Goal: Task Accomplishment & Management: Manage account settings

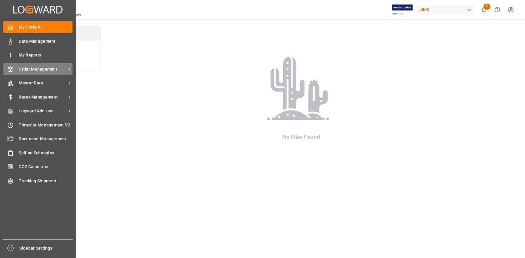
click at [45, 72] on span "Order Management" at bounding box center [43, 69] width 48 height 6
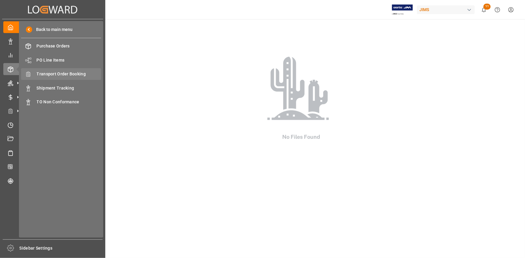
click at [70, 75] on span "Transport Order Booking" at bounding box center [69, 74] width 65 height 6
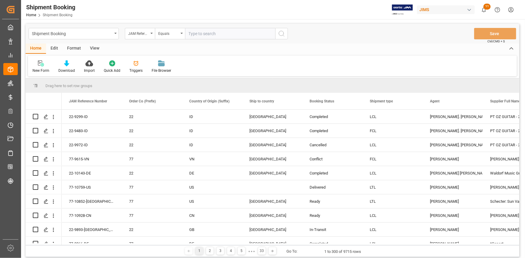
click at [205, 33] on input "text" at bounding box center [230, 33] width 90 height 11
type input "22-10272-JP"
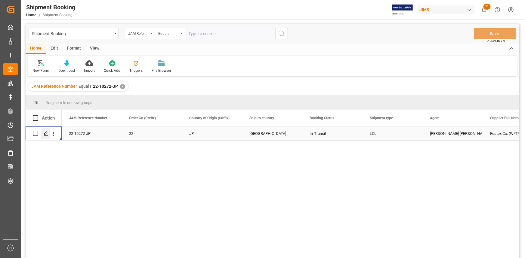
click at [46, 133] on icon "Press SPACE to select this row." at bounding box center [46, 133] width 5 height 5
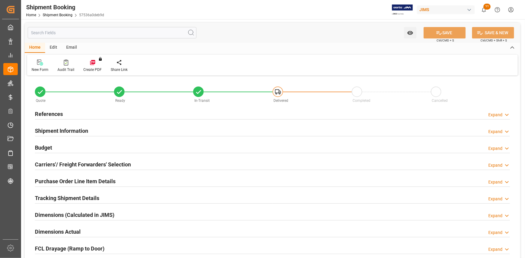
type input "0"
type input "61"
type input "15-08-2025"
type input "28-08-2025 00:00"
click at [157, 115] on div "References Expand" at bounding box center [272, 113] width 475 height 11
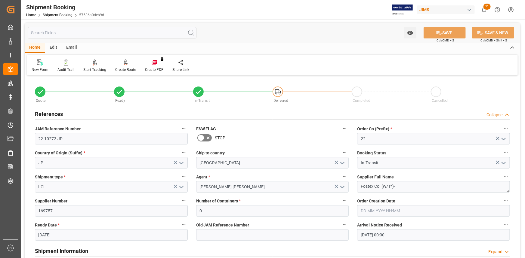
scroll to position [82, 0]
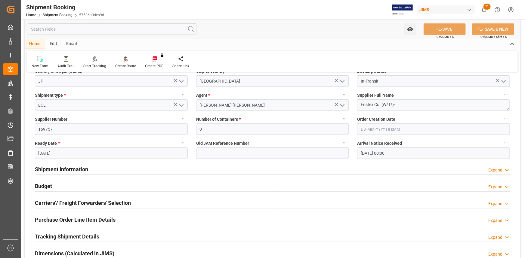
click at [128, 165] on div "Shipment Information Expand" at bounding box center [272, 168] width 475 height 11
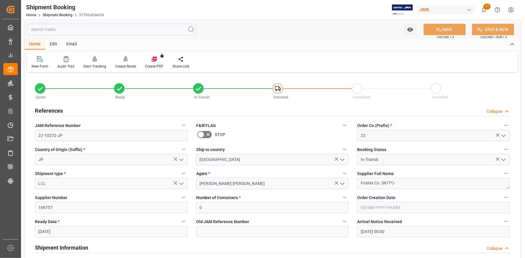
scroll to position [0, 0]
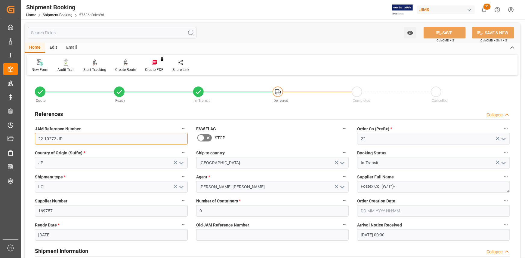
drag, startPoint x: 71, startPoint y: 137, endPoint x: 52, endPoint y: 141, distance: 19.3
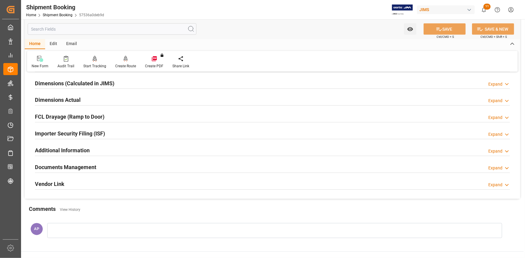
scroll to position [547, 0]
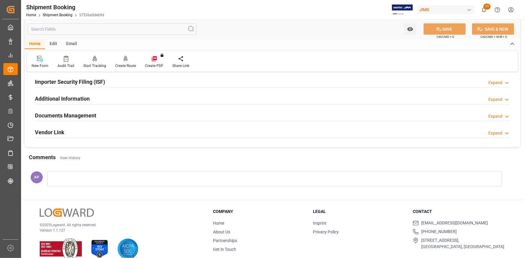
click at [155, 118] on div "Documents Management Expand" at bounding box center [272, 115] width 475 height 11
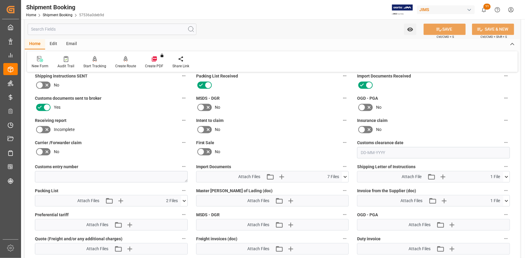
scroll to position [601, 0]
click at [347, 174] on icon at bounding box center [345, 177] width 6 height 6
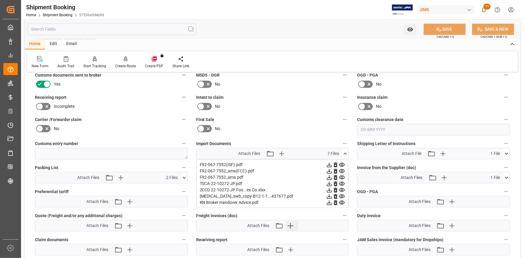
scroll to position [683, 0]
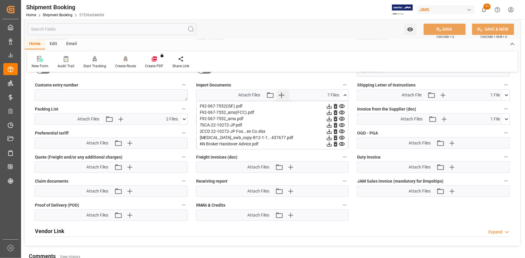
click at [281, 94] on icon "button" at bounding box center [282, 95] width 6 height 6
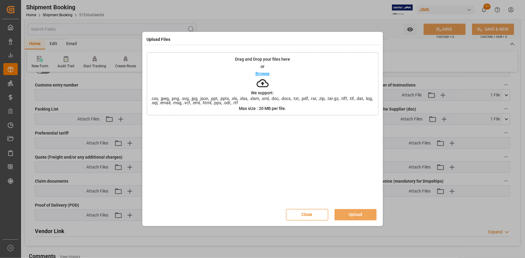
click at [269, 74] on p "Browse" at bounding box center [262, 74] width 14 height 4
click at [356, 216] on button "Upload" at bounding box center [355, 214] width 42 height 11
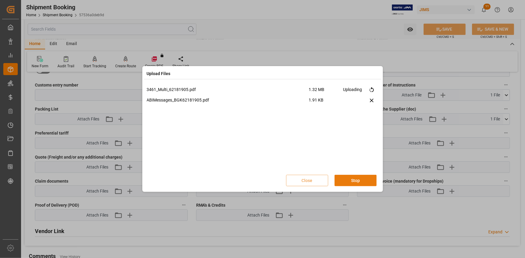
click at [350, 180] on button "Stop" at bounding box center [355, 180] width 42 height 11
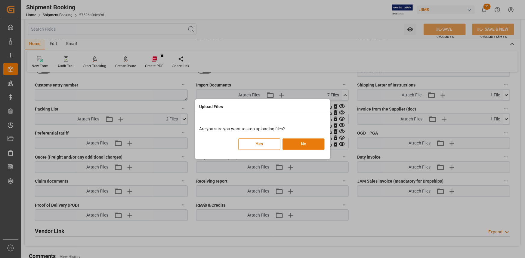
click at [304, 146] on button "No" at bounding box center [303, 144] width 42 height 11
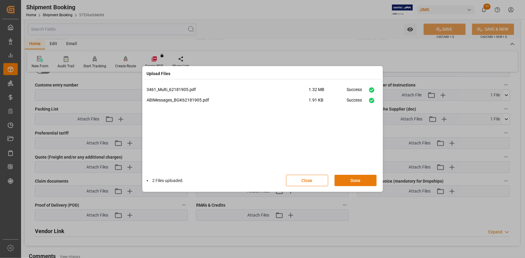
click at [349, 183] on button "Done" at bounding box center [355, 180] width 42 height 11
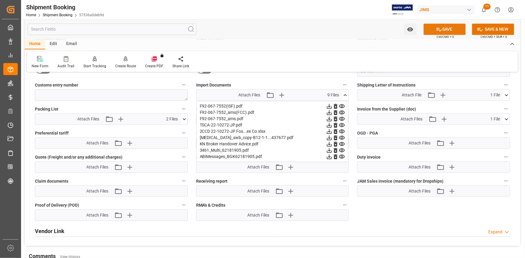
click at [447, 27] on button "SAVE" at bounding box center [444, 28] width 42 height 11
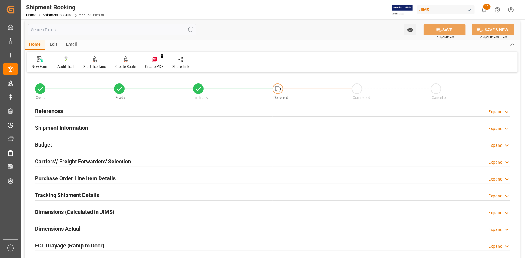
scroll to position [0, 0]
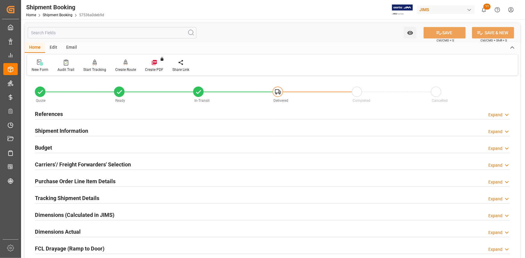
click at [78, 149] on div "Budget Expand" at bounding box center [272, 147] width 475 height 11
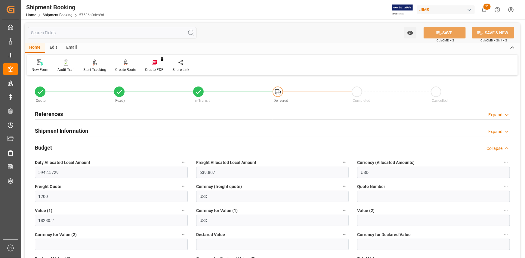
click at [77, 128] on h2 "Shipment Information" at bounding box center [61, 131] width 53 height 8
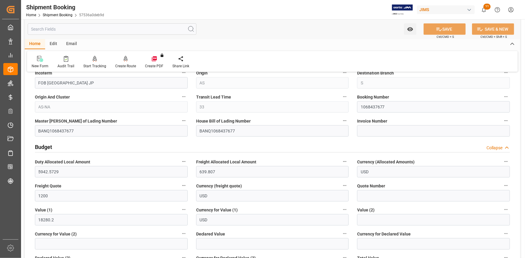
scroll to position [246, 0]
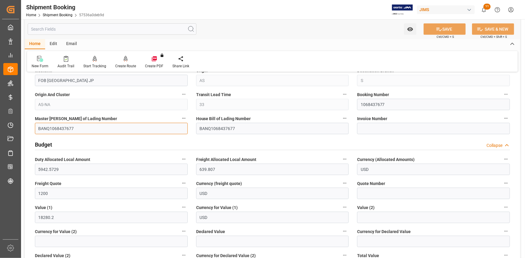
drag, startPoint x: 73, startPoint y: 127, endPoint x: 24, endPoint y: 127, distance: 49.3
click at [20, 125] on div "Created by potrace 1.15, written by Peter Selinger 2001-2017 Created by potrace…" at bounding box center [262, 129] width 525 height 258
paste input "TYOMEM193846V"
type input "TYOMEM193846V"
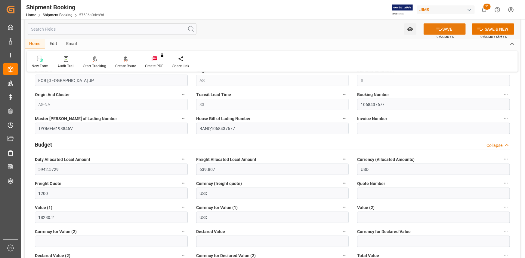
click at [440, 28] on icon at bounding box center [439, 29] width 6 height 6
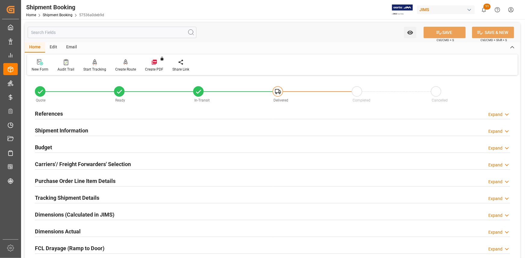
scroll to position [0, 0]
click at [102, 113] on div "References Expand" at bounding box center [272, 113] width 475 height 11
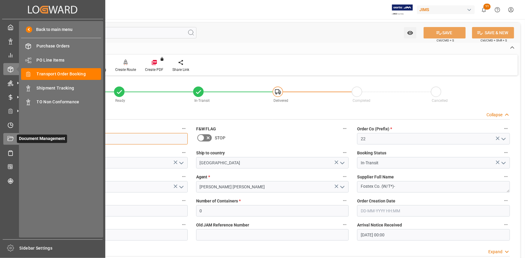
drag, startPoint x: 75, startPoint y: 136, endPoint x: 45, endPoint y: 138, distance: 30.7
click at [13, 133] on div "Created by potrace 1.15, written by Peter Selinger 2001-2017 Created by potrace…" at bounding box center [262, 129] width 525 height 258
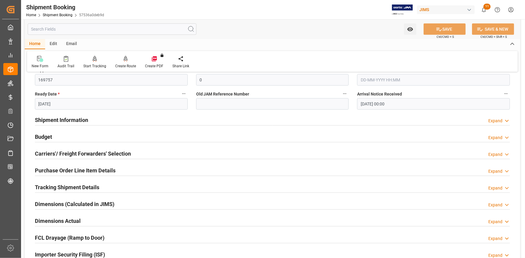
scroll to position [164, 0]
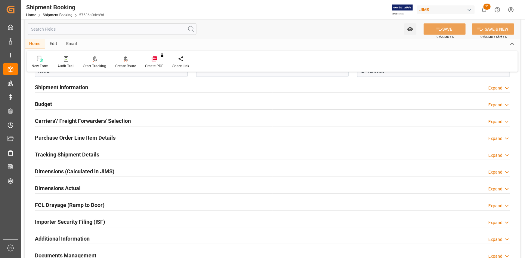
click at [118, 152] on div "Tracking Shipment Details Expand" at bounding box center [272, 154] width 475 height 11
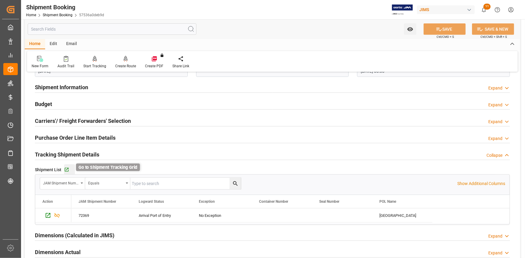
click at [68, 171] on icon "button" at bounding box center [67, 170] width 4 height 4
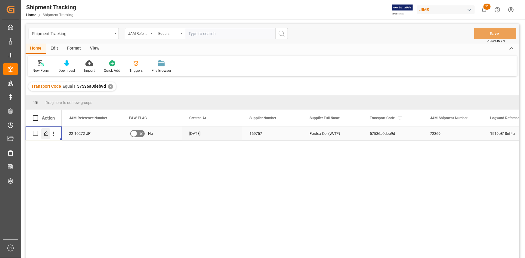
click at [45, 132] on icon "Press SPACE to select this row." at bounding box center [46, 133] width 5 height 5
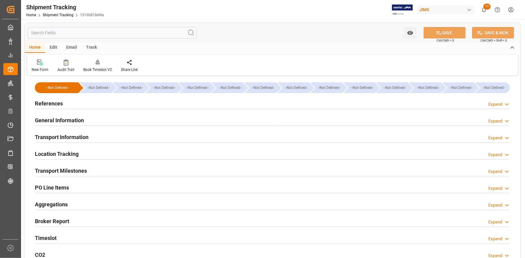
click at [102, 103] on div "References Expand" at bounding box center [272, 102] width 475 height 11
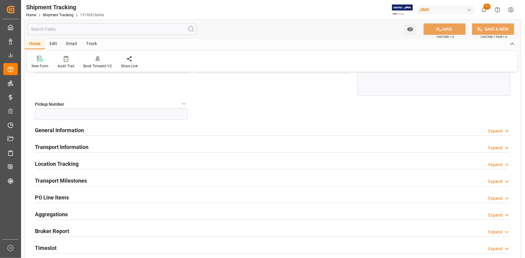
scroll to position [109, 0]
click at [118, 127] on div "General Information Expand" at bounding box center [272, 129] width 475 height 11
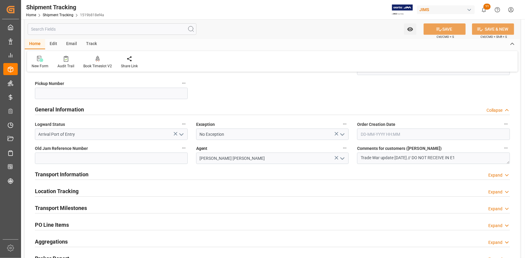
scroll to position [164, 0]
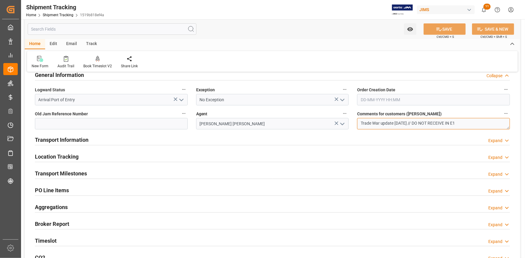
click at [425, 125] on textarea "Trade War update 05/15/2025 // DO NOT RECEIVE IN E1" at bounding box center [433, 123] width 153 height 11
drag, startPoint x: 422, startPoint y: 123, endPoint x: 436, endPoint y: 122, distance: 14.1
click at [436, 122] on textarea "Trade War update 05/15/2025 // DO NOT RECEIVE IN E1" at bounding box center [433, 123] width 153 height 11
type textarea "Trade War update 05/15/2025 // OK TO RECEIVE IN E1"
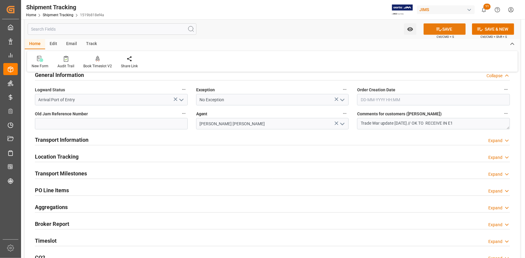
click at [444, 33] on button "SAVE" at bounding box center [444, 28] width 42 height 11
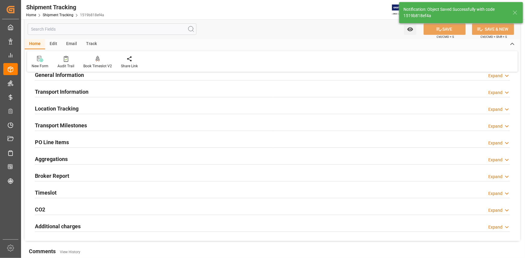
scroll to position [73, 0]
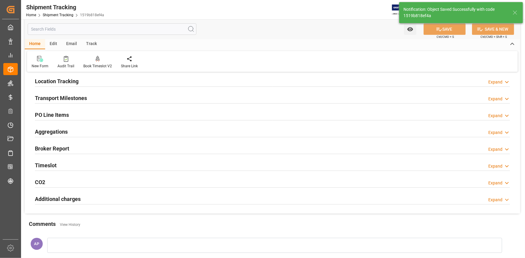
click at [132, 146] on div "Broker Report Expand" at bounding box center [272, 148] width 475 height 11
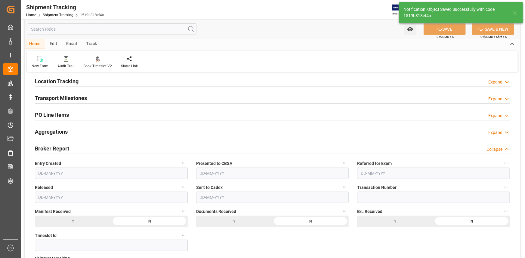
click at [137, 150] on div "Broker Report Collapse" at bounding box center [272, 148] width 475 height 11
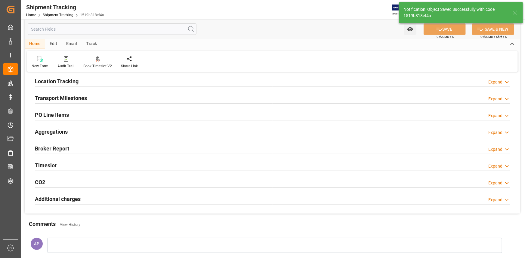
click at [112, 101] on div "Transport Milestones Expand" at bounding box center [272, 97] width 475 height 11
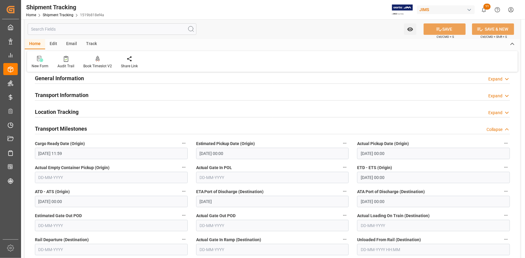
scroll to position [0, 0]
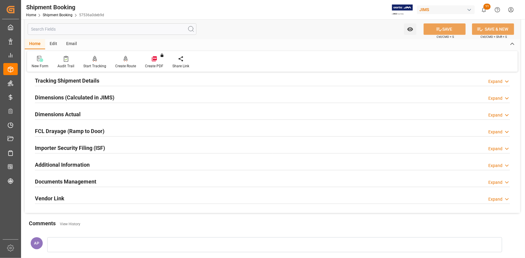
scroll to position [137, 0]
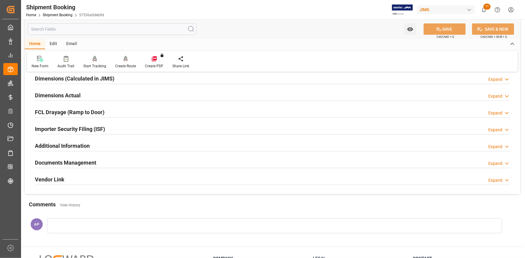
click at [124, 130] on div "Importer Security Filing (ISF) Expand" at bounding box center [272, 128] width 475 height 11
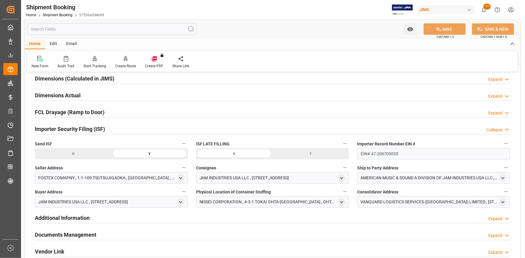
click at [129, 129] on div "Importer Security Filing (ISF) Collapse" at bounding box center [272, 128] width 475 height 11
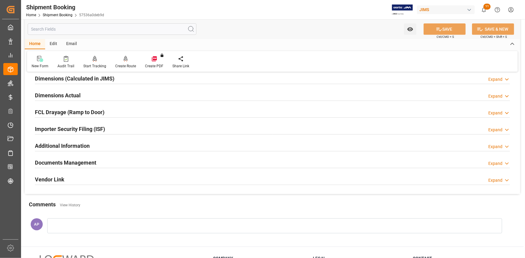
click at [120, 108] on div "FCL Drayage (Ramp to Door) Expand" at bounding box center [272, 111] width 475 height 11
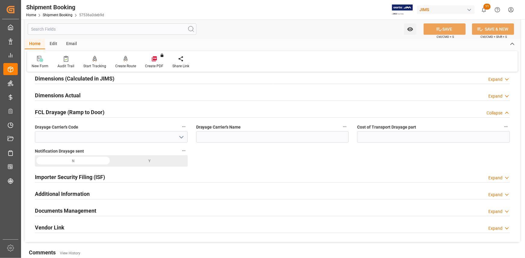
click at [122, 110] on div "FCL Drayage (Ramp to Door) Collapse" at bounding box center [272, 111] width 475 height 11
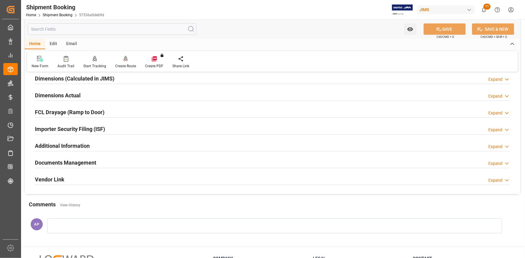
click at [125, 79] on div "Dimensions (Calculated in JIMS) Expand" at bounding box center [272, 77] width 475 height 11
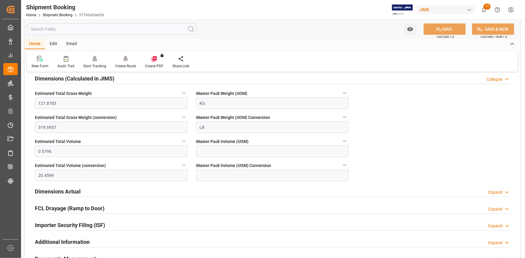
click at [125, 79] on div "Dimensions (Calculated in JIMS) Collapse" at bounding box center [272, 77] width 475 height 11
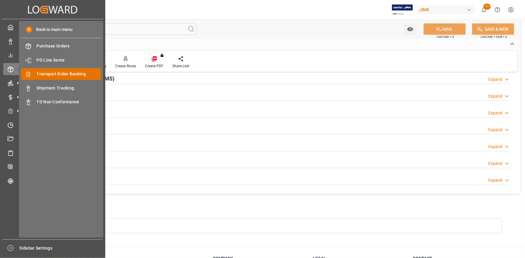
click at [66, 75] on span "Transport Order Booking" at bounding box center [69, 74] width 65 height 6
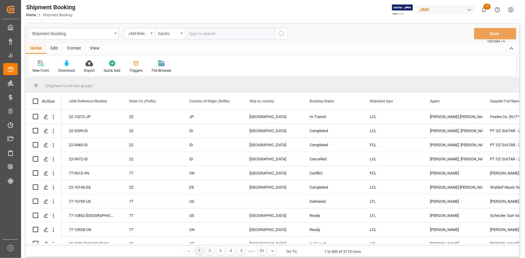
click at [196, 32] on input "text" at bounding box center [230, 33] width 90 height 11
type input "22-9930-CN"
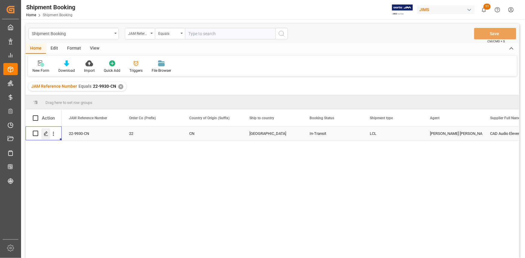
click at [45, 134] on icon "Press SPACE to select this row." at bounding box center [46, 133] width 5 height 5
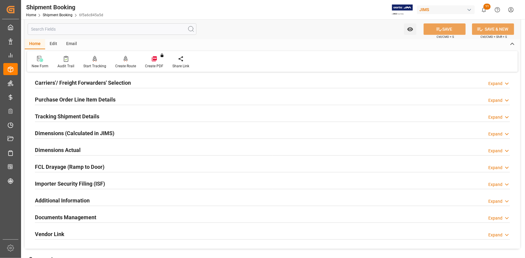
scroll to position [137, 0]
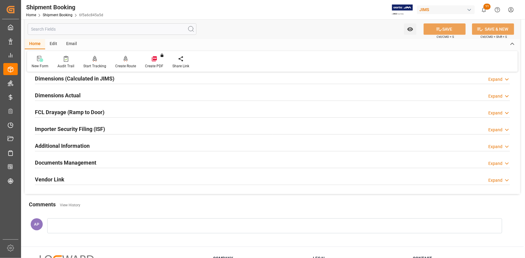
click at [129, 158] on div "Documents Management Expand" at bounding box center [272, 162] width 475 height 11
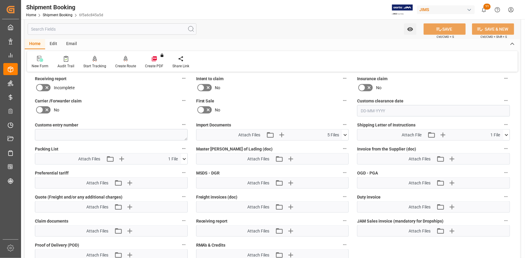
scroll to position [301, 0]
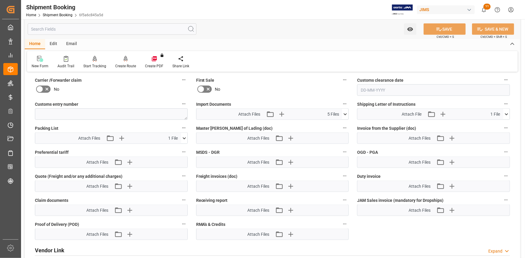
click at [345, 115] on icon at bounding box center [345, 114] width 6 height 6
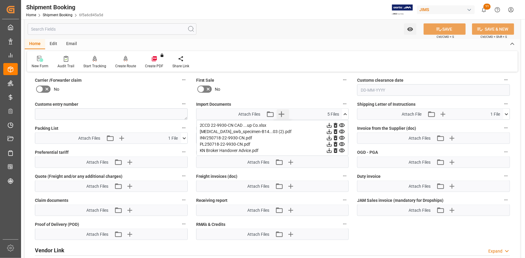
click at [280, 112] on icon "button" at bounding box center [282, 114] width 10 height 10
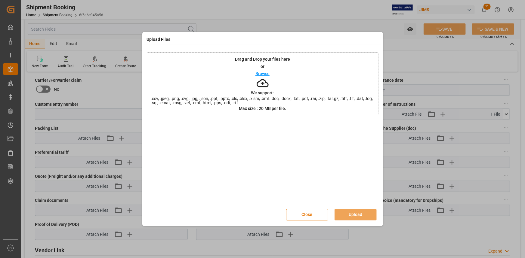
click at [262, 72] on p "Browse" at bounding box center [262, 74] width 14 height 4
click at [359, 212] on button "Upload" at bounding box center [355, 214] width 42 height 11
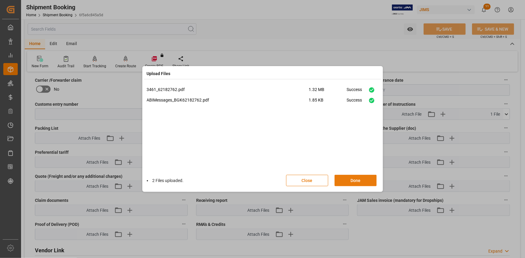
click at [358, 180] on button "Done" at bounding box center [355, 180] width 42 height 11
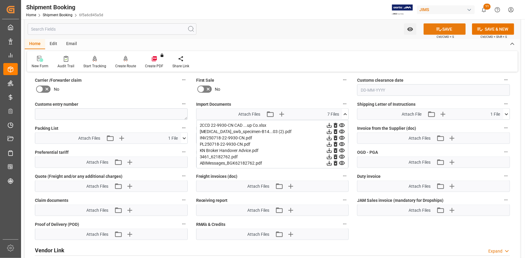
click at [445, 28] on button "SAVE" at bounding box center [444, 28] width 42 height 11
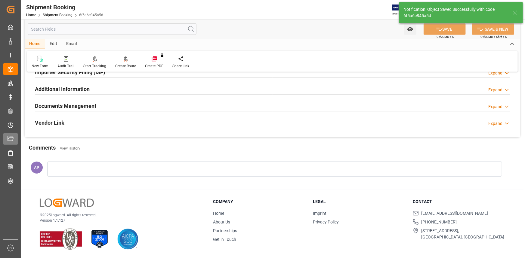
scroll to position [66, 0]
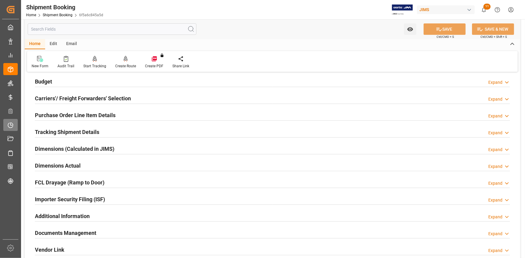
click at [13, 125] on icon at bounding box center [12, 124] width 2 height 2
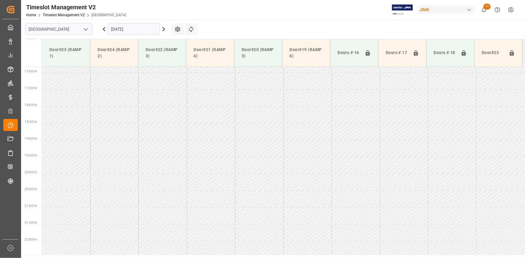
scroll to position [592, 0]
click at [84, 26] on icon "open menu" at bounding box center [85, 29] width 7 height 7
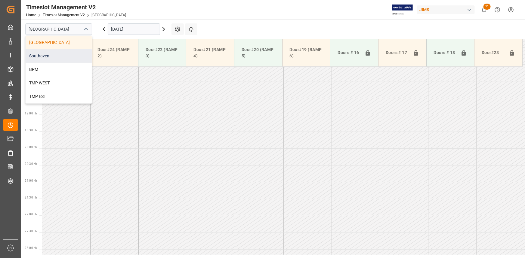
click at [66, 53] on div "Southaven" at bounding box center [59, 56] width 66 height 14
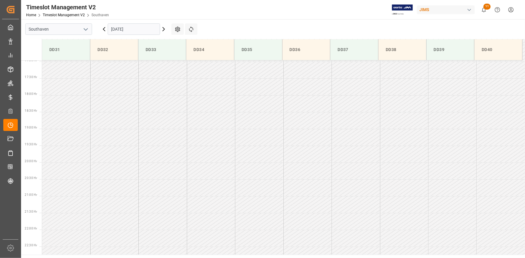
click at [124, 26] on input "05-09-2025" at bounding box center [134, 28] width 52 height 11
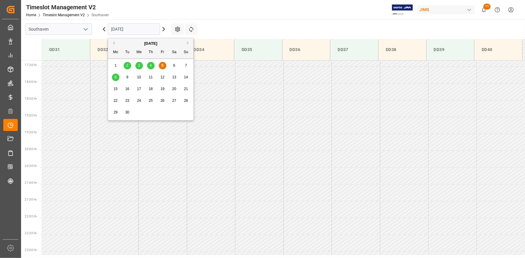
scroll to position [585, 0]
click at [114, 76] on div "8" at bounding box center [116, 77] width 8 height 7
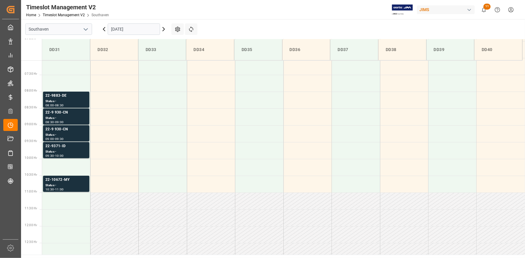
scroll to position [237, 0]
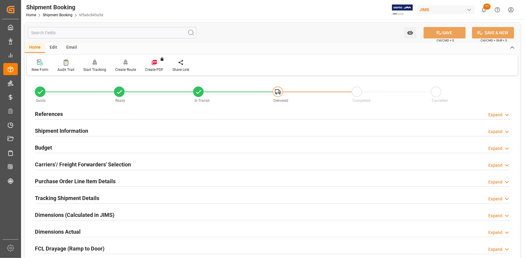
drag, startPoint x: 95, startPoint y: 109, endPoint x: 103, endPoint y: 112, distance: 8.4
click at [95, 109] on div "References Expand" at bounding box center [272, 113] width 475 height 11
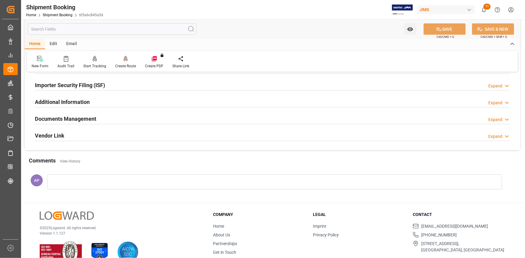
scroll to position [219, 0]
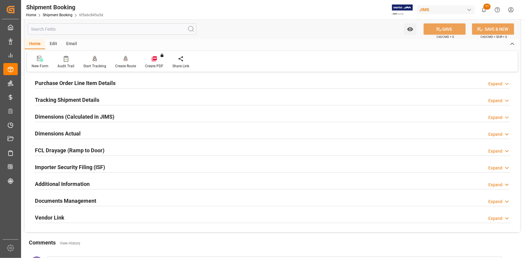
click at [108, 96] on div "Tracking Shipment Details Expand" at bounding box center [272, 99] width 475 height 11
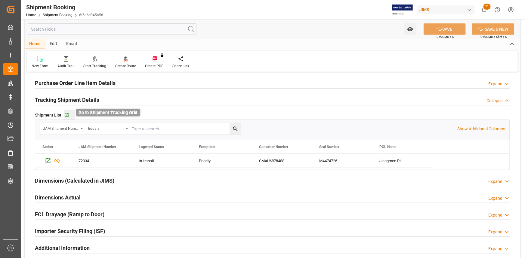
click at [68, 115] on icon "button" at bounding box center [66, 115] width 5 height 5
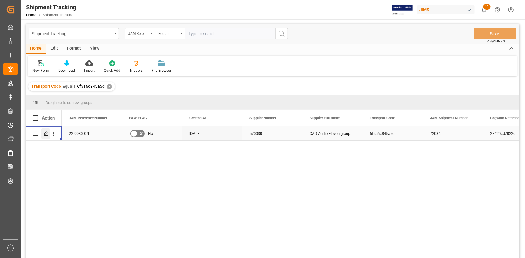
click at [45, 132] on icon "Press SPACE to select this row." at bounding box center [46, 133] width 5 height 5
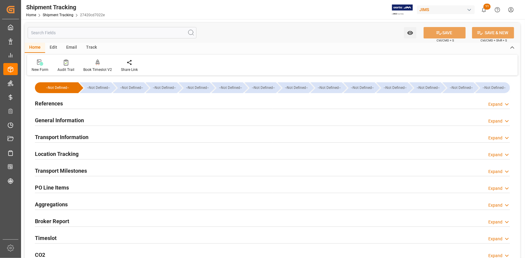
type input "[DATE]"
click at [102, 103] on div "References Expand" at bounding box center [272, 102] width 475 height 11
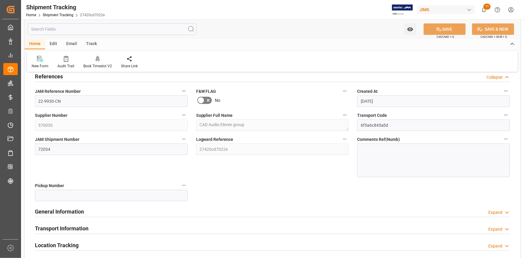
click at [148, 213] on div "General Information Expand" at bounding box center [272, 211] width 475 height 11
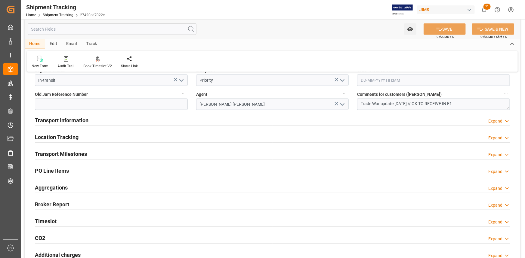
scroll to position [191, 0]
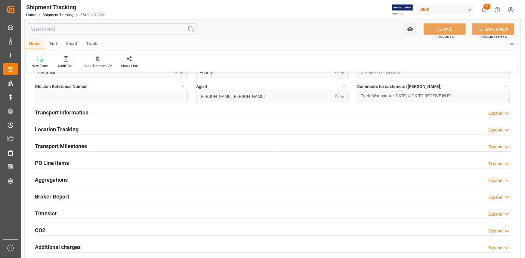
click at [110, 144] on div "Transport Milestones Expand" at bounding box center [272, 145] width 475 height 11
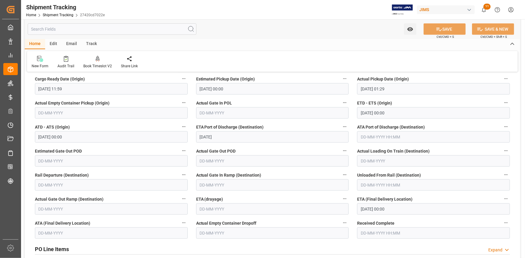
scroll to position [301, 0]
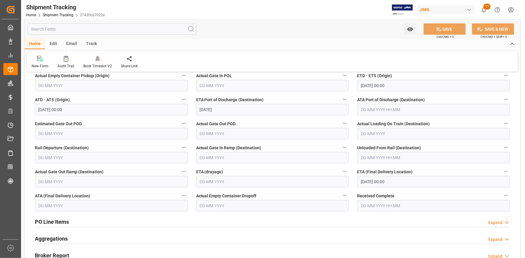
click at [363, 180] on input "09-09-2025 00:00" at bounding box center [433, 181] width 153 height 11
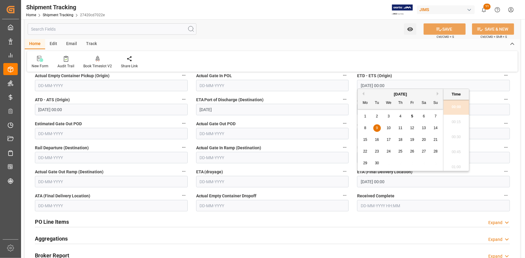
click at [364, 127] on span "8" at bounding box center [365, 128] width 2 height 4
type input "08-09-2025 00:00"
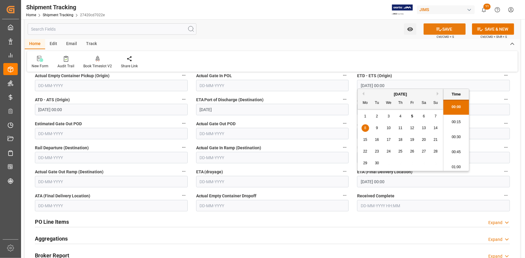
click at [443, 30] on button "SAVE" at bounding box center [444, 28] width 42 height 11
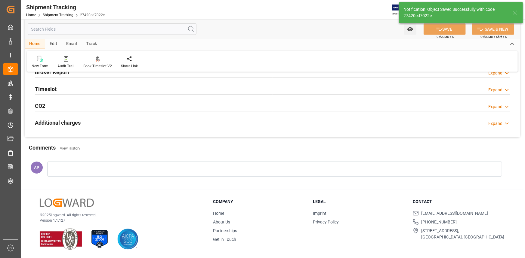
scroll to position [134, 0]
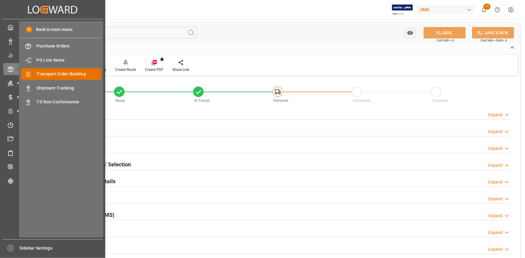
click at [57, 70] on div "Transport Order Booking Transport Order Booking" at bounding box center [61, 74] width 80 height 12
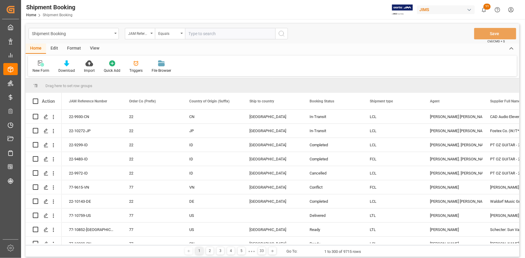
click at [226, 36] on input "text" at bounding box center [230, 33] width 90 height 11
type input "22-10840-JP"
click at [284, 33] on icon "search button" at bounding box center [281, 33] width 7 height 7
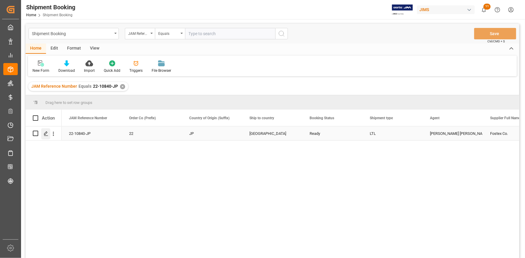
click at [44, 133] on icon "Press SPACE to select this row." at bounding box center [46, 133] width 5 height 5
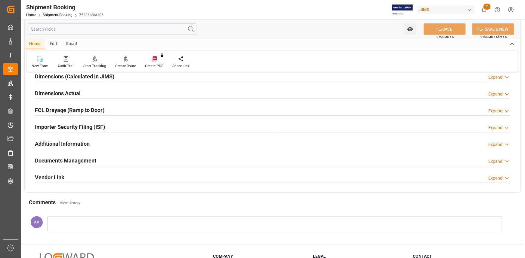
scroll to position [137, 0]
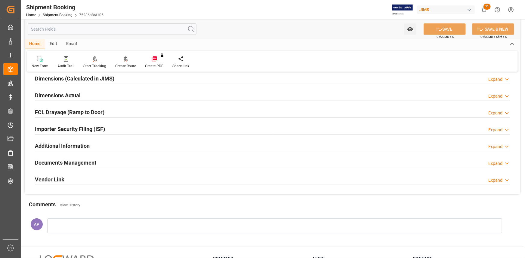
click at [124, 159] on div "Documents Management Expand" at bounding box center [272, 162] width 475 height 11
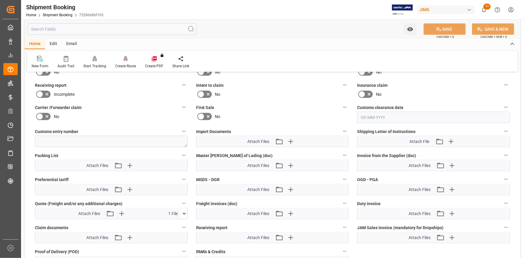
scroll to position [301, 0]
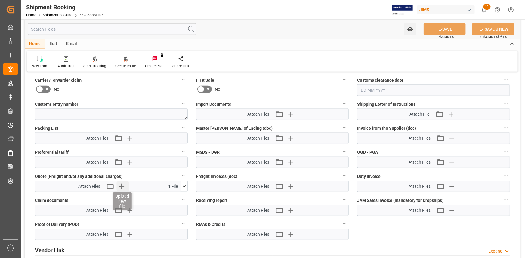
click at [120, 183] on icon "button" at bounding box center [122, 187] width 10 height 10
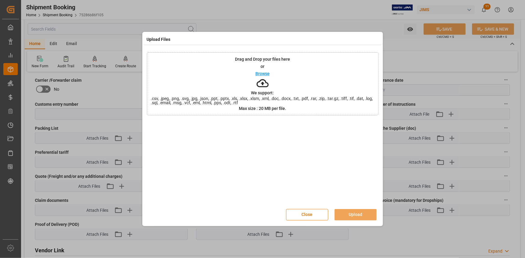
click at [258, 71] on div "Browse" at bounding box center [262, 73] width 14 height 7
click at [352, 211] on button "Upload" at bounding box center [355, 214] width 42 height 11
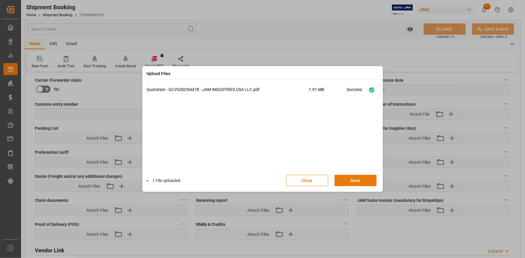
click at [352, 183] on button "Done" at bounding box center [355, 180] width 42 height 11
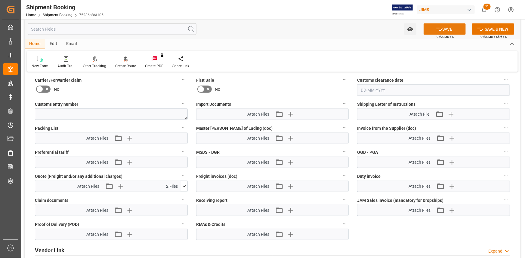
click at [442, 28] on button "SAVE" at bounding box center [444, 28] width 42 height 11
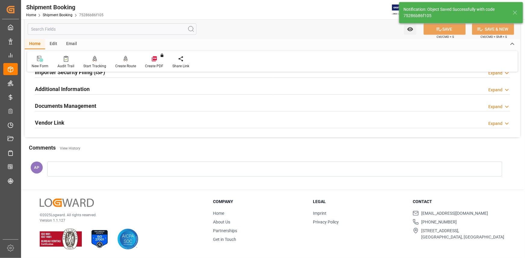
scroll to position [66, 0]
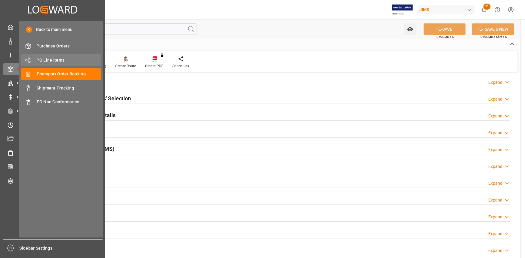
click at [41, 57] on span "PO Line Items" at bounding box center [69, 60] width 65 height 6
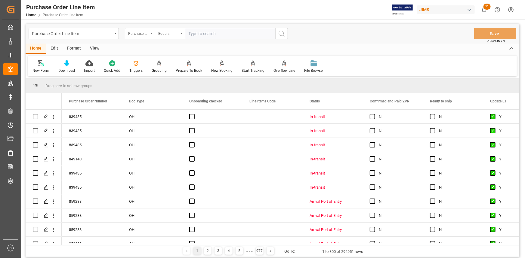
click at [151, 34] on div "Purchase Order Number" at bounding box center [140, 33] width 30 height 11
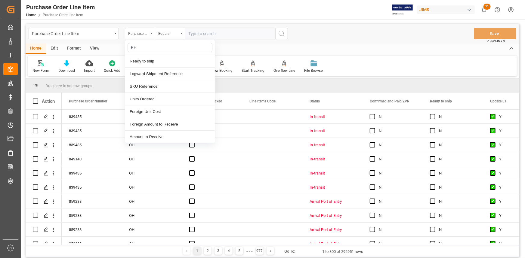
type input "REF"
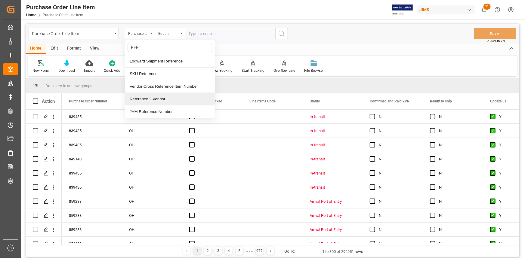
click at [159, 100] on div "Reference 2 Vendor" at bounding box center [170, 99] width 90 height 13
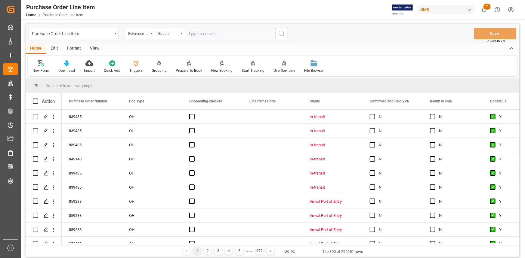
click at [203, 28] on input "text" at bounding box center [230, 33] width 90 height 11
paste input "Ashly Audio a division of Jam Industries USA, LLC"
type input "A"
drag, startPoint x: 197, startPoint y: 32, endPoint x: 204, endPoint y: 36, distance: 7.7
click at [197, 32] on input "text" at bounding box center [230, 33] width 90 height 11
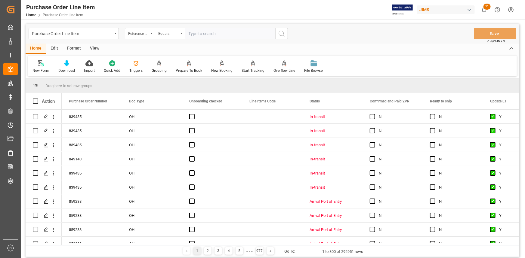
paste input "22-10820-CN"
type input "22-10820-CN"
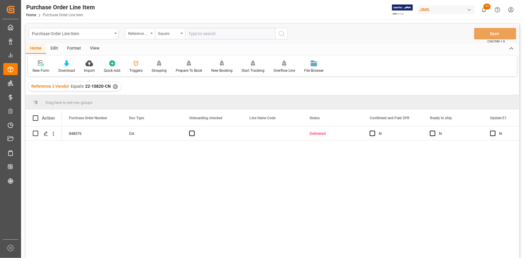
click at [75, 48] on div "Format" at bounding box center [74, 49] width 23 height 10
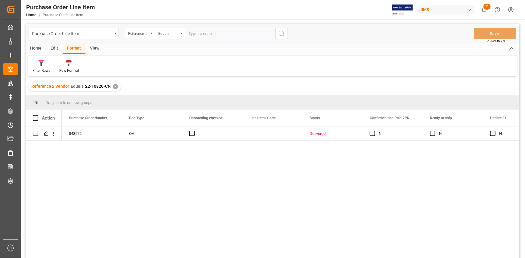
drag, startPoint x: 91, startPoint y: 49, endPoint x: 89, endPoint y: 56, distance: 7.0
click at [91, 49] on div "View" at bounding box center [94, 49] width 18 height 10
click at [74, 67] on div "Standard Templates" at bounding box center [68, 66] width 39 height 13
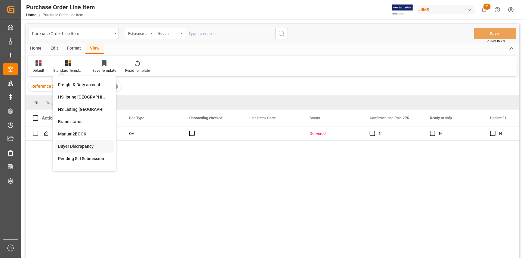
click at [86, 146] on div "Buyer Discrepancy" at bounding box center [84, 146] width 53 height 6
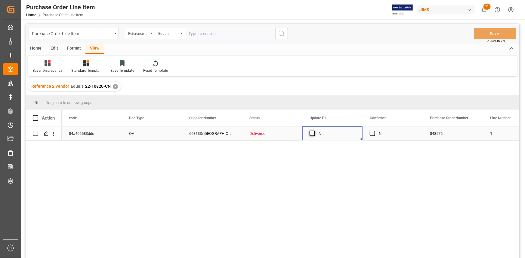
click at [313, 133] on span "Press SPACE to select this row." at bounding box center [311, 133] width 5 height 5
click at [314, 131] on input "Press SPACE to select this row." at bounding box center [314, 131] width 0 height 0
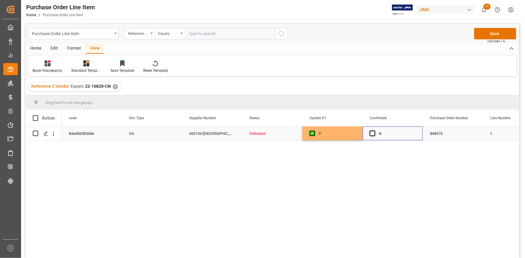
click at [371, 134] on span "Press SPACE to select this row." at bounding box center [372, 133] width 5 height 5
click at [374, 131] on input "Press SPACE to select this row." at bounding box center [374, 131] width 0 height 0
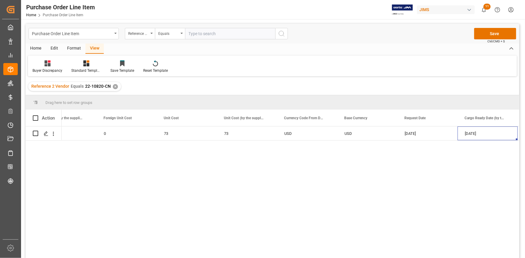
scroll to position [0, 867]
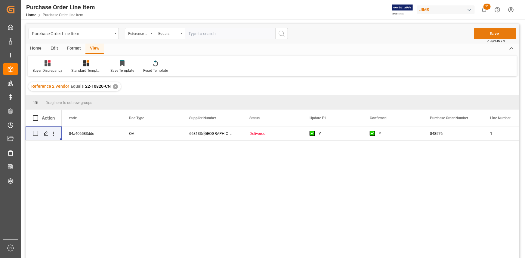
click at [489, 33] on button "Save" at bounding box center [495, 33] width 42 height 11
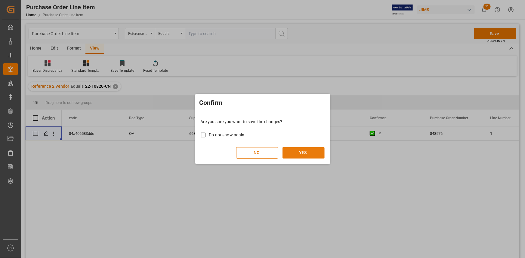
drag, startPoint x: 296, startPoint y: 153, endPoint x: 293, endPoint y: 152, distance: 3.9
click at [296, 153] on button "YES" at bounding box center [303, 152] width 42 height 11
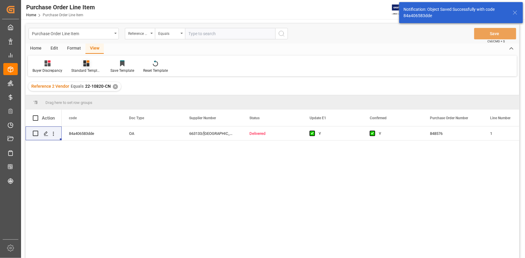
click at [84, 68] on div "Standard Templates" at bounding box center [86, 70] width 30 height 5
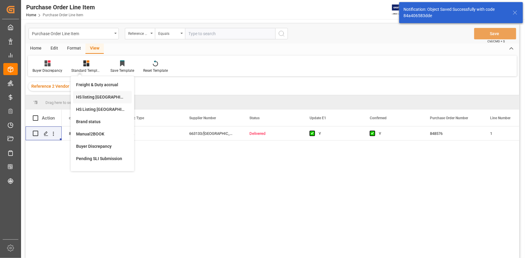
click at [90, 96] on div "HS listing USA" at bounding box center [102, 97] width 53 height 6
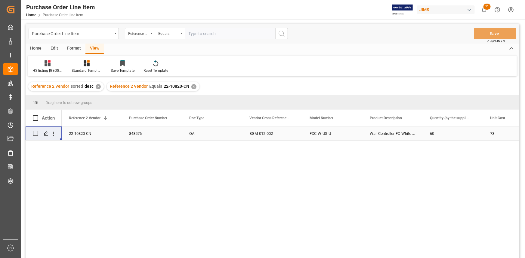
click at [91, 132] on div "22-10820-CN" at bounding box center [92, 134] width 60 height 14
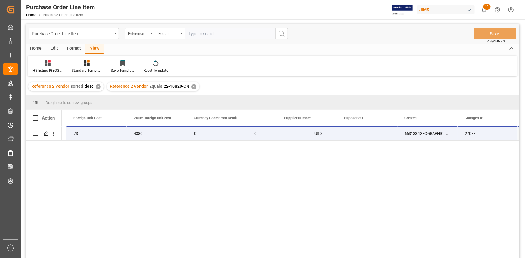
scroll to position [0, 535]
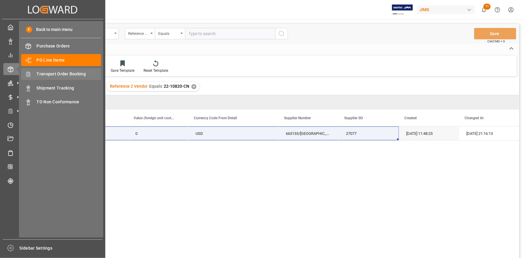
click at [52, 72] on span "Transport Order Booking" at bounding box center [69, 74] width 65 height 6
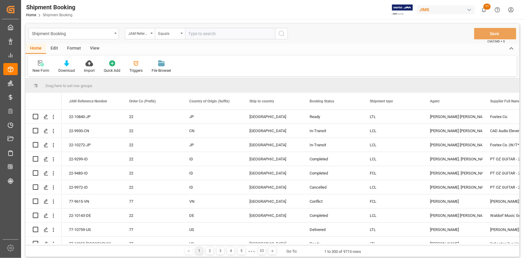
click at [203, 33] on input "text" at bounding box center [230, 33] width 90 height 11
paste input "22-10820-CN"
type input "22-10820-CN"
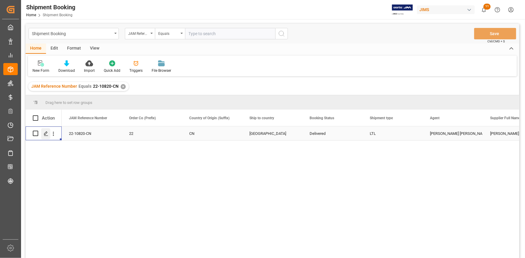
click at [46, 135] on icon "Press SPACE to select this row." at bounding box center [46, 133] width 5 height 5
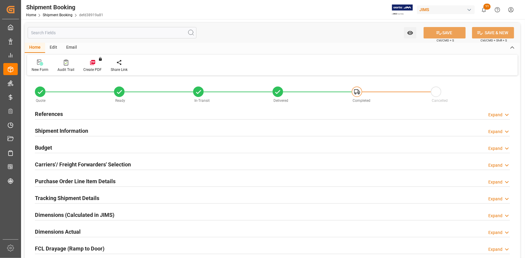
type input "0"
type input "30"
type input "2109.9073"
type input "0"
type input "350"
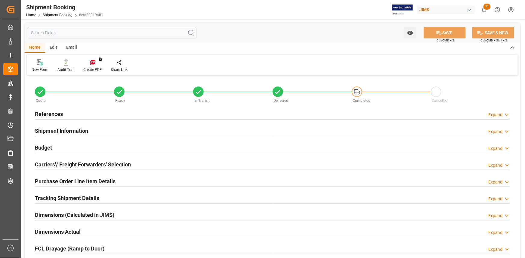
type input "4380"
type input "03-09-2025"
click at [123, 114] on div "References Expand" at bounding box center [272, 113] width 475 height 11
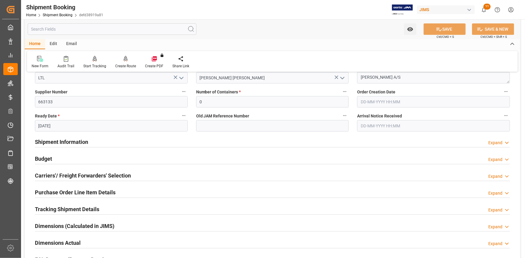
click at [110, 144] on div "Shipment Information Expand" at bounding box center [272, 141] width 475 height 11
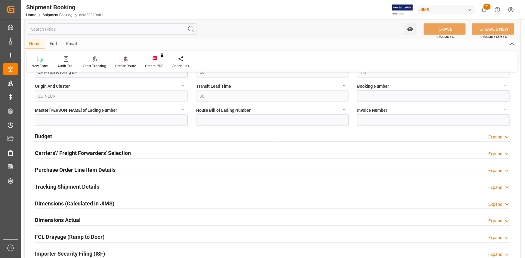
scroll to position [410, 0]
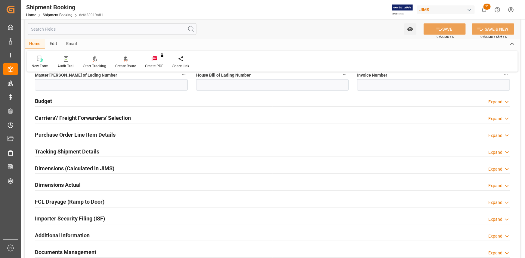
click at [100, 103] on div "Budget Expand" at bounding box center [272, 100] width 475 height 11
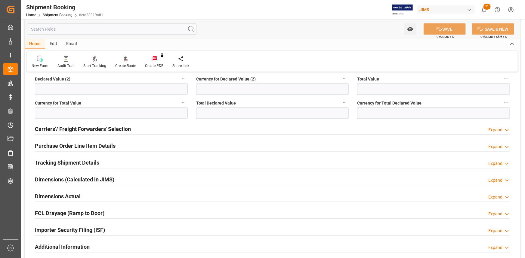
scroll to position [574, 0]
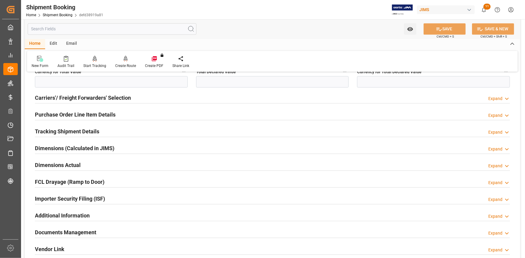
click at [115, 129] on div "Tracking Shipment Details Expand" at bounding box center [272, 131] width 475 height 11
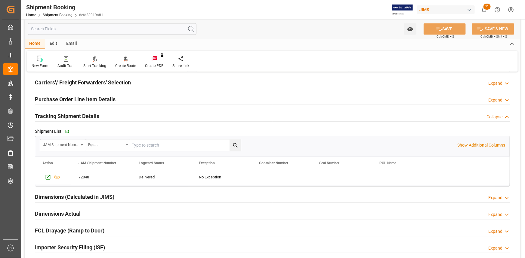
scroll to position [601, 0]
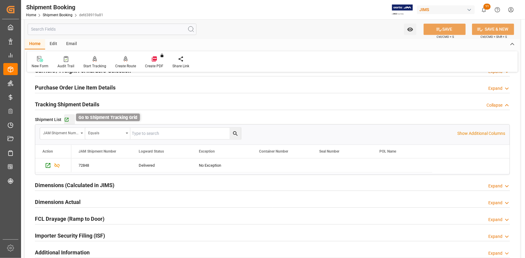
click at [67, 118] on icon "button" at bounding box center [66, 119] width 5 height 5
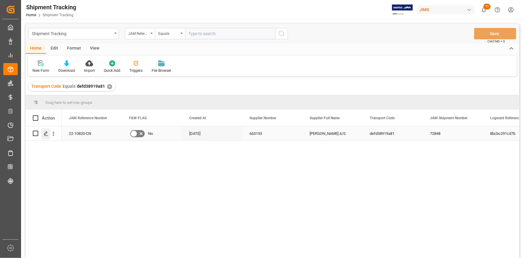
click at [46, 135] on icon "Press SPACE to select this row." at bounding box center [46, 133] width 5 height 5
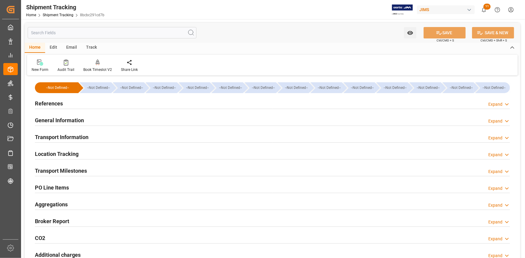
type input "[DATE]"
type input "[DATE] 00:00"
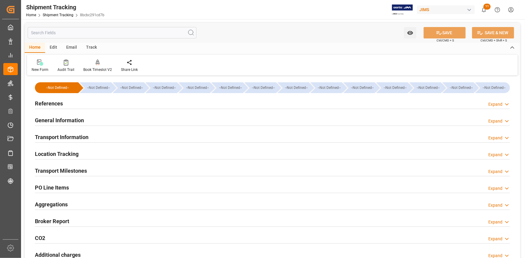
click at [105, 103] on div "References Expand" at bounding box center [272, 102] width 475 height 11
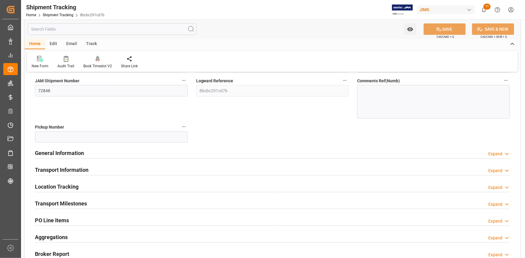
scroll to position [109, 0]
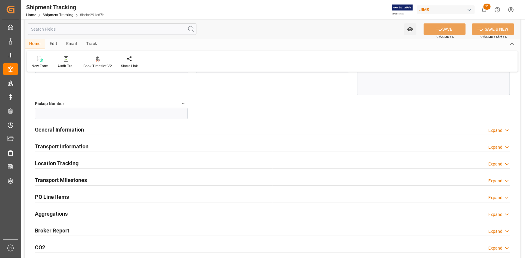
click at [129, 176] on div "Transport Milestones Expand" at bounding box center [272, 179] width 475 height 11
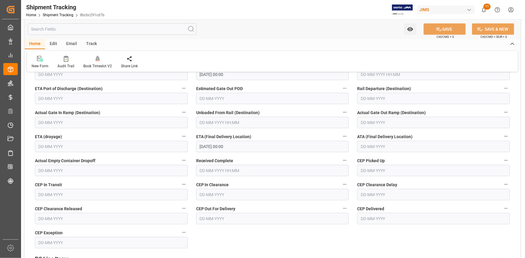
scroll to position [273, 0]
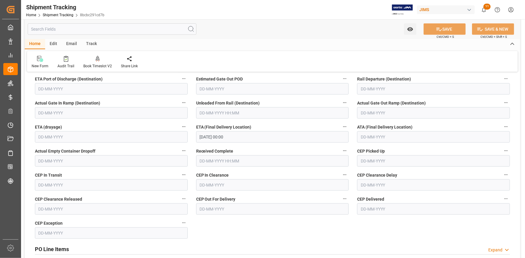
click at [240, 139] on input "20-09-2025 00:00" at bounding box center [272, 136] width 153 height 11
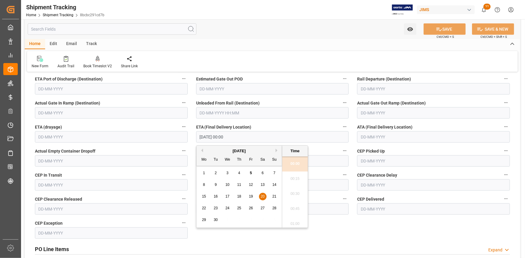
click at [393, 239] on div "--Not Defined-- --Not Defined-- --Not Defined-- --Not Defined-- --Not Defined--…" at bounding box center [272, 67] width 495 height 527
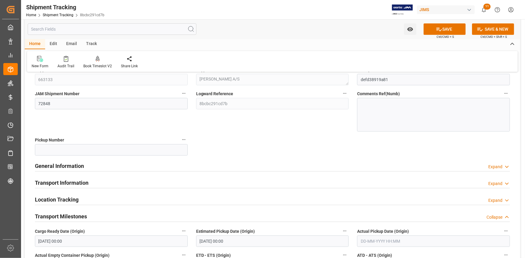
scroll to position [82, 0]
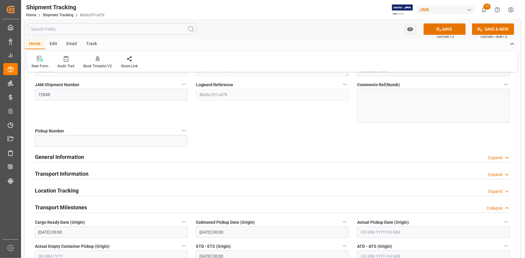
click at [118, 156] on div "General Information Expand" at bounding box center [272, 156] width 475 height 11
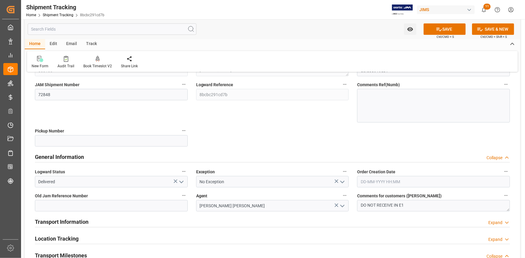
click at [182, 180] on icon "open menu" at bounding box center [181, 182] width 7 height 7
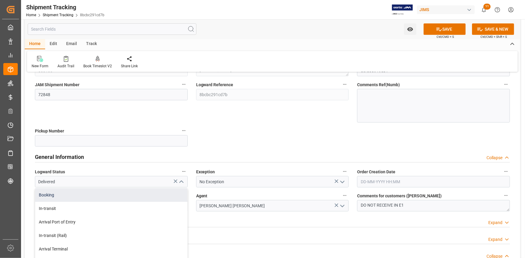
scroll to position [0, 0]
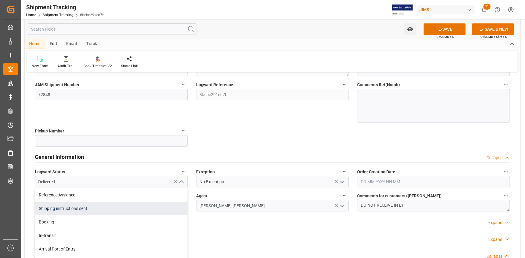
click at [115, 209] on div "Shipping instructions sent" at bounding box center [111, 209] width 152 height 14
type input "Shipping instructions sent"
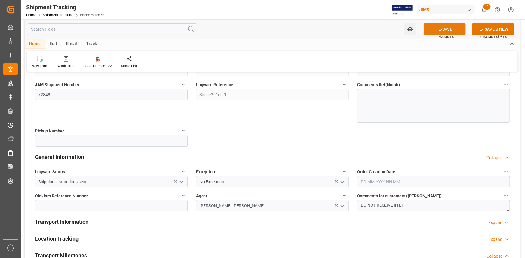
click at [441, 29] on button "SAVE" at bounding box center [444, 28] width 42 height 11
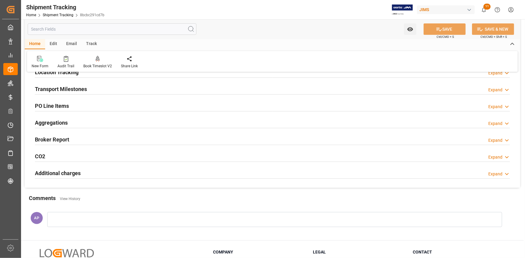
click at [176, 89] on div "Transport Milestones Expand" at bounding box center [272, 88] width 475 height 11
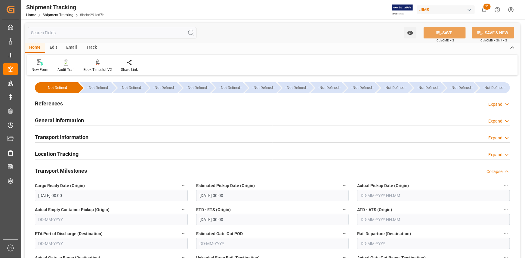
click at [107, 149] on div "Location Tracking Expand" at bounding box center [272, 153] width 475 height 11
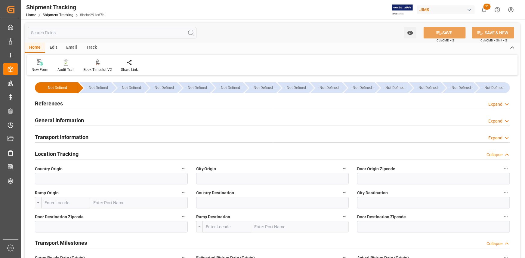
click at [110, 149] on div "Location Tracking Collapse" at bounding box center [272, 153] width 475 height 11
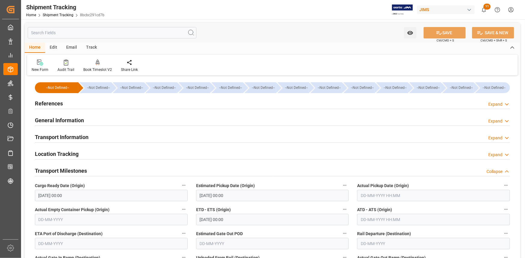
click at [107, 135] on div "Transport Information Expand" at bounding box center [272, 136] width 475 height 11
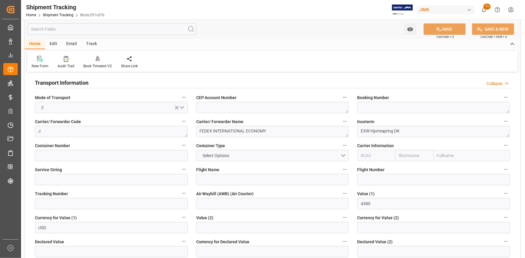
scroll to position [82, 0]
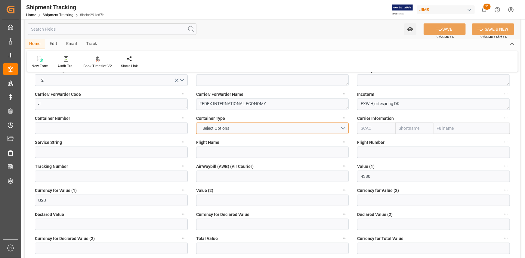
click at [342, 129] on button "Select Options" at bounding box center [272, 128] width 153 height 11
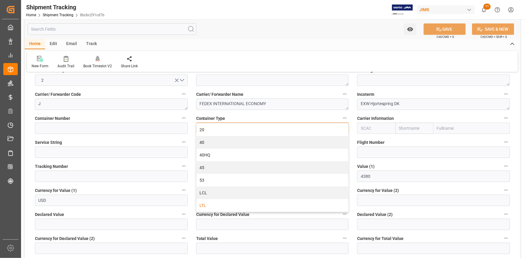
click at [239, 202] on div "LTL" at bounding box center [272, 205] width 152 height 13
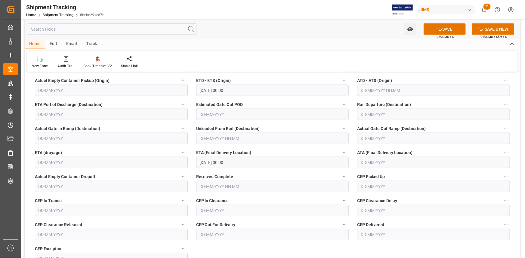
scroll to position [355, 0]
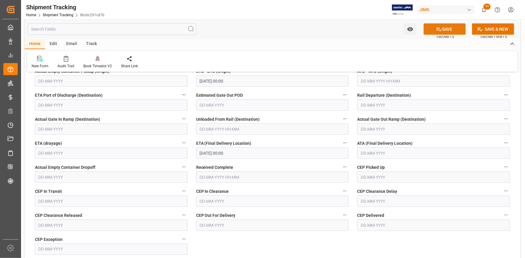
click at [445, 32] on button "SAVE" at bounding box center [444, 28] width 42 height 11
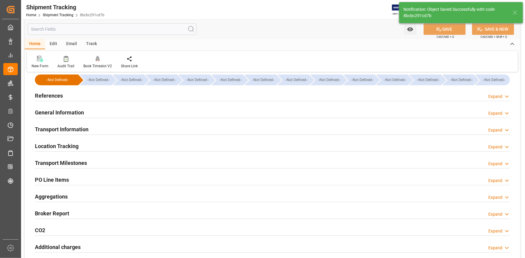
scroll to position [0, 0]
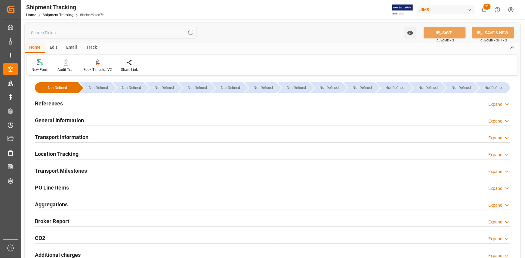
click at [104, 100] on div "References Expand" at bounding box center [272, 102] width 475 height 11
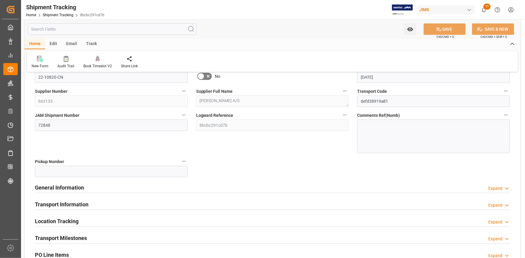
scroll to position [54, 0]
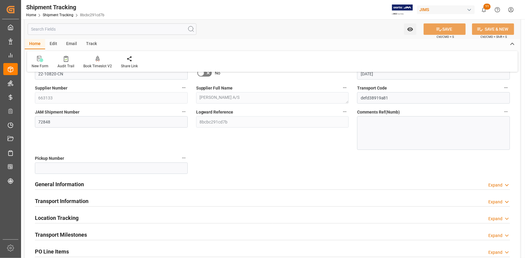
click at [120, 185] on div "General Information Expand" at bounding box center [272, 183] width 475 height 11
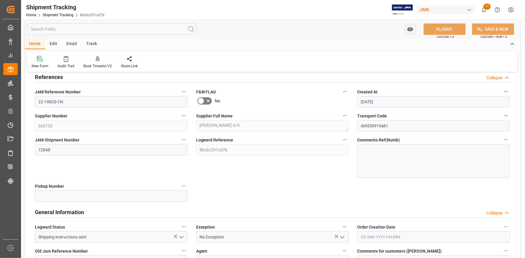
scroll to position [0, 0]
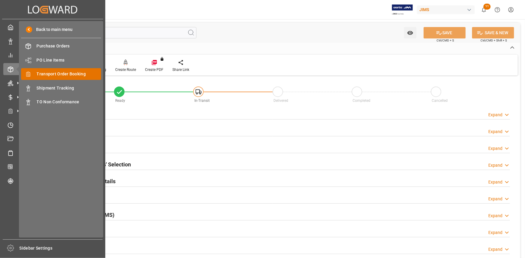
click at [66, 76] on span "Transport Order Booking" at bounding box center [69, 74] width 65 height 6
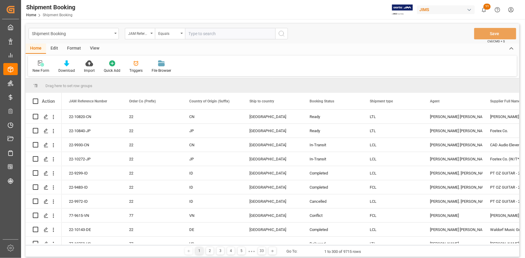
click at [195, 35] on input "text" at bounding box center [230, 33] width 90 height 11
type input "22-10789-CN"
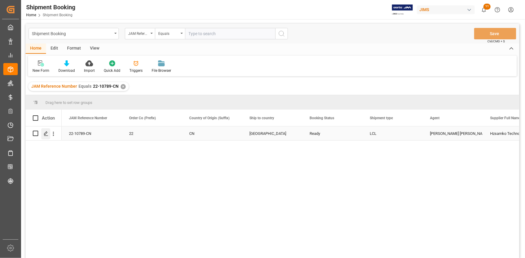
click at [45, 134] on icon "Press SPACE to select this row." at bounding box center [46, 133] width 5 height 5
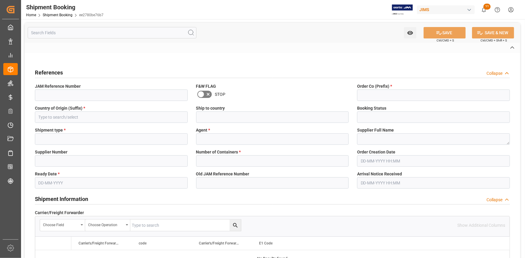
type input "D"
type input "K & N"
type input "EXW [GEOGRAPHIC_DATA] CN"
type input "AS"
type input "HS"
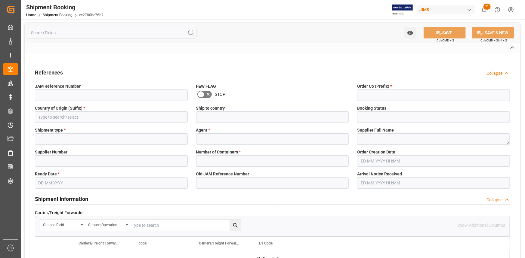
type input "AS-[GEOGRAPHIC_DATA]"
type input "1069266117"
type input "BANQ1069266117"
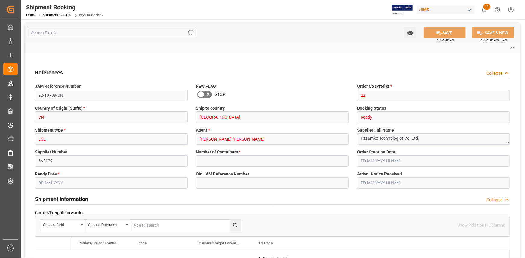
type input "28"
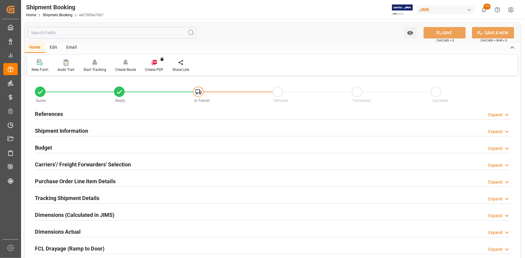
click at [120, 147] on div "Budget Expand" at bounding box center [272, 147] width 475 height 11
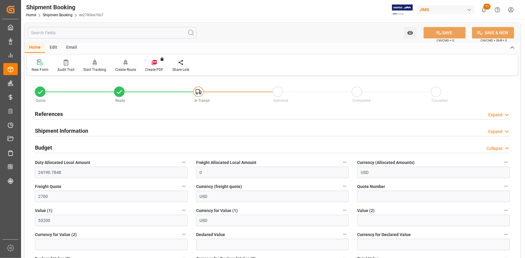
click at [120, 147] on div "Budget Collapse" at bounding box center [272, 147] width 475 height 11
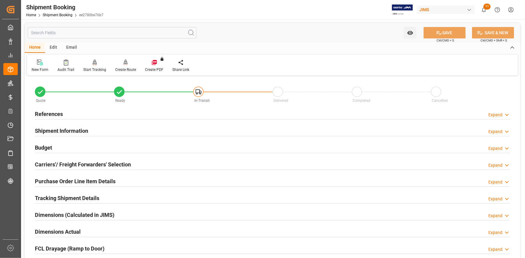
click at [112, 125] on div "Shipment Information Expand" at bounding box center [272, 130] width 475 height 11
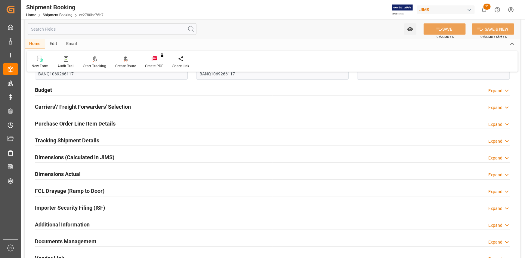
scroll to position [355, 0]
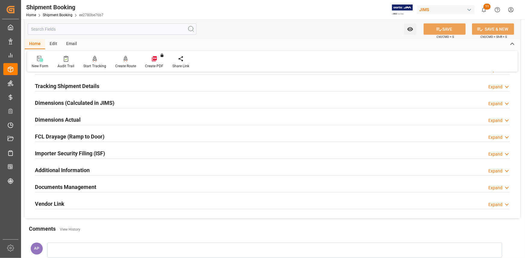
click at [106, 84] on div "Tracking Shipment Details Expand" at bounding box center [272, 85] width 475 height 11
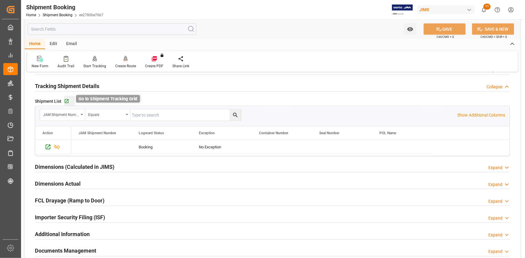
click at [67, 101] on icon "button" at bounding box center [66, 101] width 5 height 5
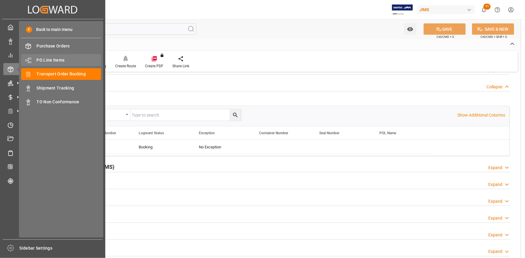
click at [55, 61] on span "PO Line Items" at bounding box center [69, 60] width 65 height 6
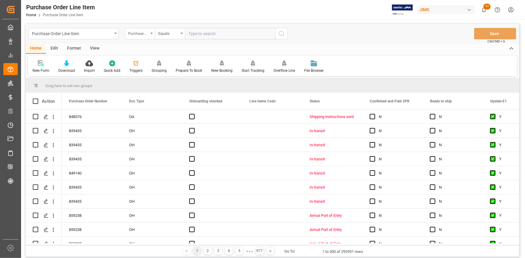
click at [145, 34] on div "Purchase Order Number" at bounding box center [138, 32] width 20 height 7
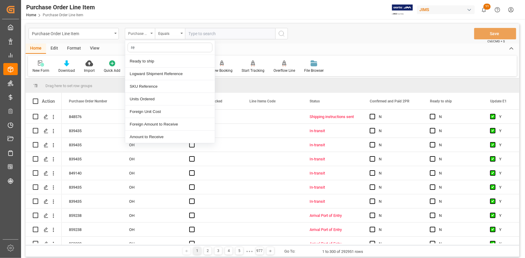
type input "ref"
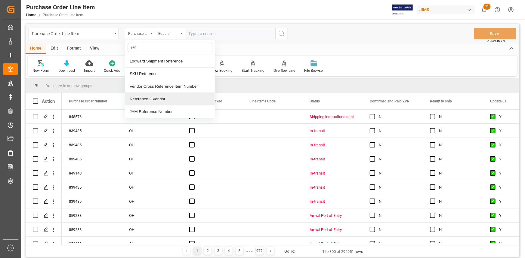
click at [151, 100] on div "Reference 2 Vendor" at bounding box center [170, 99] width 90 height 13
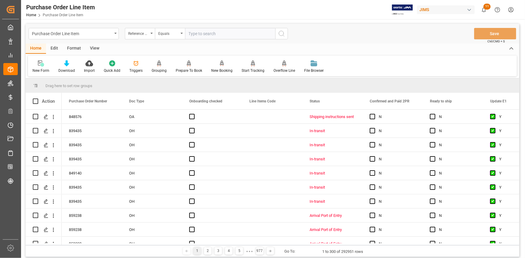
click at [204, 36] on input "text" at bounding box center [230, 33] width 90 height 11
paste input "22-10789-CN"
type input "22-10789-CN"
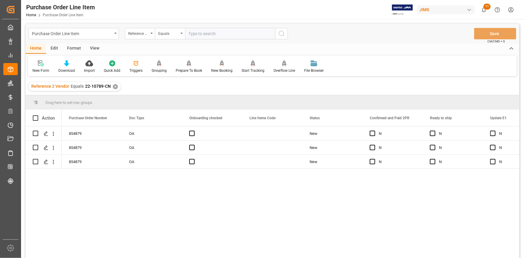
click at [93, 49] on div "View" at bounding box center [94, 49] width 18 height 10
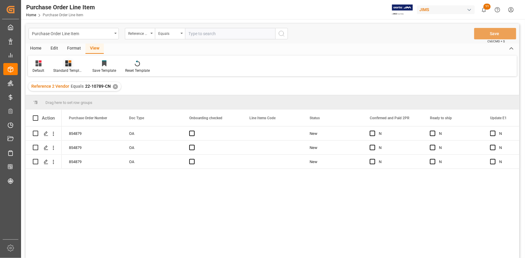
click at [72, 63] on div at bounding box center [68, 63] width 30 height 6
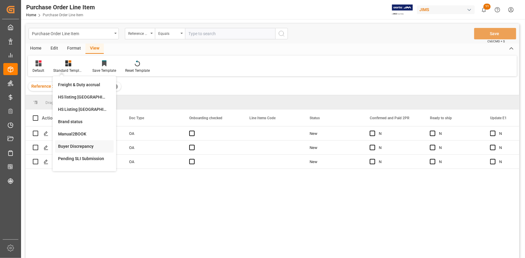
click at [78, 148] on div "Buyer Discrepancy" at bounding box center [84, 146] width 53 height 6
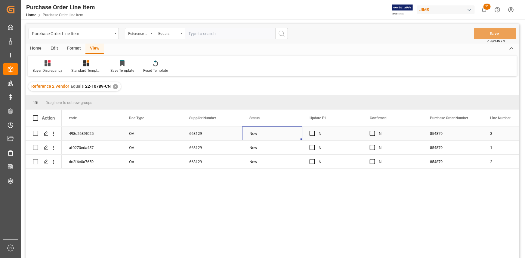
click at [297, 131] on div "New" at bounding box center [272, 134] width 60 height 14
click at [310, 133] on span "Press SPACE to select this row." at bounding box center [311, 133] width 5 height 5
click at [314, 131] on input "Press SPACE to select this row." at bounding box center [314, 131] width 0 height 0
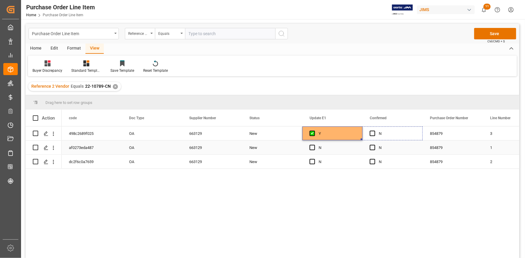
drag, startPoint x: 361, startPoint y: 140, endPoint x: 371, endPoint y: 141, distance: 10.3
drag, startPoint x: 421, startPoint y: 139, endPoint x: 415, endPoint y: 161, distance: 22.3
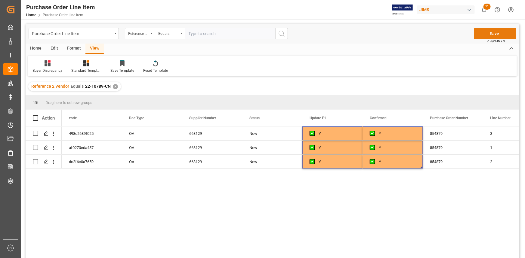
click at [491, 32] on button "Save" at bounding box center [495, 33] width 42 height 11
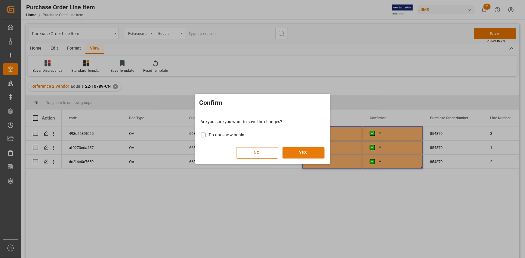
click at [307, 150] on button "YES" at bounding box center [303, 152] width 42 height 11
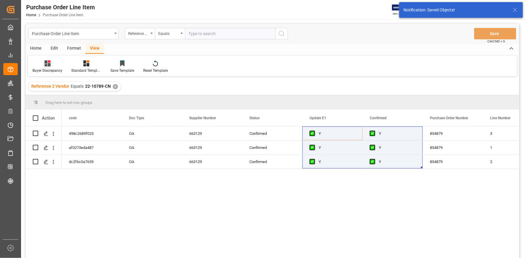
click at [51, 64] on div at bounding box center [47, 63] width 30 height 6
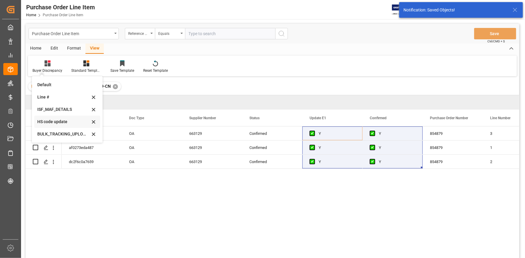
click at [58, 123] on div "HS code update" at bounding box center [63, 122] width 53 height 6
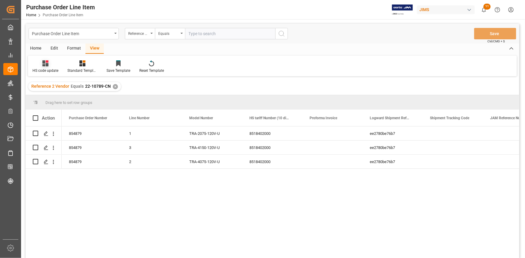
click at [44, 64] on icon at bounding box center [45, 63] width 6 height 6
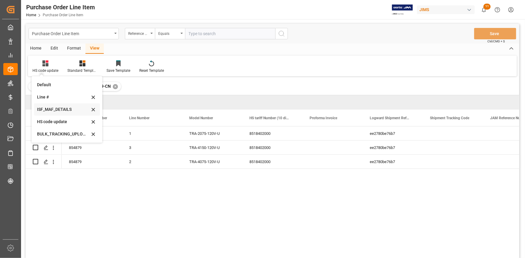
click at [63, 108] on div "ISF_MAF_DETAILS" at bounding box center [63, 109] width 53 height 6
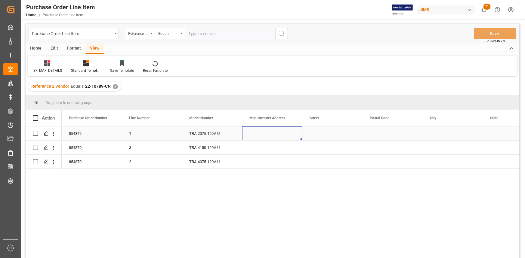
click at [250, 132] on div "Press SPACE to select this row." at bounding box center [272, 134] width 60 height 14
drag, startPoint x: 251, startPoint y: 132, endPoint x: 256, endPoint y: 136, distance: 6.2
click at [255, 135] on input "Press SPACE to select this row." at bounding box center [272, 136] width 51 height 11
paste input "HZSAMKO TECHNOLOGIES CO LTD"
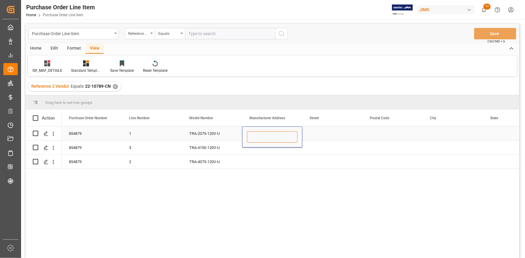
type input "HZSAMKO TECHNOLOGIES CO LTD"
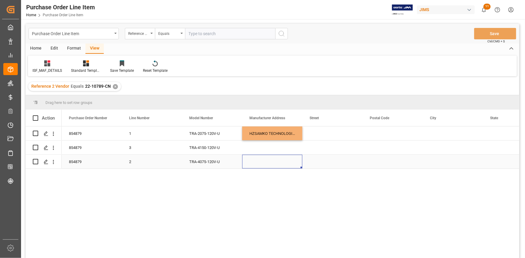
click at [275, 161] on div "Press SPACE to select this row." at bounding box center [272, 162] width 60 height 14
drag, startPoint x: 279, startPoint y: 138, endPoint x: 299, endPoint y: 141, distance: 20.8
click at [279, 137] on div "HZSAMKO TECHNOLOGIES CO LTD" at bounding box center [272, 134] width 60 height 14
drag, startPoint x: 301, startPoint y: 140, endPoint x: 301, endPoint y: 162, distance: 22.9
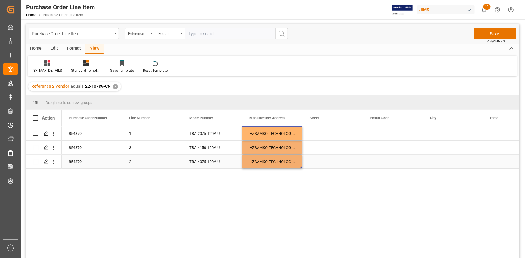
click at [287, 159] on div "HZSAMKO TECHNOLOGIES CO LTD" at bounding box center [272, 162] width 60 height 14
click at [316, 133] on div "Press SPACE to select this row." at bounding box center [332, 134] width 60 height 14
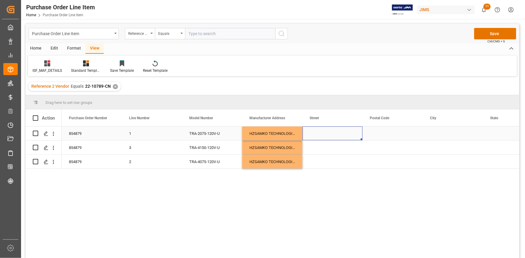
click at [316, 133] on div "Press SPACE to select this row." at bounding box center [332, 134] width 60 height 14
click at [316, 133] on input "Press SPACE to select this row." at bounding box center [332, 136] width 51 height 11
type input "NO.8 JIAQI ROAD XIANLIN STREET YUHANG DISTRICT"
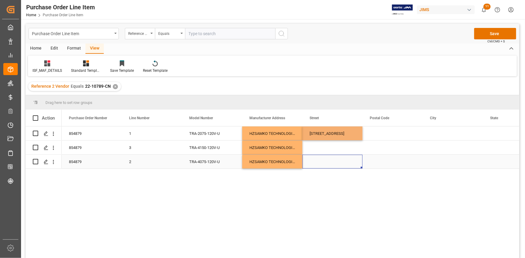
click at [332, 155] on div "Press SPACE to select this row." at bounding box center [332, 162] width 60 height 14
click at [334, 136] on div "[STREET_ADDRESS]" at bounding box center [332, 134] width 60 height 14
drag, startPoint x: 361, startPoint y: 140, endPoint x: 358, endPoint y: 167, distance: 27.2
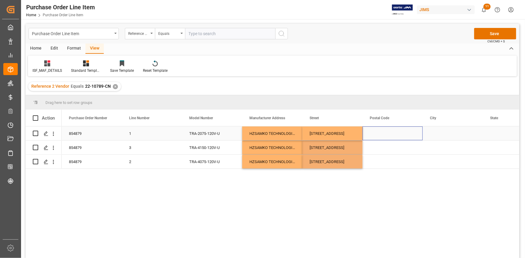
click at [374, 129] on div "Press SPACE to select this row." at bounding box center [392, 134] width 60 height 14
click at [370, 135] on div "Press SPACE to select this row." at bounding box center [392, 134] width 60 height 14
click at [371, 135] on div "Press SPACE to select this row." at bounding box center [392, 134] width 60 height 14
click at [379, 138] on input "Press SPACE to select this row." at bounding box center [392, 136] width 51 height 11
paste input "311122"
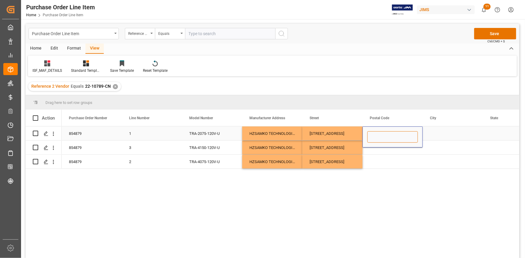
type input "311122"
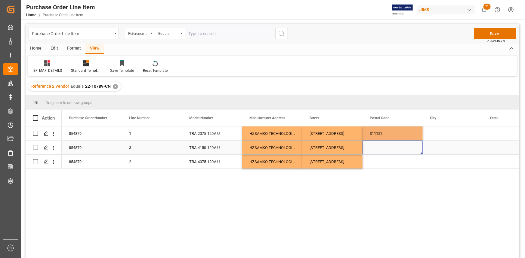
click at [385, 155] on div "Press SPACE to select this row." at bounding box center [392, 148] width 60 height 14
click at [391, 135] on div "311122" at bounding box center [392, 134] width 60 height 14
drag, startPoint x: 422, startPoint y: 139, endPoint x: 420, endPoint y: 164, distance: 24.7
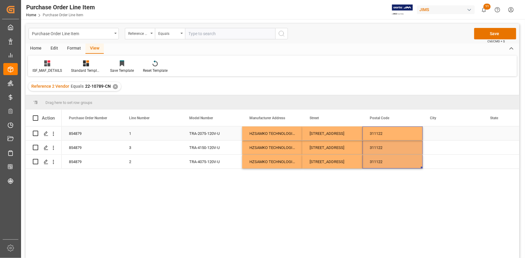
click at [430, 132] on div "Press SPACE to select this row." at bounding box center [452, 134] width 60 height 14
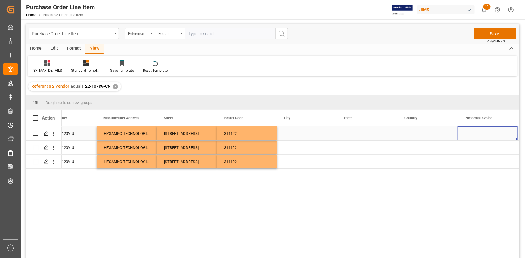
scroll to position [0, 206]
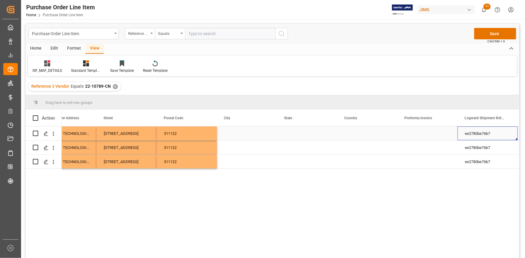
click at [244, 131] on div "Press SPACE to select this row." at bounding box center [247, 134] width 60 height 14
click at [244, 131] on div "Press SPACE to select this row." at bounding box center [247, 137] width 60 height 21
click at [242, 139] on input "Press SPACE to select this row." at bounding box center [247, 136] width 51 height 11
paste input "[GEOGRAPHIC_DATA]"
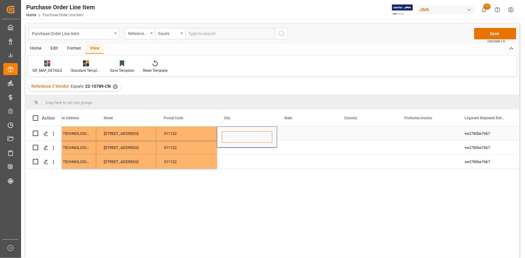
type input "[GEOGRAPHIC_DATA]"
click at [246, 155] on div "Press SPACE to select this row." at bounding box center [247, 162] width 60 height 14
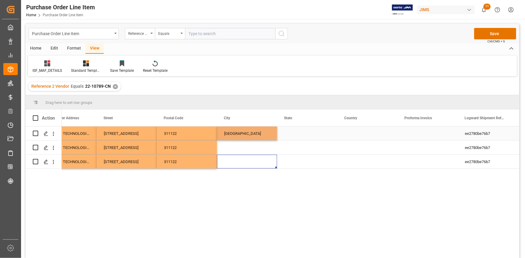
click at [245, 134] on div "[GEOGRAPHIC_DATA]" at bounding box center [247, 134] width 60 height 14
drag, startPoint x: 275, startPoint y: 139, endPoint x: 275, endPoint y: 161, distance: 21.7
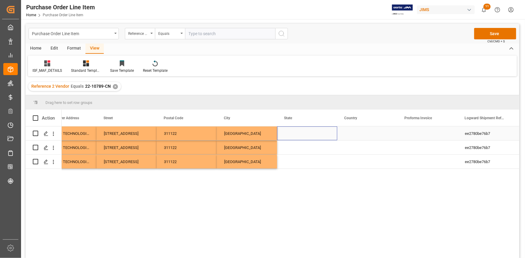
click at [297, 137] on div "Press SPACE to select this row." at bounding box center [307, 134] width 60 height 14
click at [297, 137] on input "Press SPACE to select this row." at bounding box center [307, 136] width 51 height 11
type input "[GEOGRAPHIC_DATA]"
click at [301, 156] on div "Press SPACE to select this row." at bounding box center [307, 162] width 60 height 14
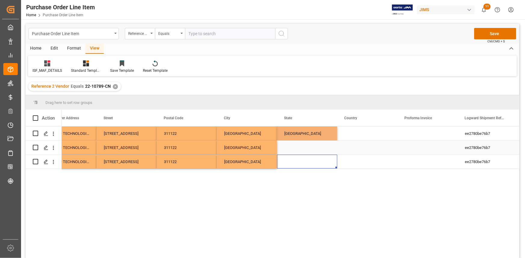
click at [309, 138] on div "[GEOGRAPHIC_DATA]" at bounding box center [307, 134] width 60 height 14
drag, startPoint x: 336, startPoint y: 139, endPoint x: 331, endPoint y: 171, distance: 32.2
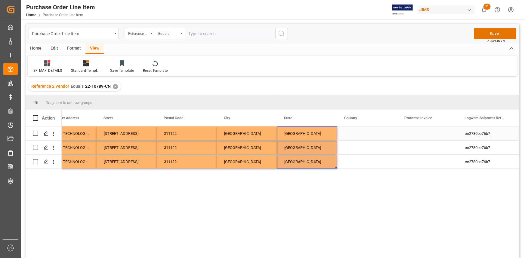
click at [356, 129] on div "Press SPACE to select this row." at bounding box center [367, 134] width 60 height 14
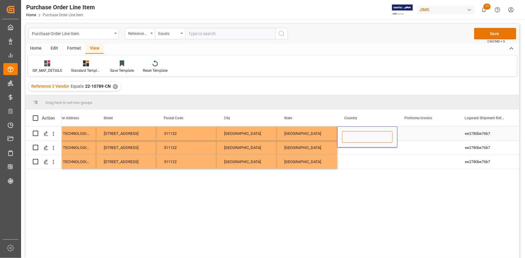
click at [359, 135] on input "Press SPACE to select this row." at bounding box center [367, 136] width 51 height 11
type input "c"
type input "CN"
click at [341, 172] on div "TRA-2075-120V-U HZSAMKO TECHNOLOGIES CO LTD NO.8 JIAQI ROAD XIANLIN STREET YUHA…" at bounding box center [290, 195] width 457 height 136
click at [355, 157] on div "Press SPACE to select this row." at bounding box center [367, 162] width 60 height 14
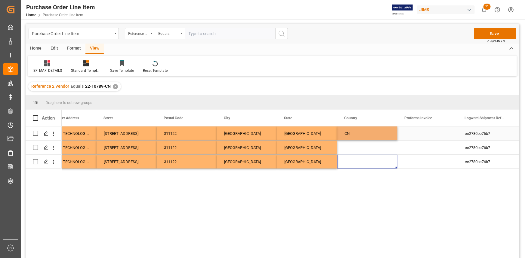
click at [355, 139] on div "CN" at bounding box center [367, 134] width 60 height 14
drag, startPoint x: 396, startPoint y: 139, endPoint x: 394, endPoint y: 168, distance: 29.6
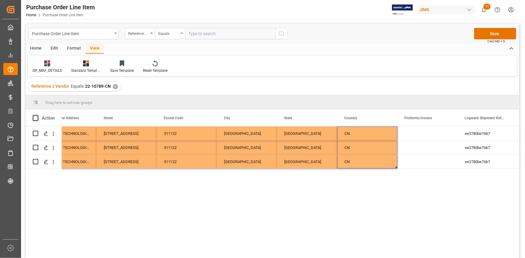
click at [37, 117] on span at bounding box center [35, 117] width 5 height 5
click at [37, 115] on input "checkbox" at bounding box center [37, 115] width 0 height 0
checkbox input "true"
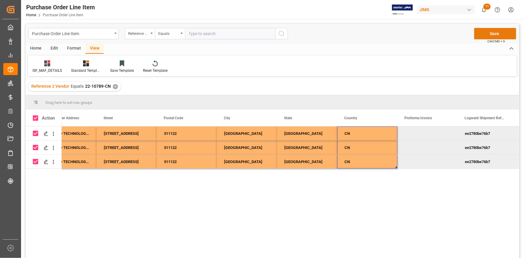
click at [496, 35] on button "Save" at bounding box center [495, 33] width 42 height 11
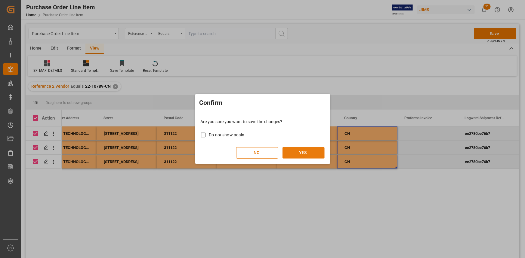
click at [311, 152] on button "YES" at bounding box center [303, 152] width 42 height 11
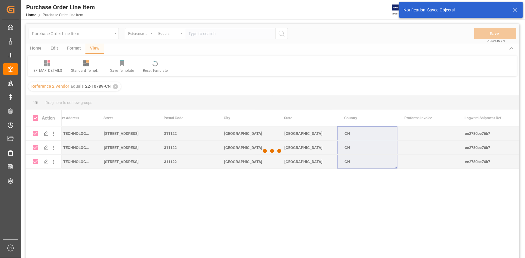
checkbox input "false"
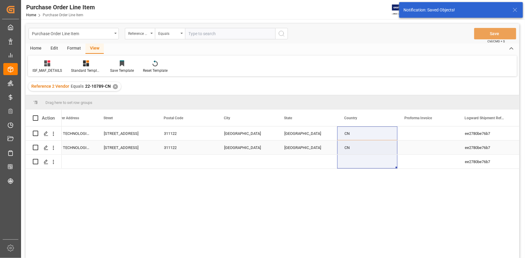
click at [229, 150] on div "[GEOGRAPHIC_DATA]" at bounding box center [247, 148] width 60 height 14
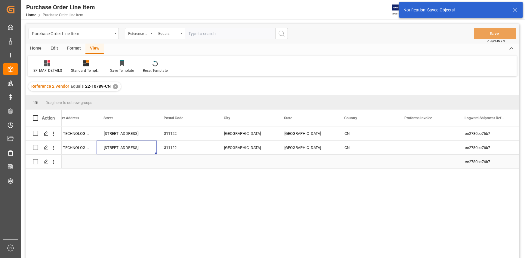
scroll to position [0, 0]
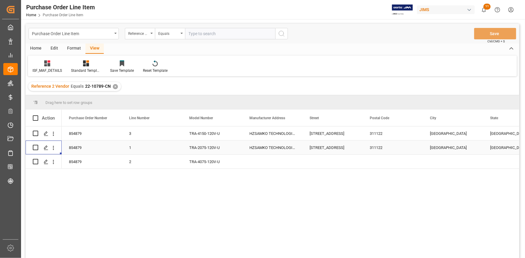
click at [289, 150] on div "HZSAMKO TECHNOLOGIES CO LTD" at bounding box center [272, 148] width 60 height 14
drag, startPoint x: 300, startPoint y: 153, endPoint x: 322, endPoint y: 149, distance: 22.1
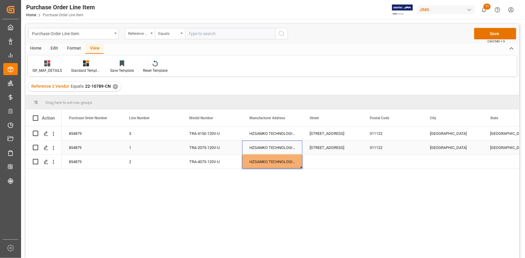
click at [324, 144] on div "[STREET_ADDRESS]" at bounding box center [332, 148] width 60 height 14
drag, startPoint x: 363, startPoint y: 163, endPoint x: 368, endPoint y: 164, distance: 5.3
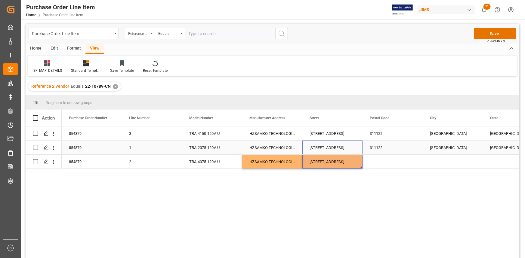
click at [380, 149] on div "311122" at bounding box center [392, 148] width 60 height 14
drag, startPoint x: 421, startPoint y: 154, endPoint x: 421, endPoint y: 166, distance: 12.0
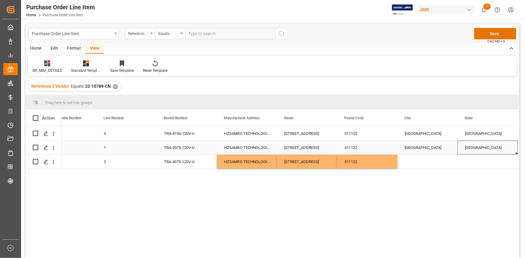
scroll to position [0, 86]
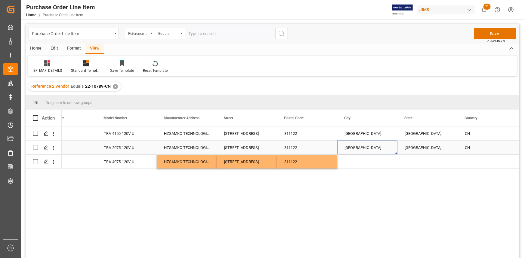
drag, startPoint x: 376, startPoint y: 151, endPoint x: 394, endPoint y: 157, distance: 19.3
click at [376, 151] on div "[GEOGRAPHIC_DATA]" at bounding box center [367, 148] width 60 height 14
drag, startPoint x: 396, startPoint y: 154, endPoint x: 397, endPoint y: 165, distance: 10.9
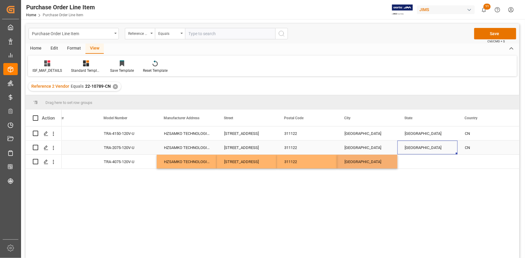
click at [431, 148] on div "[GEOGRAPHIC_DATA]" at bounding box center [427, 148] width 60 height 14
drag, startPoint x: 456, startPoint y: 154, endPoint x: 460, endPoint y: 174, distance: 20.5
click at [478, 154] on div "CN" at bounding box center [487, 148] width 60 height 14
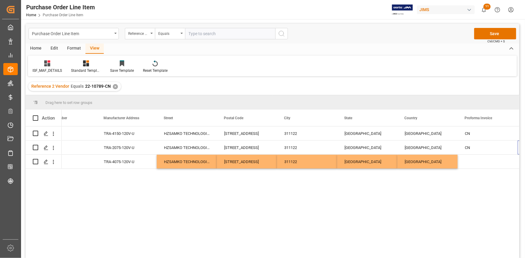
scroll to position [0, 146]
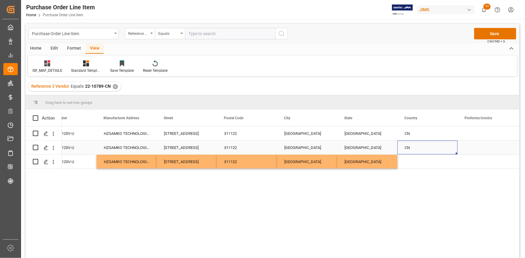
drag, startPoint x: 437, startPoint y: 152, endPoint x: 450, endPoint y: 157, distance: 13.8
click at [436, 152] on div "CN" at bounding box center [427, 148] width 60 height 14
drag, startPoint x: 456, startPoint y: 153, endPoint x: 451, endPoint y: 171, distance: 18.1
click at [36, 161] on input "Press Space to toggle row selection (unchecked)" at bounding box center [35, 161] width 5 height 5
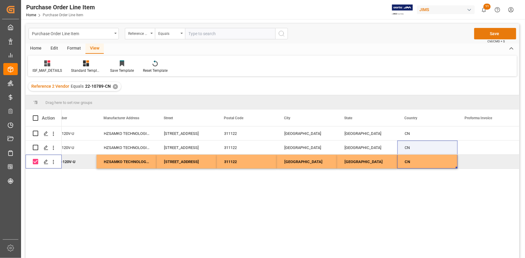
click at [493, 34] on button "Save" at bounding box center [495, 33] width 42 height 11
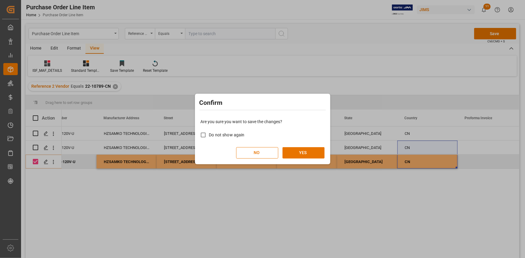
drag, startPoint x: 305, startPoint y: 147, endPoint x: 312, endPoint y: 146, distance: 6.1
click at [306, 148] on button "YES" at bounding box center [303, 152] width 42 height 11
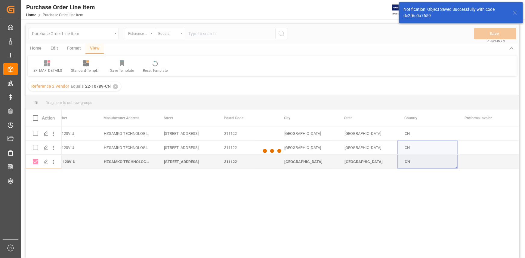
checkbox input "false"
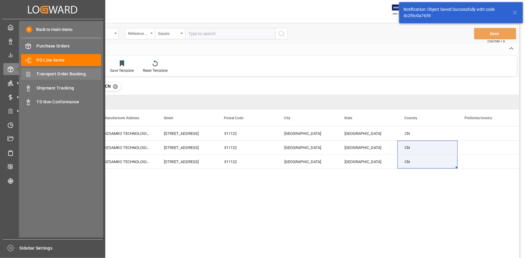
click at [54, 76] on span "Transport Order Booking" at bounding box center [69, 74] width 65 height 6
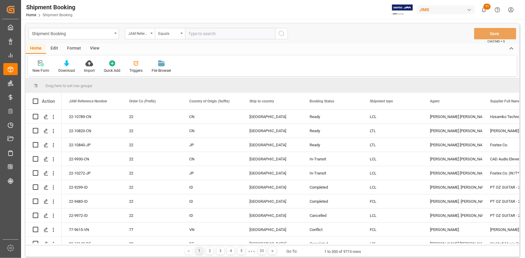
click at [198, 34] on input "text" at bounding box center [230, 33] width 90 height 11
paste input "22-10789-CN"
type input "22-10789-CN"
click at [45, 117] on icon "Press SPACE to select this row." at bounding box center [46, 117] width 5 height 5
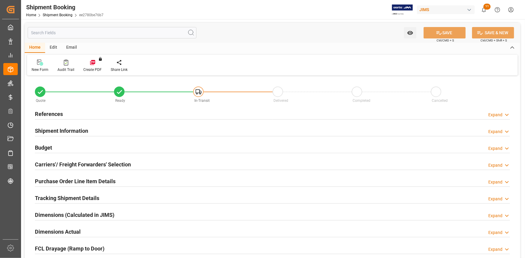
type input "28"
type input "24190.7848"
type input "0"
type input "2700"
type input "53200"
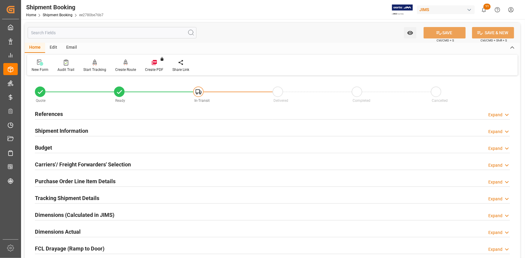
click at [117, 128] on div "Shipment Information Expand" at bounding box center [272, 130] width 475 height 11
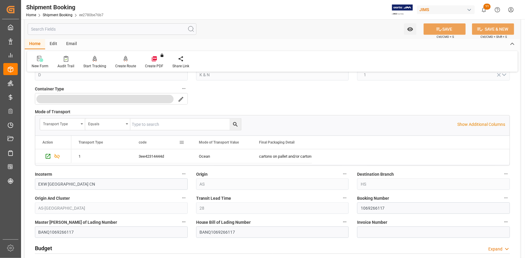
scroll to position [191, 0]
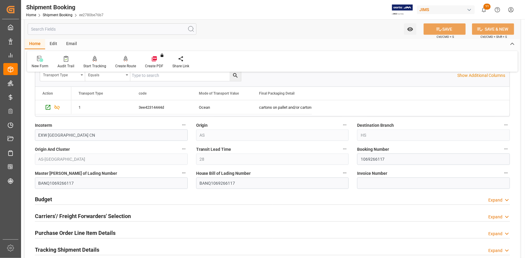
click at [109, 199] on div "Budget Expand" at bounding box center [272, 198] width 475 height 11
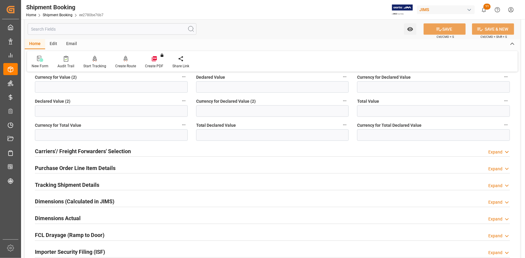
scroll to position [437, 0]
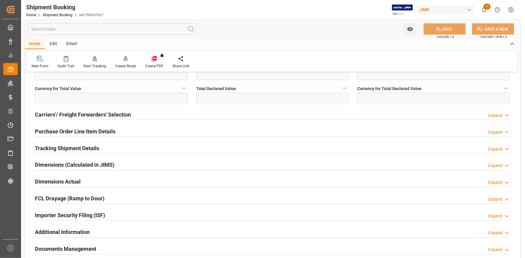
click at [104, 146] on div "Tracking Shipment Details Expand" at bounding box center [272, 147] width 475 height 11
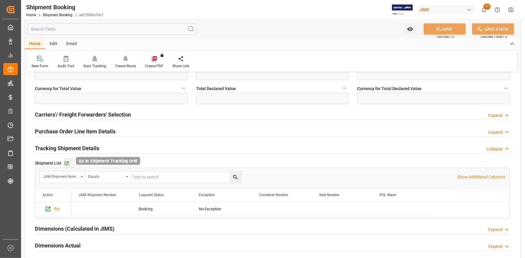
click at [66, 162] on icon "button" at bounding box center [67, 164] width 4 height 4
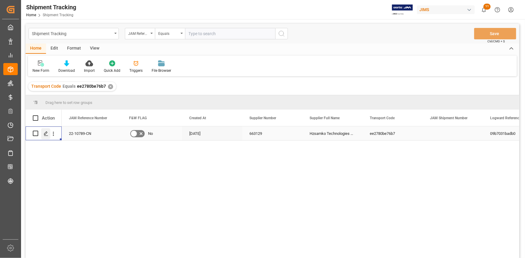
click at [45, 131] on icon "Press SPACE to select this row." at bounding box center [46, 133] width 5 height 5
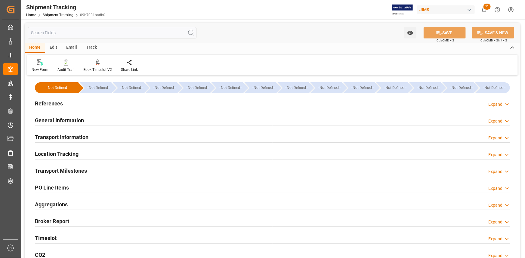
type input "[DATE]"
click at [89, 107] on div "References Expand" at bounding box center [272, 102] width 475 height 11
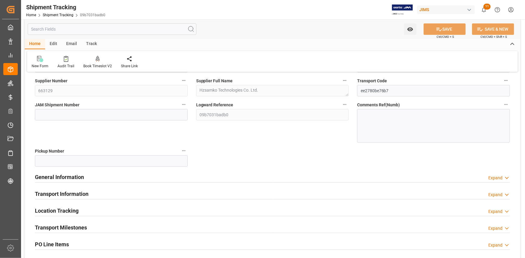
scroll to position [82, 0]
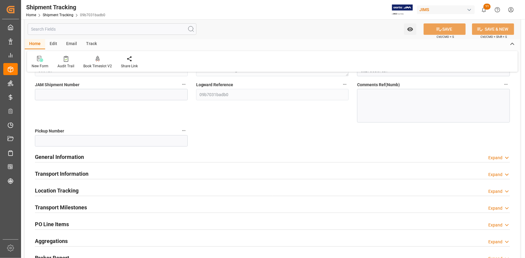
click at [119, 153] on div "General Information Expand" at bounding box center [272, 156] width 475 height 11
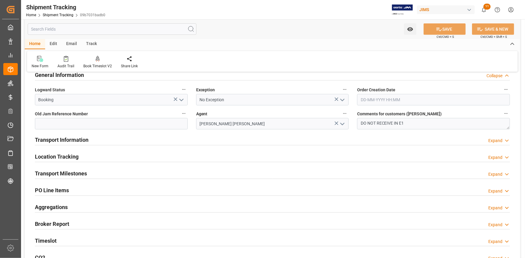
scroll to position [191, 0]
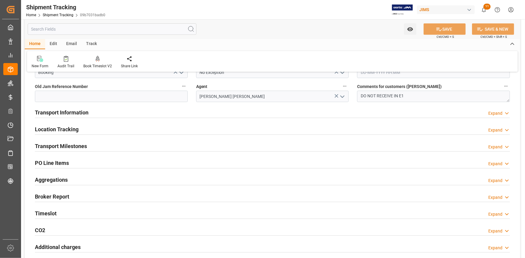
click at [108, 114] on div "Transport Information Expand" at bounding box center [272, 111] width 475 height 11
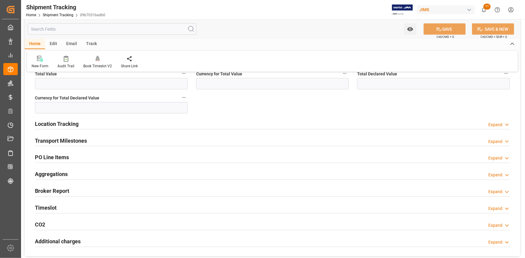
click at [123, 139] on div "Transport Milestones Expand" at bounding box center [272, 140] width 475 height 11
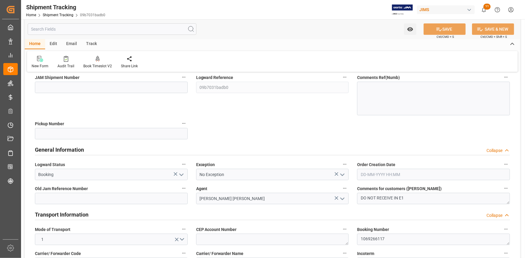
scroll to position [82, 0]
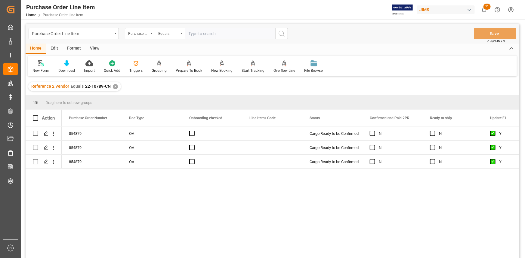
click at [114, 86] on div "✕" at bounding box center [115, 86] width 5 height 5
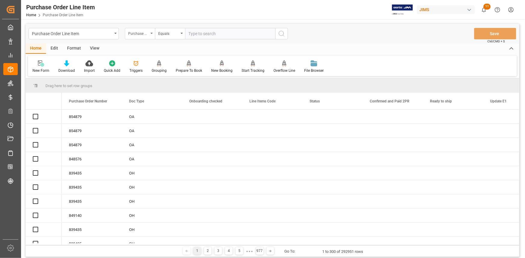
click at [147, 32] on div "Purchase Order Number" at bounding box center [138, 32] width 20 height 7
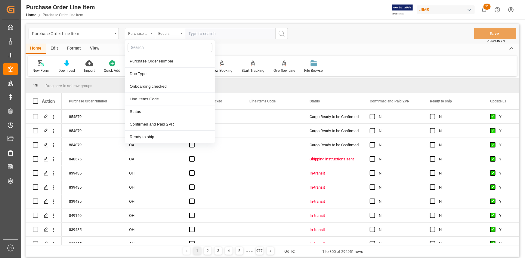
click at [147, 33] on div "Purchase Order Number" at bounding box center [138, 32] width 20 height 7
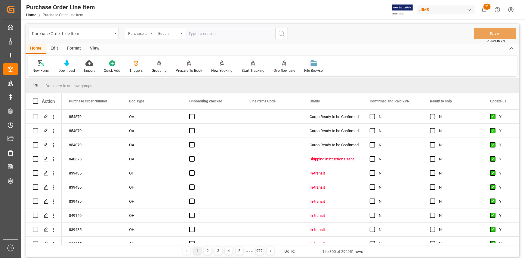
click at [147, 34] on div "Purchase Order Number" at bounding box center [138, 32] width 20 height 7
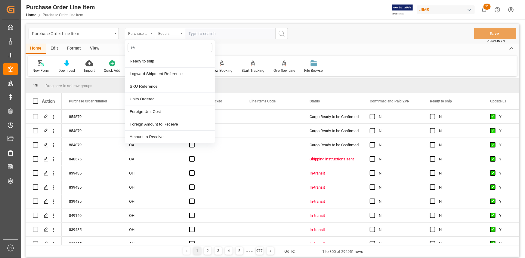
type input "ref"
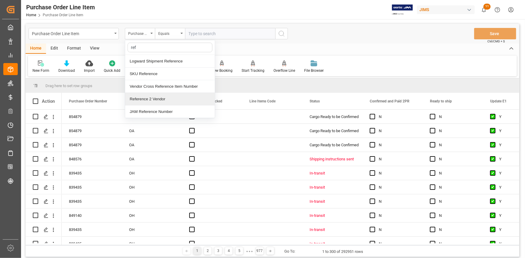
click at [157, 98] on div "Reference 2 Vendor" at bounding box center [170, 99] width 90 height 13
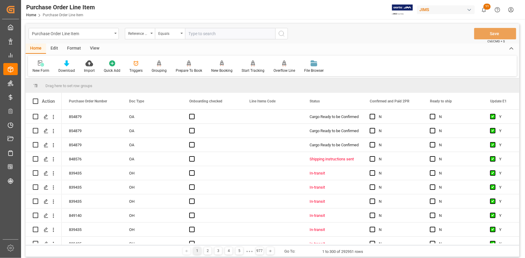
click at [198, 35] on input "text" at bounding box center [230, 33] width 90 height 11
paste input "22-9021-CN"
type input "22-9021-CN"
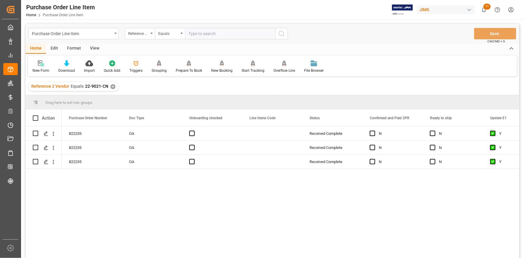
click at [42, 65] on icon at bounding box center [41, 63] width 6 height 6
click at [94, 49] on div "View" at bounding box center [94, 49] width 18 height 10
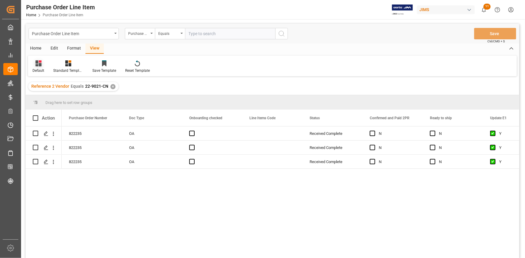
click at [40, 66] on div "Default" at bounding box center [38, 66] width 21 height 13
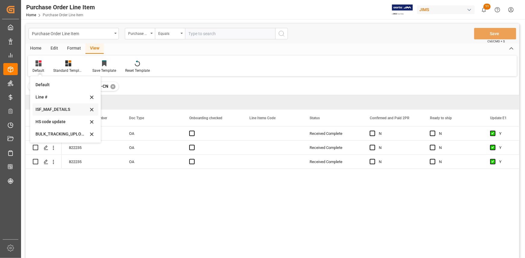
click at [52, 109] on div "ISF_MAF_DETAILS" at bounding box center [61, 109] width 53 height 6
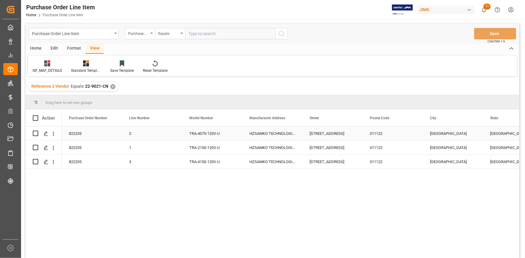
click at [253, 133] on div "HZSAMKO TECHNOLOGIES CO LTD" at bounding box center [272, 134] width 60 height 14
click at [253, 132] on div "HZSAMKO TECHNOLOGIES CO LTD" at bounding box center [272, 134] width 60 height 14
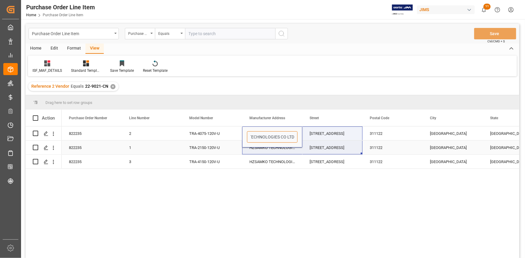
drag, startPoint x: 249, startPoint y: 138, endPoint x: 296, endPoint y: 143, distance: 47.2
click at [302, 143] on div "HZSAMKO TECHNOLOGIES CO LTD" at bounding box center [272, 137] width 60 height 21
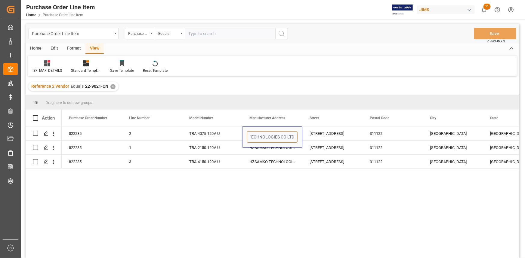
scroll to position [0, 0]
click at [315, 136] on div "NO.8 JIAQI ROAD XIANLIN STREET YUHANG DISTRICT" at bounding box center [332, 134] width 60 height 14
click at [315, 136] on input "NO.8 JIAQI ROAD XIANLIN STREET YUHANG DISTRICT" at bounding box center [332, 136] width 51 height 11
click at [311, 137] on input "NO.8 JIAQI ROAD XIANLIN STREET YUHANG DISTRICT" at bounding box center [332, 136] width 51 height 11
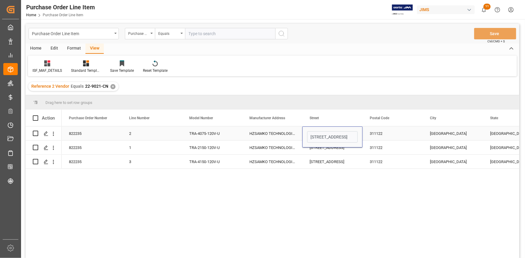
scroll to position [0, 59]
drag, startPoint x: 310, startPoint y: 137, endPoint x: 357, endPoint y: 139, distance: 47.2
click at [357, 139] on input "NO.8 JIAQI ROAD XIANLIN STREET YUHANG DISTRICT" at bounding box center [332, 136] width 51 height 11
click at [371, 132] on div "311122" at bounding box center [392, 134] width 60 height 14
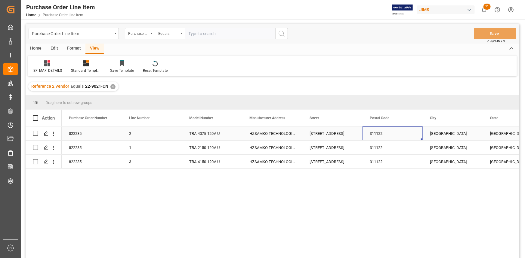
click at [371, 132] on div "311122" at bounding box center [392, 134] width 60 height 14
click at [358, 136] on div "822235 2 TRA-4075-120V-U HZSAMKO TECHNOLOGIES CO LTD NO.8 JIAQI ROAD XIANLIN ST…" at bounding box center [513, 134] width 902 height 14
click at [402, 168] on div "311122" at bounding box center [392, 162] width 60 height 14
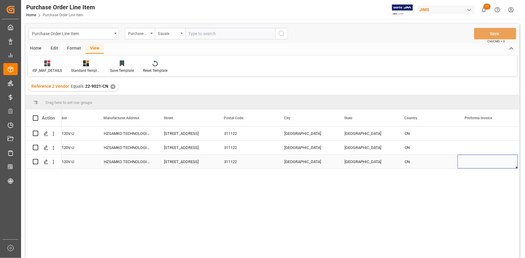
scroll to position [0, 146]
click at [294, 134] on div "HANGZHOU" at bounding box center [307, 134] width 60 height 14
drag, startPoint x: 299, startPoint y: 136, endPoint x: 281, endPoint y: 137, distance: 17.8
click at [281, 136] on div "HANGZHOU" at bounding box center [307, 137] width 60 height 21
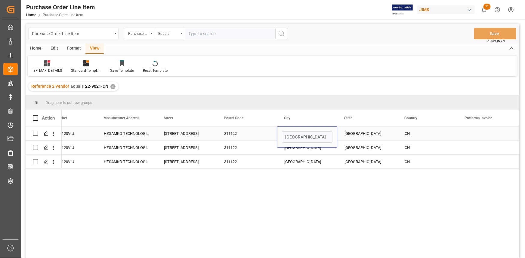
click at [351, 133] on div "ZHEJIANG" at bounding box center [367, 134] width 60 height 14
drag, startPoint x: 365, startPoint y: 139, endPoint x: 326, endPoint y: 139, distance: 39.4
click at [326, 139] on div "2 TRA-4075-120V-U HZSAMKO TECHNOLOGIES CO LTD NO.8 JIAQI ROAD XIANLIN STREET YU…" at bounding box center [367, 134] width 902 height 14
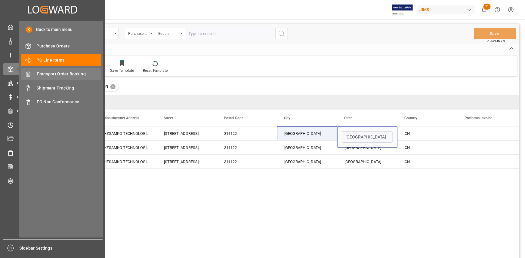
click at [60, 74] on span "Transport Order Booking" at bounding box center [69, 74] width 65 height 6
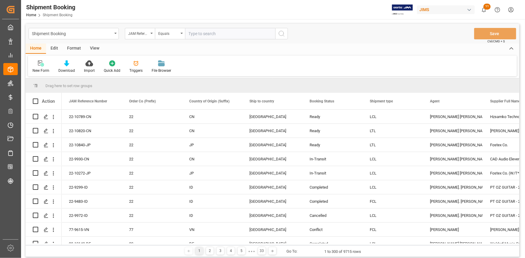
click at [205, 35] on input "text" at bounding box center [230, 33] width 90 height 11
type input "22-9021-cn"
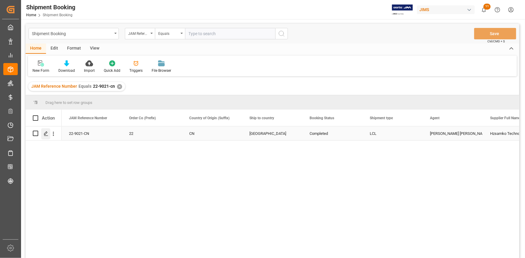
click at [44, 134] on icon "Press SPACE to select this row." at bounding box center [46, 133] width 5 height 5
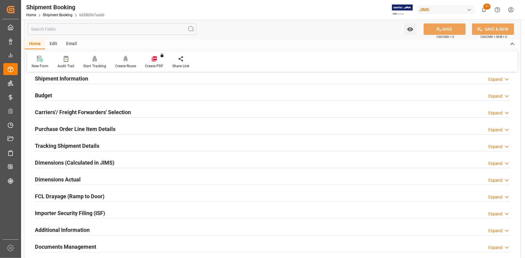
scroll to position [82, 0]
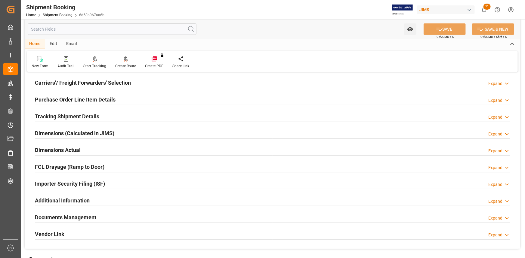
click at [135, 177] on div "Importer Security Filing (ISF) Expand" at bounding box center [272, 184] width 483 height 17
click at [143, 185] on div "Importer Security Filing (ISF) Expand" at bounding box center [272, 183] width 475 height 11
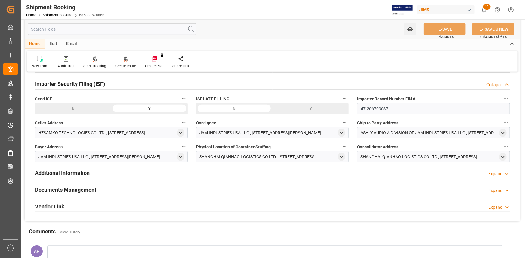
scroll to position [191, 0]
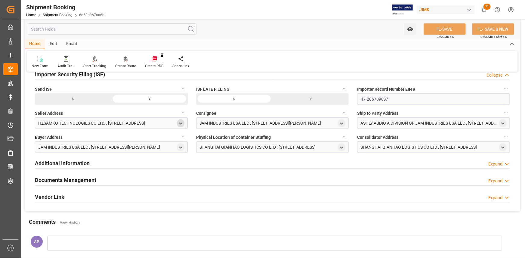
click at [182, 123] on icon "open menu" at bounding box center [180, 123] width 5 height 5
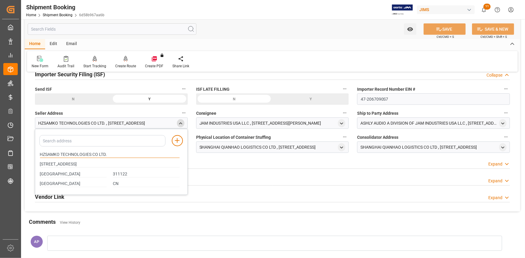
drag, startPoint x: 59, startPoint y: 154, endPoint x: 52, endPoint y: 152, distance: 7.7
click at [25, 150] on div "Quote Ready In-Transit Delivered Completed Cancelled References Expand JAM Refe…" at bounding box center [272, 49] width 495 height 326
drag, startPoint x: 376, startPoint y: 99, endPoint x: 355, endPoint y: 99, distance: 21.7
click at [355, 99] on div "Importer Record Number EIN # 47-2067090S7" at bounding box center [433, 95] width 161 height 24
click at [502, 121] on icon "open menu" at bounding box center [502, 123] width 5 height 5
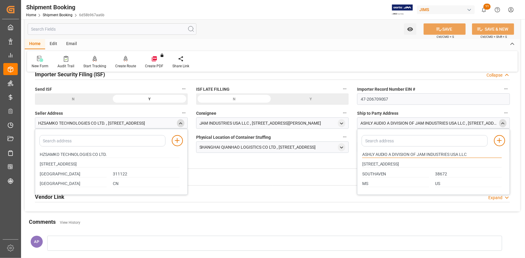
drag, startPoint x: 374, startPoint y: 153, endPoint x: 355, endPoint y: 153, distance: 19.2
click at [355, 153] on div "Quote Ready In-Transit Delivered Completed Cancelled References Expand JAM Refe…" at bounding box center [272, 49] width 495 height 326
click at [284, 170] on div "Additional Information Expand" at bounding box center [272, 163] width 483 height 17
click at [342, 145] on icon "open menu" at bounding box center [341, 147] width 5 height 5
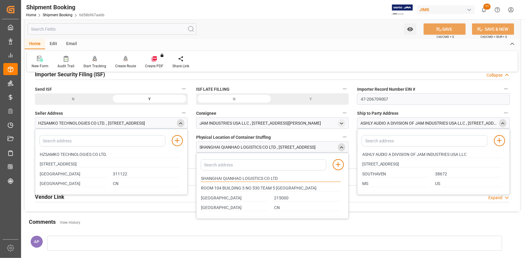
drag, startPoint x: 192, startPoint y: 177, endPoint x: 186, endPoint y: 177, distance: 6.0
click at [186, 177] on div "Quote Ready In-Transit Delivered Completed Cancelled References Expand JAM Refe…" at bounding box center [272, 49] width 495 height 326
click at [503, 123] on polyline "close menu" at bounding box center [502, 123] width 3 height 1
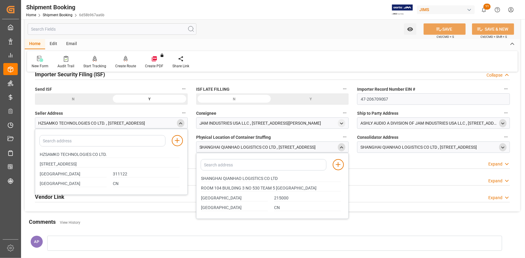
click at [502, 146] on icon "open menu" at bounding box center [502, 147] width 5 height 5
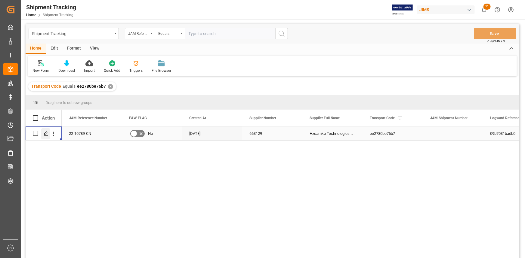
click at [45, 134] on icon "Press SPACE to select this row." at bounding box center [46, 133] width 5 height 5
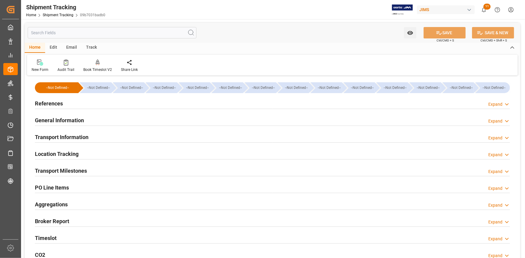
type input "[DATE]"
drag, startPoint x: 90, startPoint y: 104, endPoint x: 125, endPoint y: 129, distance: 42.6
click at [90, 104] on div "References Expand" at bounding box center [272, 102] width 475 height 11
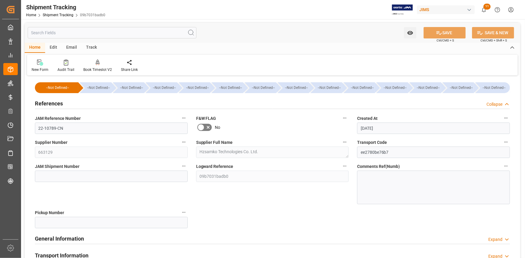
click at [98, 170] on label "JAM Shipment Number" at bounding box center [111, 166] width 153 height 8
click at [180, 170] on button "JAM Shipment Number" at bounding box center [184, 166] width 8 height 8
click at [98, 174] on div at bounding box center [262, 129] width 525 height 258
click at [99, 176] on input at bounding box center [111, 176] width 153 height 11
paste input "72910"
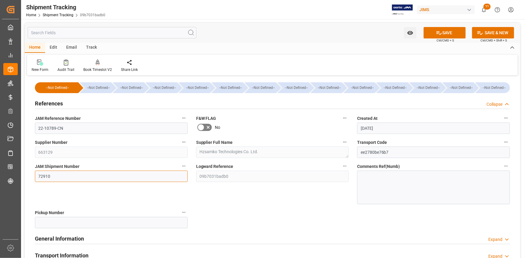
type input "72910"
click at [277, 207] on div "--Not Defined-- --Not Defined-- --Not Defined-- --Not Defined-- --Not Defined--…" at bounding box center [272, 241] width 495 height 328
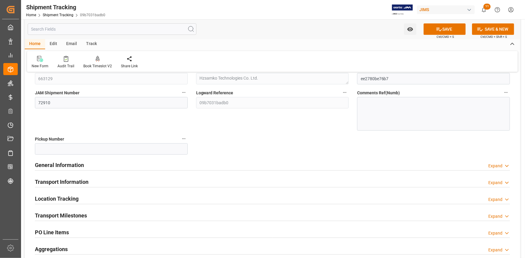
scroll to position [137, 0]
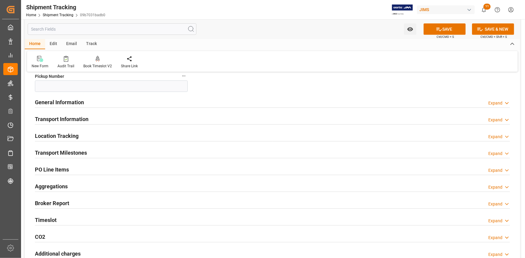
click at [164, 103] on div "General Information Expand" at bounding box center [272, 101] width 475 height 11
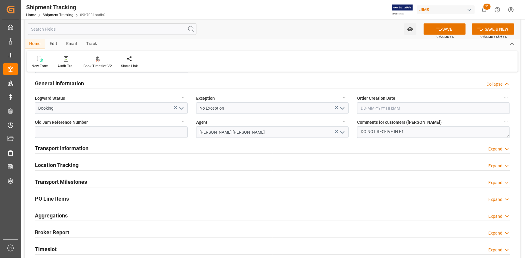
scroll to position [164, 0]
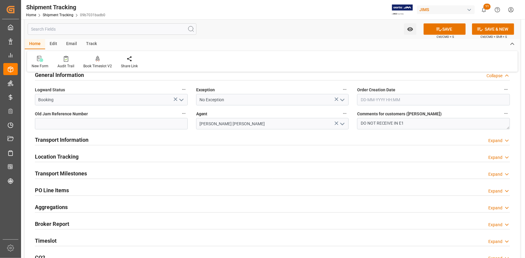
click at [169, 138] on div "Transport Information Expand" at bounding box center [272, 139] width 475 height 11
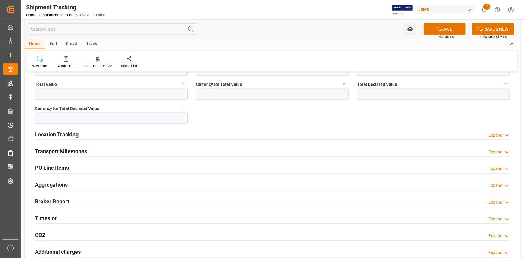
scroll to position [437, 0]
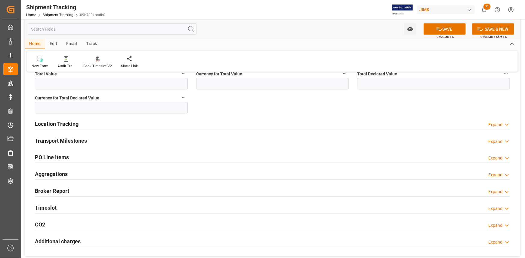
click at [129, 123] on div "Location Tracking Expand" at bounding box center [272, 123] width 475 height 11
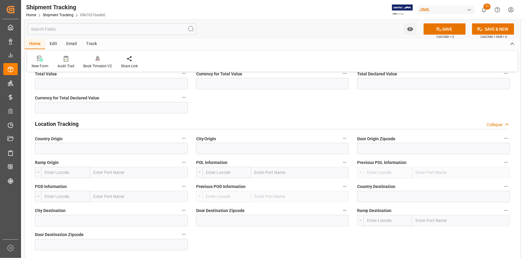
click at [138, 122] on div "Location Tracking Collapse" at bounding box center [272, 123] width 475 height 11
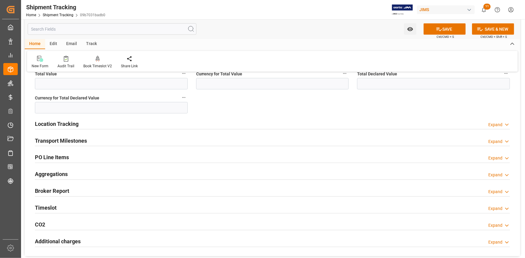
click at [138, 140] on div "Transport Milestones Expand" at bounding box center [272, 140] width 475 height 11
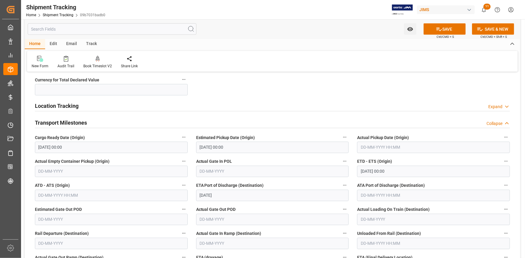
scroll to position [465, 0]
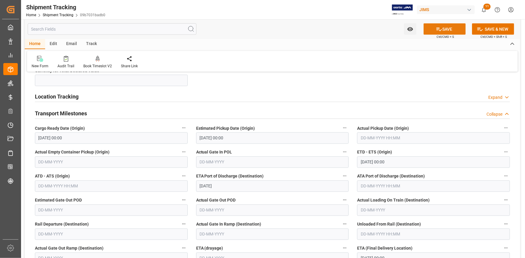
click at [438, 28] on icon at bounding box center [439, 29] width 6 height 6
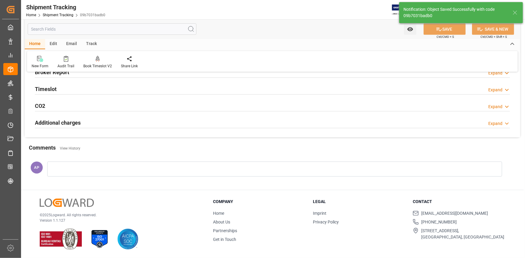
scroll to position [57, 0]
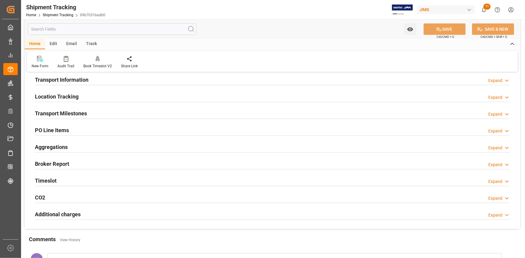
click at [110, 111] on div "Transport Milestones Expand" at bounding box center [272, 112] width 475 height 11
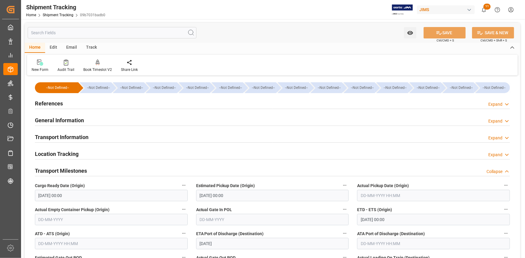
scroll to position [0, 0]
click at [129, 103] on div "References Expand" at bounding box center [272, 102] width 475 height 11
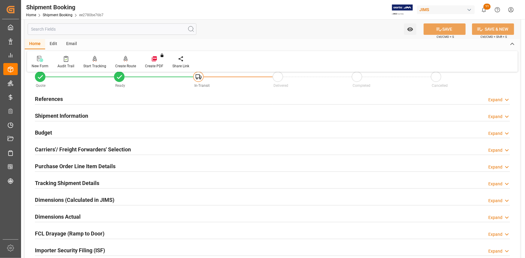
scroll to position [27, 0]
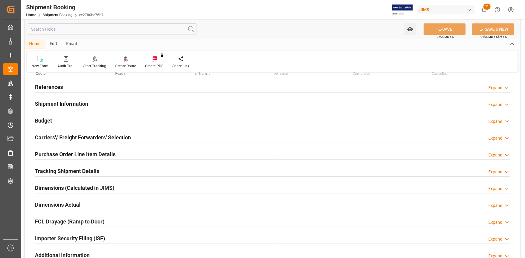
click at [100, 204] on div "Dimensions Actual Expand" at bounding box center [272, 204] width 475 height 11
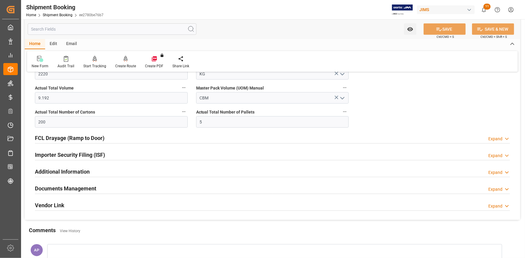
scroll to position [191, 0]
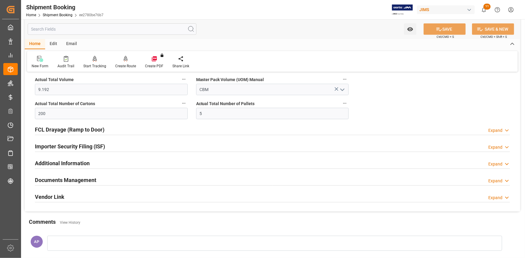
click at [115, 140] on div "Importer Security Filing (ISF) Expand" at bounding box center [272, 145] width 475 height 11
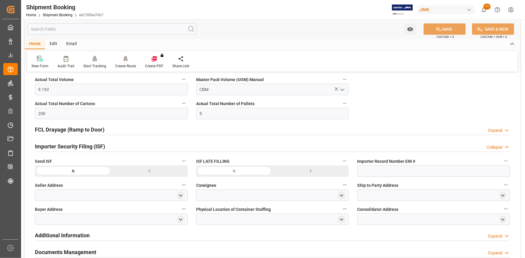
scroll to position [246, 0]
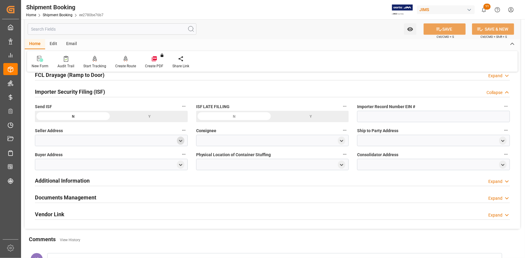
click at [180, 139] on icon "open menu" at bounding box center [180, 141] width 5 height 5
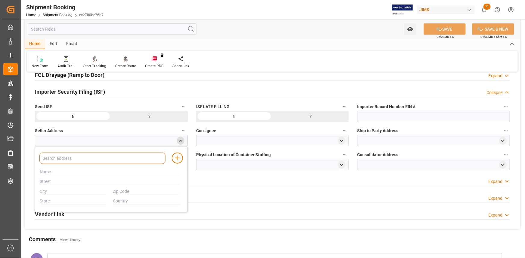
click at [88, 159] on input at bounding box center [102, 158] width 126 height 11
paste input "HZSAMKO"
type input "HZSAMKO"
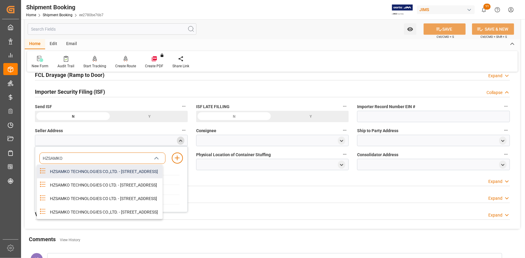
click at [95, 174] on div "HZSAMKO TECHNOLOGIES CO.,LTD. - NO.8 JIAQI ROAD,XIANLIN STREET YUHANG DISTRICT,…" at bounding box center [104, 172] width 116 height 14
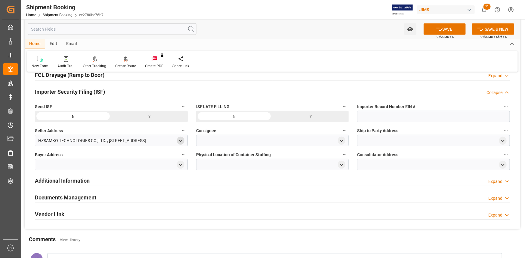
click at [180, 140] on polyline "open menu" at bounding box center [180, 140] width 3 height 1
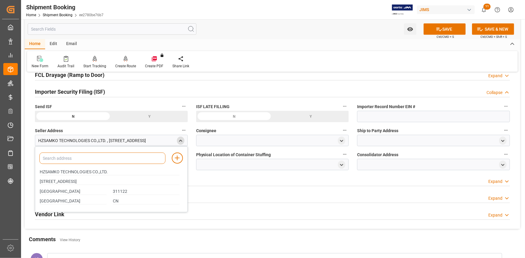
click at [67, 158] on input at bounding box center [102, 158] width 126 height 11
paste input "HZSAMKO"
type input "HZSAMKO"
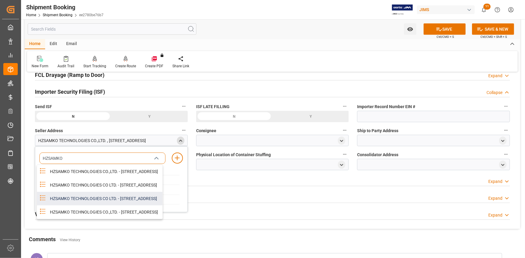
click at [119, 206] on div "HZSAMKO TECHNOLOGIES CO LTD. - NO 8 JIAQI ROAD XIANLIN STREET YUHANG DISTRICT, …" at bounding box center [104, 199] width 116 height 14
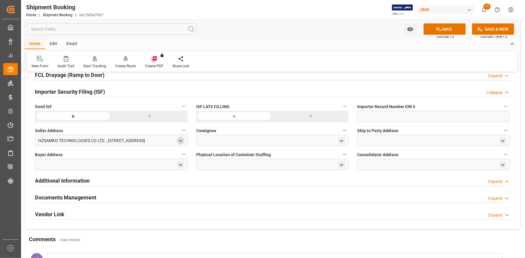
click at [179, 140] on icon "open menu" at bounding box center [180, 141] width 5 height 5
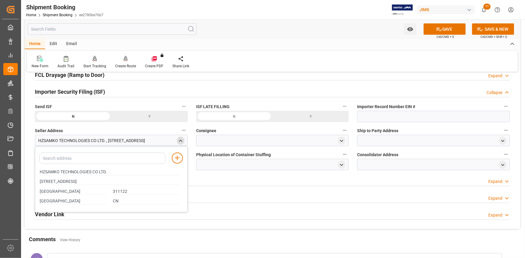
click at [182, 141] on icon "close menu" at bounding box center [180, 141] width 5 height 5
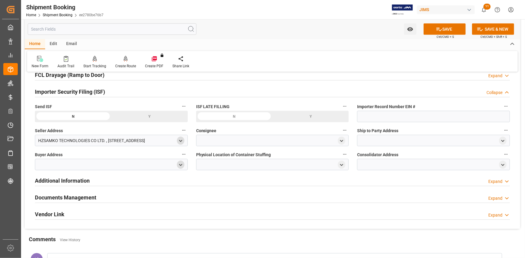
click at [182, 165] on icon "open menu" at bounding box center [180, 165] width 5 height 5
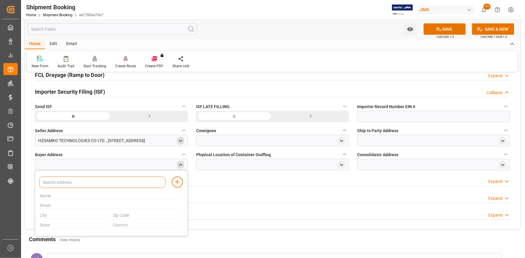
click at [121, 180] on input at bounding box center [102, 182] width 126 height 11
type input "jam"
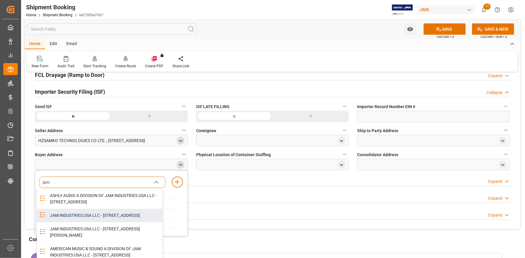
click at [97, 223] on div "JAM INDUSTRIES USA LLC - 154 WOODLAWN RD, BERLIN, CT, US, 06037" at bounding box center [104, 216] width 116 height 14
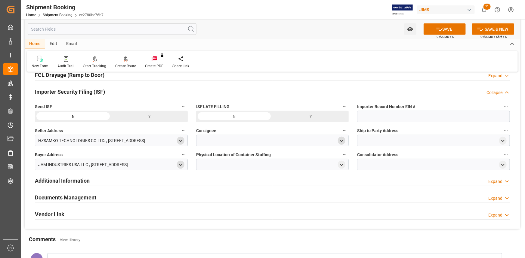
click at [341, 140] on icon "open menu" at bounding box center [341, 141] width 5 height 5
click at [260, 159] on input at bounding box center [264, 158] width 126 height 11
type input "jam"
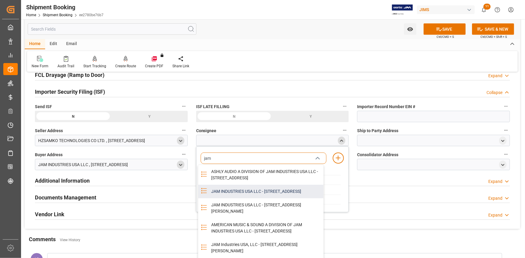
click at [255, 195] on div "JAM INDUSTRIES USA LLC - 154 WOODLAWN RD, BERLIN, CT, US, 06037" at bounding box center [265, 192] width 116 height 14
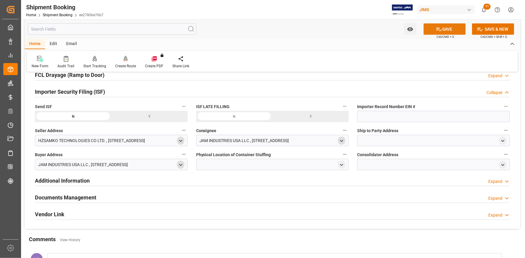
click at [447, 29] on button "SAVE" at bounding box center [444, 28] width 42 height 11
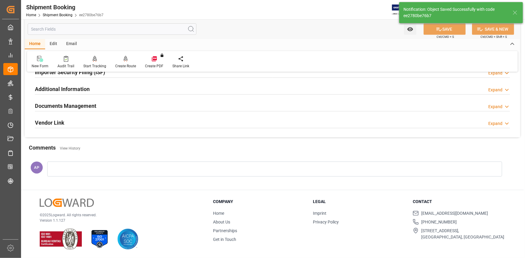
scroll to position [174, 0]
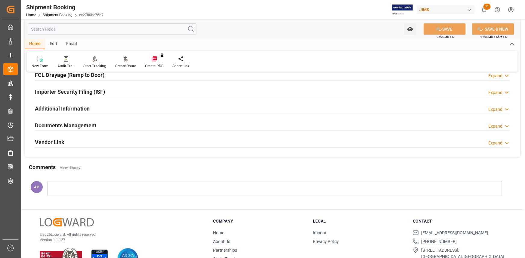
click at [153, 92] on div "Importer Security Filing (ISF) Expand" at bounding box center [272, 91] width 475 height 11
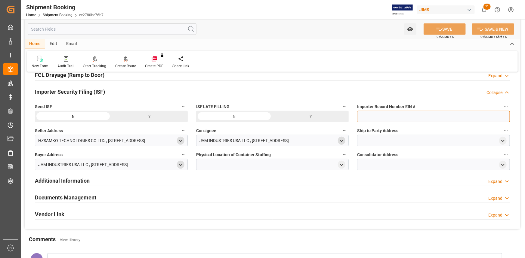
click at [376, 117] on input at bounding box center [433, 116] width 153 height 11
paste input "47-2067090S7"
type input "47-2067090S7"
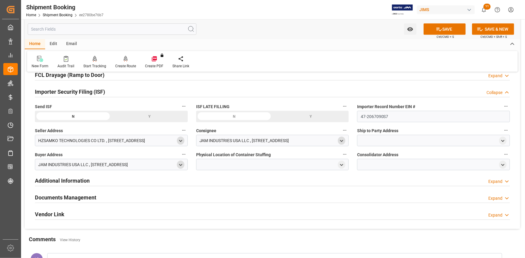
click at [381, 137] on div at bounding box center [433, 140] width 153 height 11
click at [503, 141] on icon "open menu" at bounding box center [502, 141] width 5 height 5
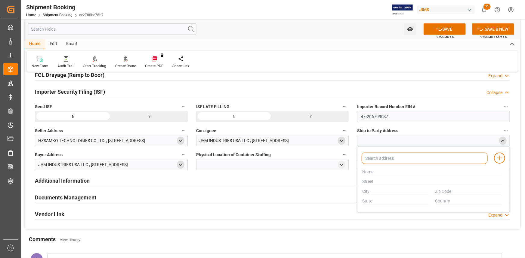
click at [388, 158] on input at bounding box center [424, 158] width 126 height 11
paste input "ASHLY"
type input "ASHLY"
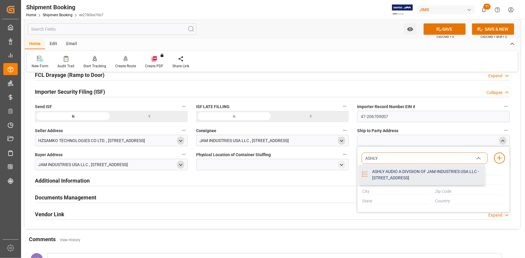
click at [391, 176] on div "ASHLY AUDIO A DIVISION OF JAM INDUSTRIES USA LLC - 4325 EXECUTIVE DRIVE SUITE 1…" at bounding box center [426, 175] width 116 height 20
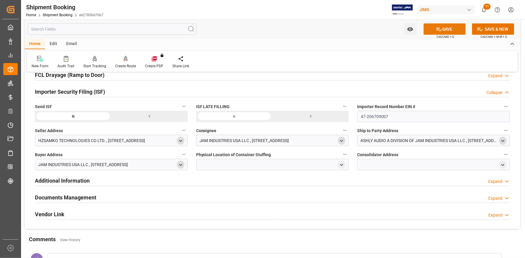
click at [445, 30] on button "SAVE" at bounding box center [444, 28] width 42 height 11
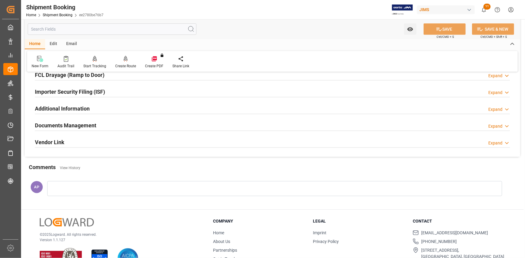
click at [146, 94] on div "Importer Security Filing (ISF) Expand" at bounding box center [272, 91] width 475 height 11
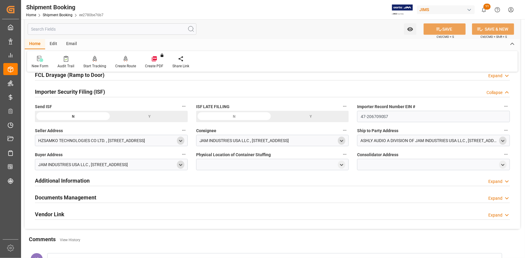
click at [343, 163] on icon "open menu" at bounding box center [341, 165] width 5 height 5
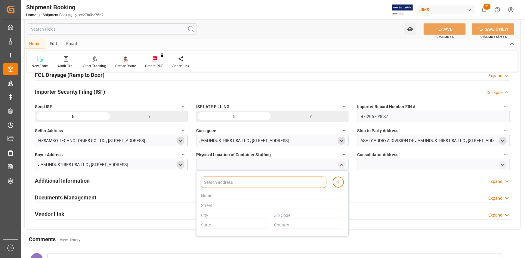
click at [235, 183] on input at bounding box center [264, 182] width 126 height 11
paste input "SHANGHAI"
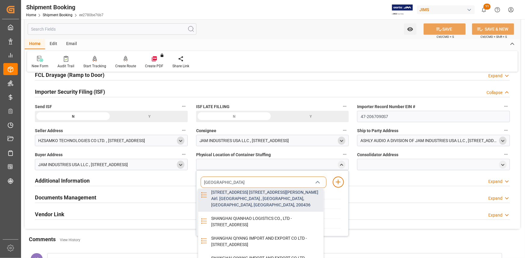
scroll to position [54, 0]
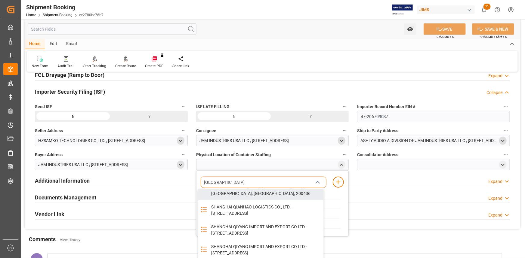
type input "SHANGHAI"
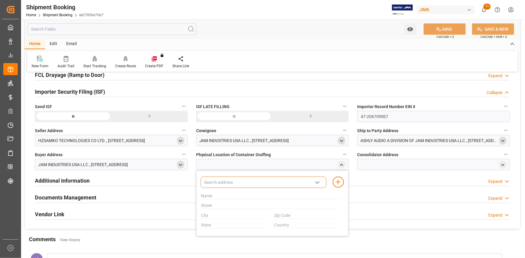
click at [264, 183] on input at bounding box center [264, 182] width 126 height 11
paste input "SHANGHAI"
type input "SHANGHAI"
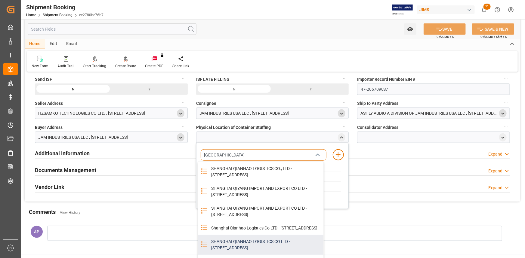
scroll to position [56, 0]
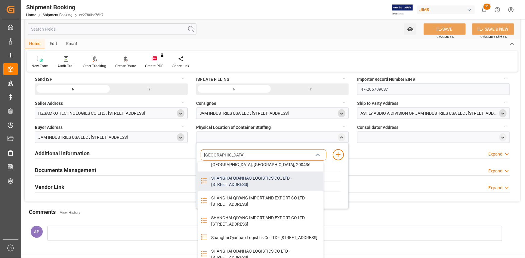
click at [258, 187] on div "SHANGHAI QIANHAO LOGISTICS CO., LTD - ROOM 104 BUILDING 3 NO.530 TEAM 5 PANNAN …" at bounding box center [265, 182] width 116 height 20
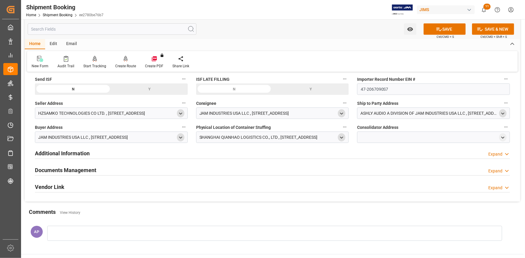
click at [343, 135] on icon "open menu" at bounding box center [341, 137] width 5 height 5
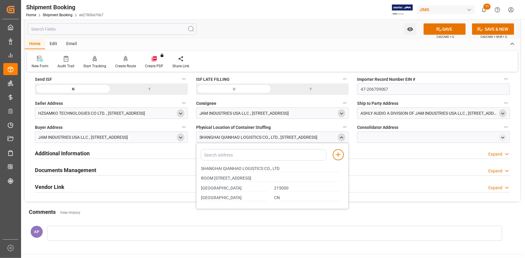
click at [343, 135] on icon "close menu" at bounding box center [341, 137] width 5 height 5
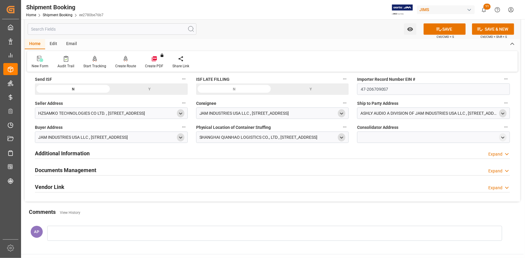
click at [343, 135] on icon "open menu" at bounding box center [341, 137] width 5 height 5
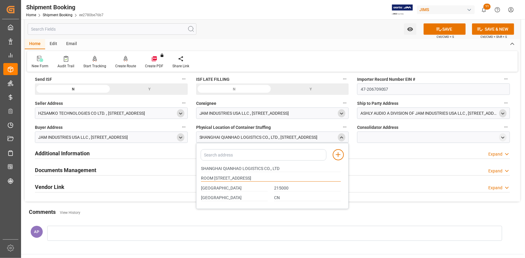
drag, startPoint x: 253, startPoint y: 178, endPoint x: 262, endPoint y: 180, distance: 10.0
click at [253, 177] on input "ROOM 104 BUILDING 3 NO.530 TEAM 5 PANNAN VILLAGE JIANSHE TOWN" at bounding box center [271, 178] width 140 height 7
type input "ROOM 104 BUILDING 3 NO 530 TEAM 5 PANNAN VILLAGE JIANSHE TOWN"
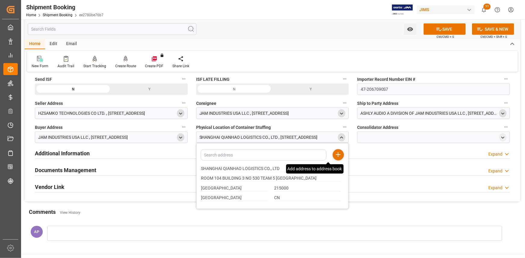
click at [340, 153] on icon at bounding box center [337, 154] width 7 height 7
drag, startPoint x: 221, startPoint y: 168, endPoint x: 193, endPoint y: 165, distance: 27.6
click at [193, 165] on div "Quote Ready In-Transit Delivered Completed Cancelled References Expand JAM Refe…" at bounding box center [272, 39] width 495 height 326
click at [505, 138] on icon "open menu" at bounding box center [502, 137] width 5 height 5
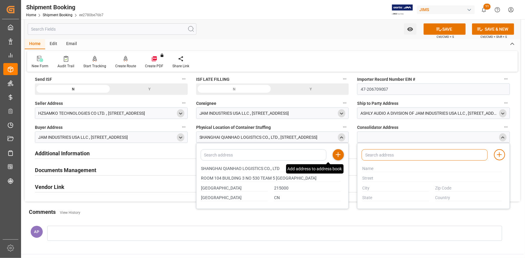
click at [383, 155] on input at bounding box center [424, 154] width 126 height 11
paste input "SHANGHA"
type input "SHANGHA"
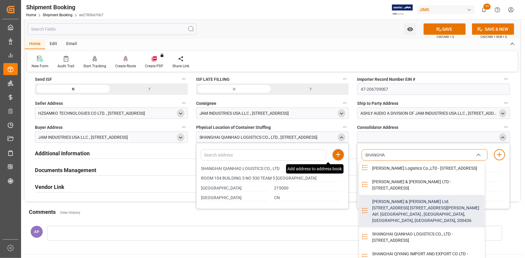
scroll to position [27, 0]
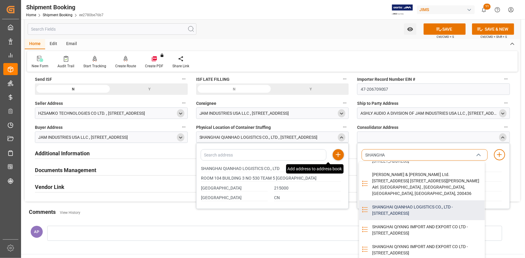
click at [417, 220] on div "SHANGHAI QIANHAO LOGISTICS CO., LTD - ROOM 104 BUILDING 3 NO.530 TEAM 5 PANNAN …" at bounding box center [426, 211] width 116 height 20
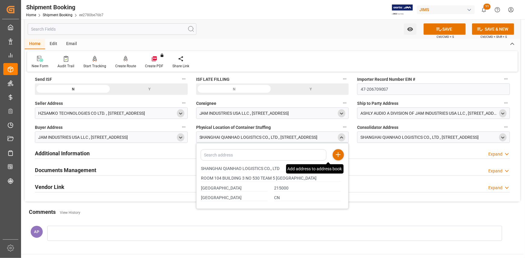
click at [501, 136] on icon "open menu" at bounding box center [502, 137] width 5 height 5
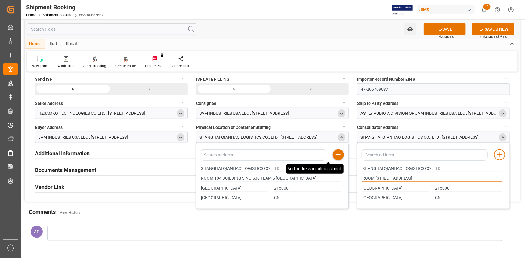
click at [413, 178] on input "ROOM 104 BUILDING 3 NO.530 TEAM 5 PANNAN VILLAGE JIANSHE TOWN" at bounding box center [432, 178] width 140 height 7
click at [412, 177] on input "ROOM 104 BUILDING 3 NO530 TEAM 5 PANNAN VILLAGE JIANSHE TOWN" at bounding box center [432, 178] width 140 height 7
type input "ROOM 104 BUILDING 3 NO 530 TEAM 5 PANNAN VILLAGE JIANSHE TOWN"
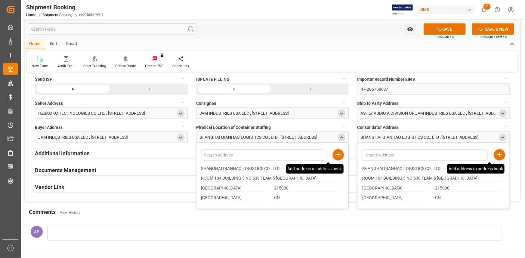
click at [501, 155] on line at bounding box center [499, 155] width 4 height 0
click at [342, 138] on polyline "close menu" at bounding box center [341, 137] width 3 height 1
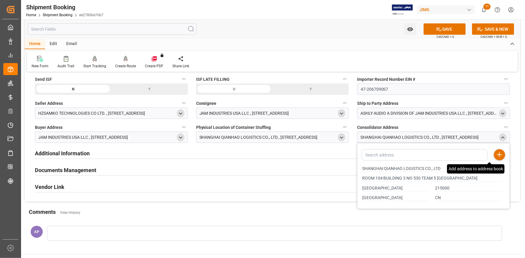
click at [503, 137] on polyline "close menu" at bounding box center [502, 137] width 3 height 1
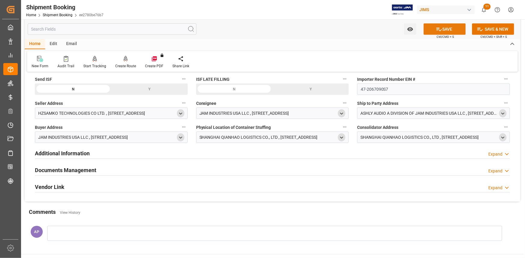
click at [443, 29] on button "SAVE" at bounding box center [444, 28] width 42 height 11
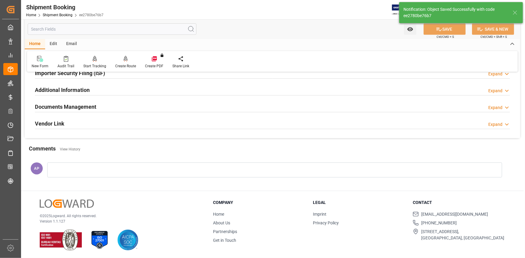
scroll to position [138, 0]
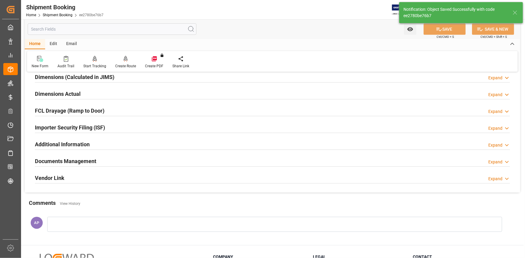
click at [122, 158] on div "Documents Management Expand" at bounding box center [272, 160] width 475 height 11
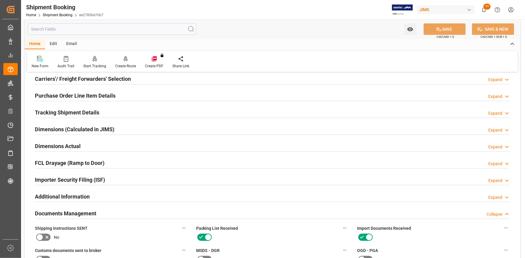
scroll to position [56, 0]
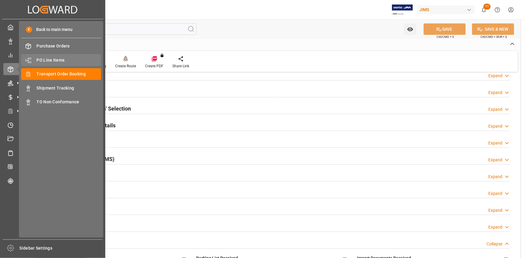
click at [55, 59] on span "PO Line Items" at bounding box center [69, 60] width 65 height 6
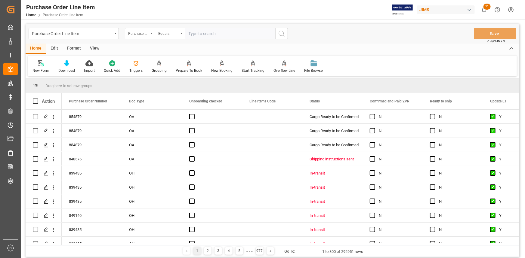
click at [145, 32] on div "Purchase Order Number" at bounding box center [138, 32] width 20 height 7
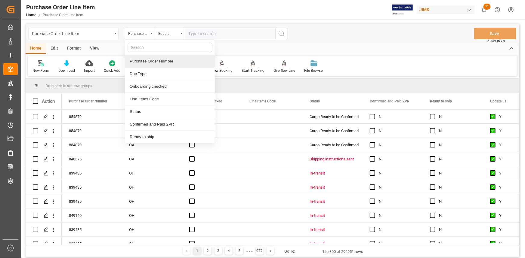
click at [147, 48] on input "text" at bounding box center [169, 48] width 85 height 10
type input "REF"
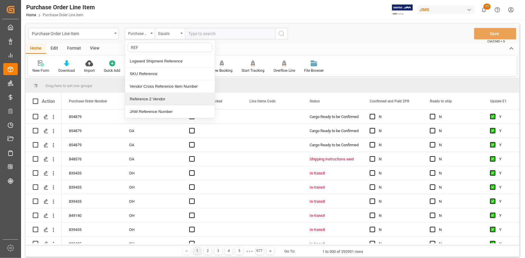
click at [158, 99] on div "Reference 2 Vendor" at bounding box center [170, 99] width 90 height 13
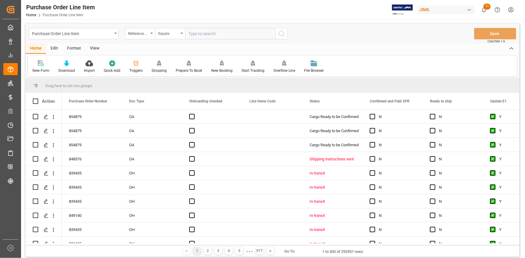
click at [197, 33] on input "text" at bounding box center [230, 33] width 90 height 11
paste input "22-10789-CN"
type input "22-10789-CN"
click at [283, 32] on circle "search button" at bounding box center [281, 33] width 5 height 5
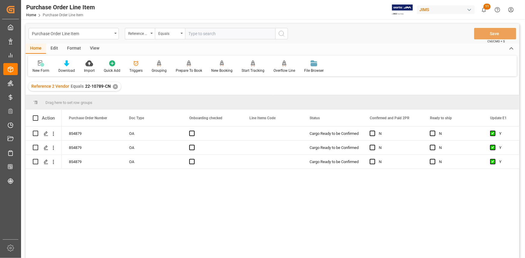
click at [94, 46] on div "View" at bounding box center [94, 49] width 18 height 10
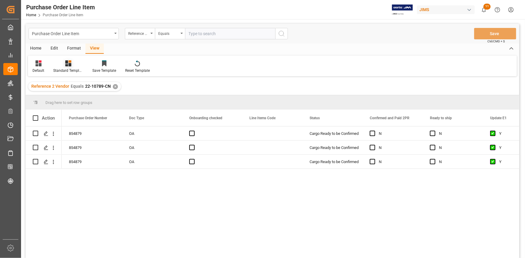
click at [67, 66] on icon at bounding box center [68, 63] width 6 height 6
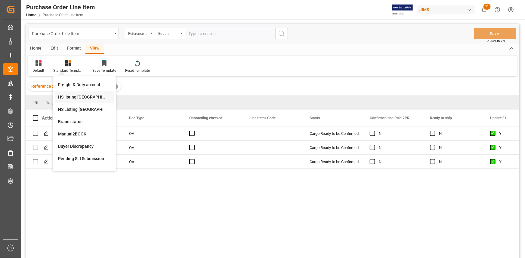
click at [78, 98] on div "HS listing USA" at bounding box center [84, 97] width 53 height 6
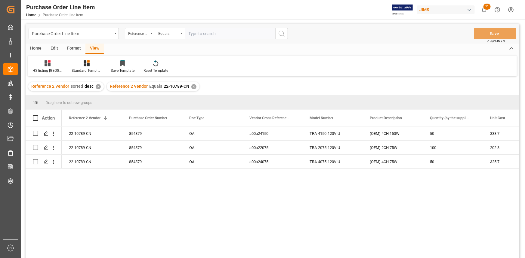
drag, startPoint x: 241, startPoint y: 197, endPoint x: 227, endPoint y: 196, distance: 14.1
click at [241, 197] on div "22-10789-CN 854879 OA a00a24150 TRA-4150-120V-U (OEM) 4CH 150W 50 333.7 16685 2…" at bounding box center [290, 195] width 457 height 136
click at [98, 136] on div "22-10789-CN" at bounding box center [92, 134] width 60 height 14
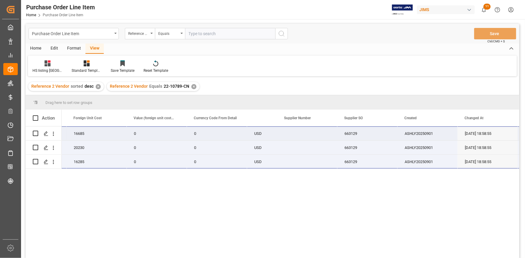
scroll to position [0, 535]
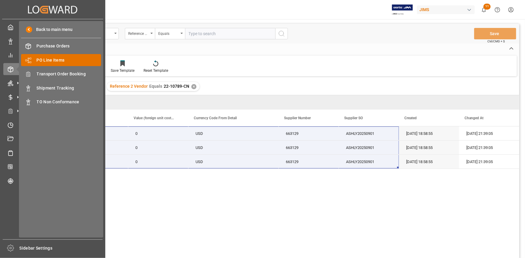
click at [51, 61] on span "PO Line Items" at bounding box center [69, 60] width 65 height 6
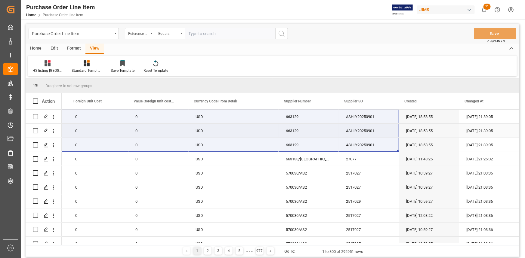
scroll to position [0, 536]
click at [197, 33] on input "text" at bounding box center [230, 33] width 90 height 11
paste input "22-10519-CN"
type input "22-10519-CN"
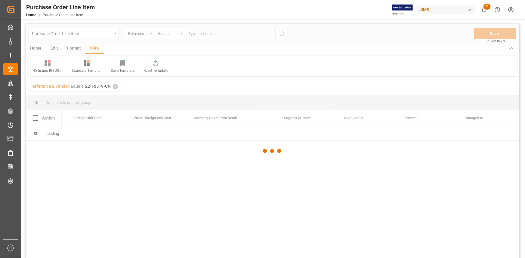
scroll to position [0, 535]
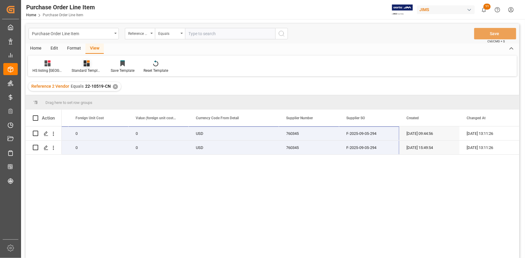
click at [84, 65] on icon at bounding box center [87, 63] width 6 height 6
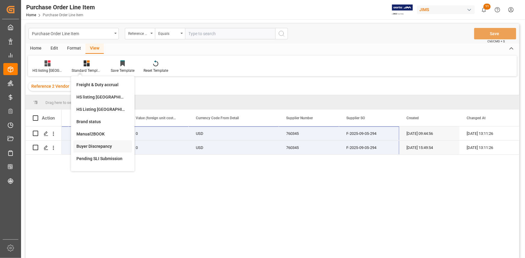
click at [92, 146] on div "Buyer Discrepancy" at bounding box center [102, 146] width 53 height 6
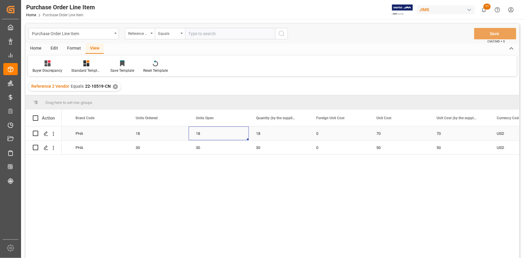
click at [225, 137] on div "18" at bounding box center [219, 134] width 60 height 14
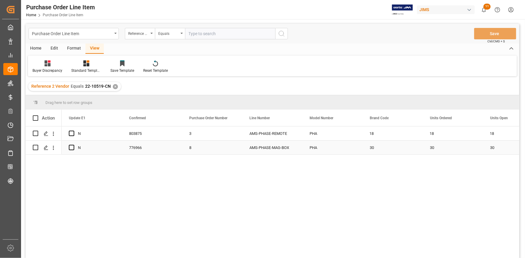
scroll to position [0, 241]
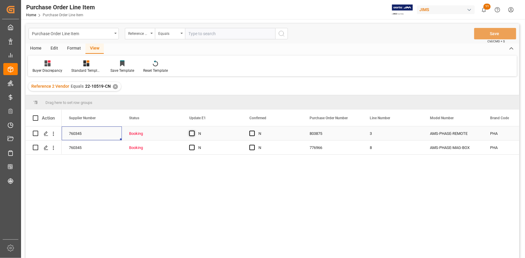
click at [194, 132] on span "Press SPACE to select this row." at bounding box center [191, 133] width 5 height 5
click at [194, 131] on input "Press SPACE to select this row." at bounding box center [194, 131] width 0 height 0
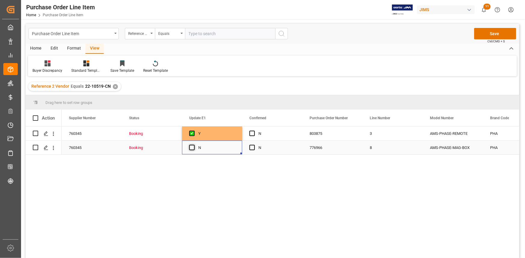
click at [191, 147] on span "Press SPACE to select this row." at bounding box center [191, 147] width 5 height 5
click at [194, 145] on input "Press SPACE to select this row." at bounding box center [194, 145] width 0 height 0
click at [249, 134] on span "Press SPACE to select this row." at bounding box center [251, 133] width 5 height 5
click at [254, 131] on input "Press SPACE to select this row." at bounding box center [254, 131] width 0 height 0
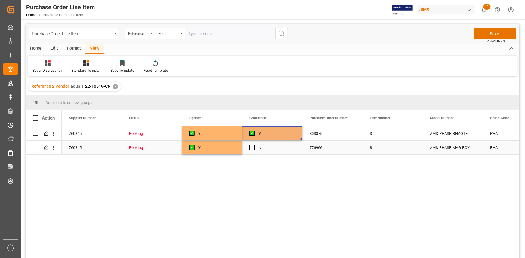
click at [255, 149] on div "Press SPACE to select this row." at bounding box center [253, 148] width 9 height 14
click at [250, 148] on span "Press SPACE to select this row." at bounding box center [251, 147] width 5 height 5
click at [254, 145] on input "Press SPACE to select this row." at bounding box center [254, 145] width 0 height 0
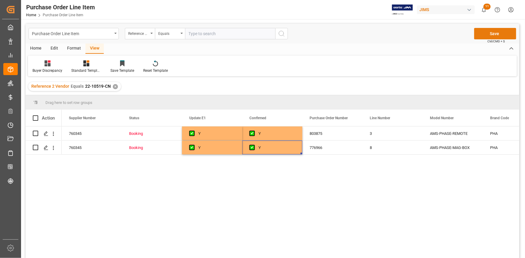
click at [490, 34] on button "Save" at bounding box center [495, 33] width 42 height 11
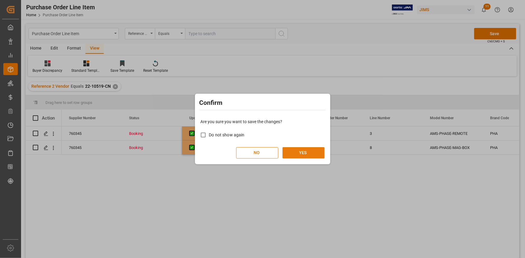
click at [315, 152] on button "YES" at bounding box center [303, 152] width 42 height 11
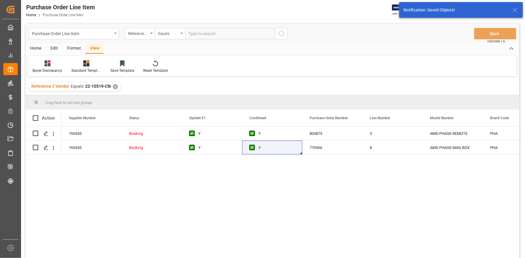
click at [87, 66] on icon at bounding box center [86, 63] width 6 height 6
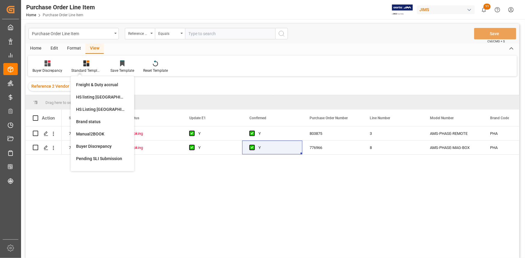
click at [96, 97] on div "HS listing USA" at bounding box center [102, 97] width 53 height 6
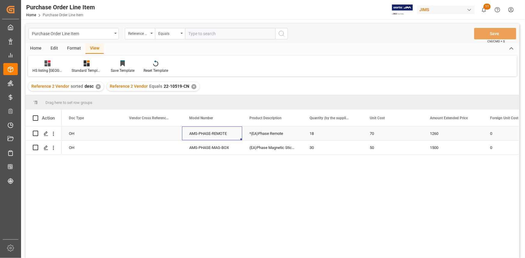
click at [190, 137] on div "AMS-PHASE-REMOTE" at bounding box center [212, 134] width 60 height 14
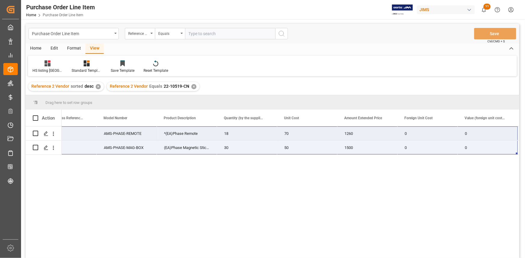
scroll to position [0, 296]
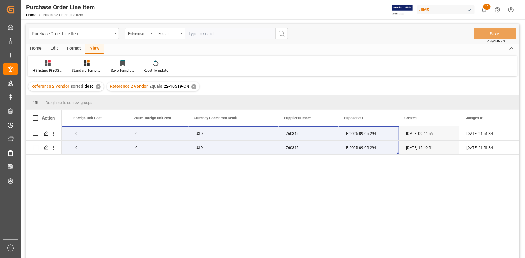
click at [193, 87] on div "✕" at bounding box center [193, 86] width 5 height 5
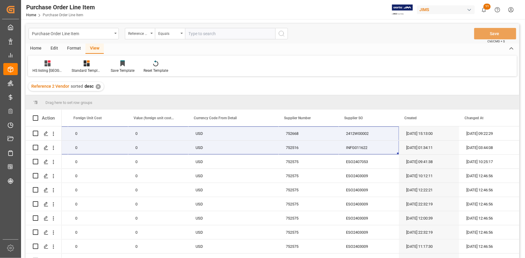
scroll to position [0, 536]
click at [97, 87] on div "✕" at bounding box center [98, 86] width 5 height 5
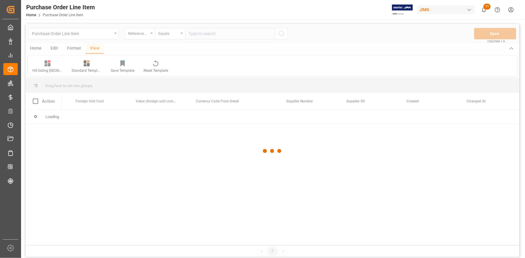
scroll to position [0, 535]
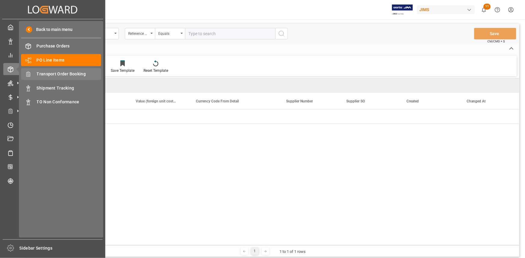
click at [63, 72] on span "Transport Order Booking" at bounding box center [69, 74] width 65 height 6
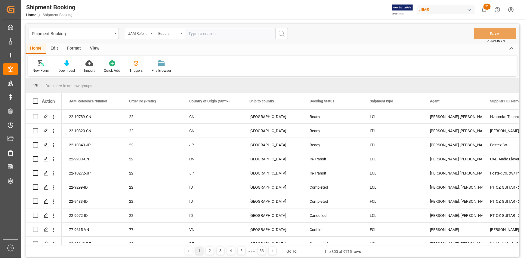
click at [202, 34] on input "text" at bounding box center [230, 33] width 90 height 11
paste input "22-10519-CN"
type input "22-10519-CN"
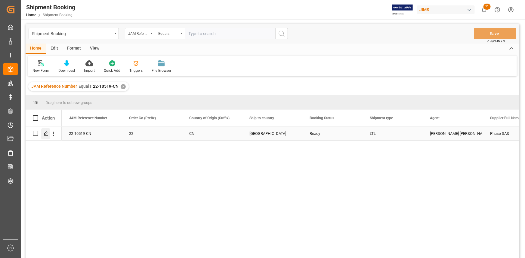
click at [43, 132] on div "Press SPACE to select this row." at bounding box center [45, 133] width 9 height 11
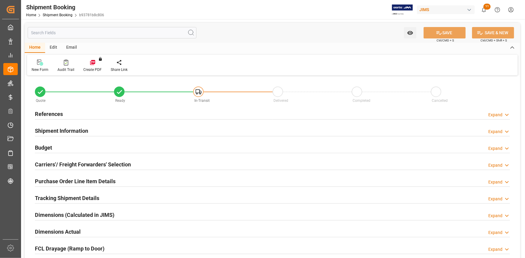
type input "0"
type input "15"
type input "2"
type input "05-09-2025"
click at [111, 115] on div "References Expand" at bounding box center [272, 113] width 475 height 11
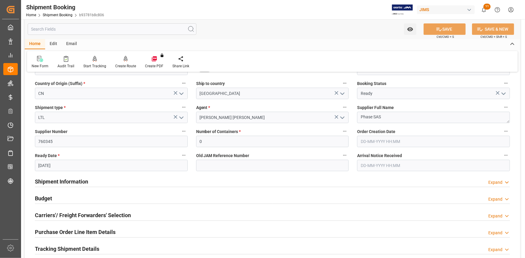
scroll to position [82, 0]
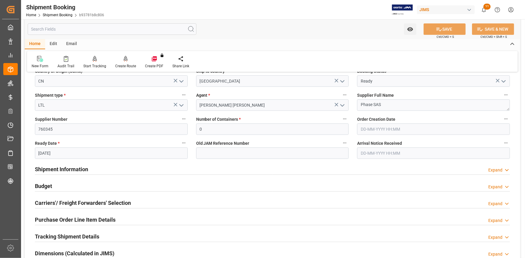
click at [133, 165] on div "Shipment Information Expand" at bounding box center [272, 168] width 475 height 11
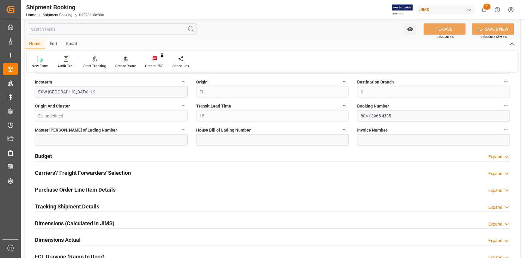
scroll to position [355, 0]
click at [125, 156] on div "Budget Expand" at bounding box center [272, 155] width 475 height 11
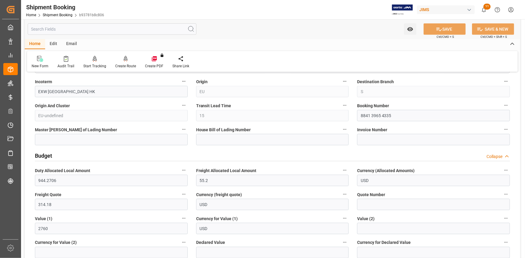
click at [126, 156] on div "Budget Collapse" at bounding box center [272, 155] width 475 height 11
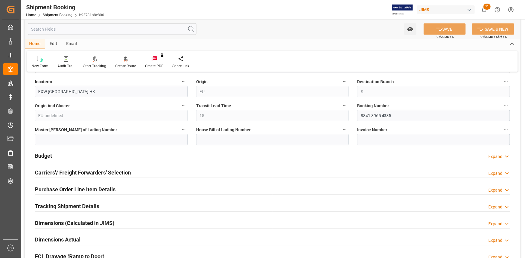
click at [145, 171] on div "Carriers'/ Freight Forwarders' Selection Expand" at bounding box center [272, 172] width 475 height 11
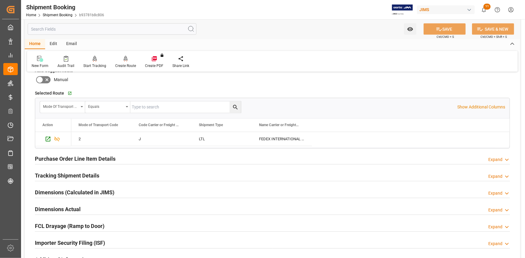
scroll to position [547, 0]
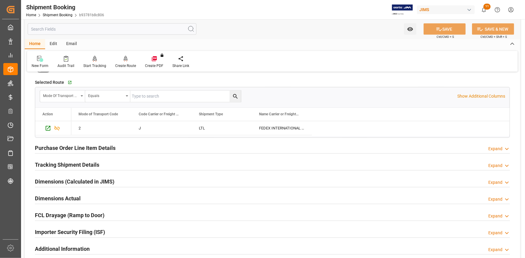
click at [134, 150] on div "Purchase Order Line Item Details Expand" at bounding box center [272, 147] width 475 height 11
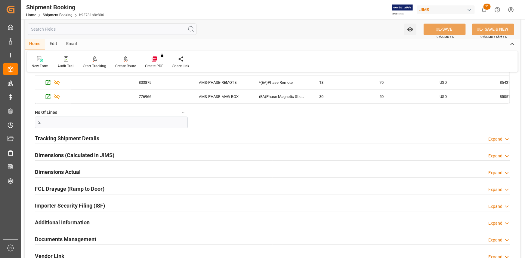
scroll to position [683, 0]
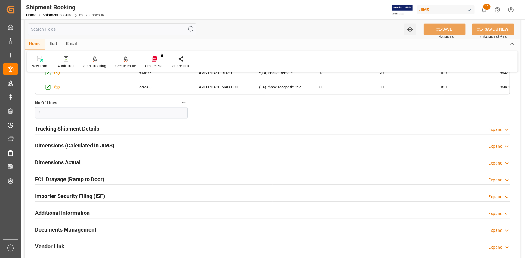
click at [114, 131] on div "Tracking Shipment Details Expand" at bounding box center [272, 128] width 475 height 11
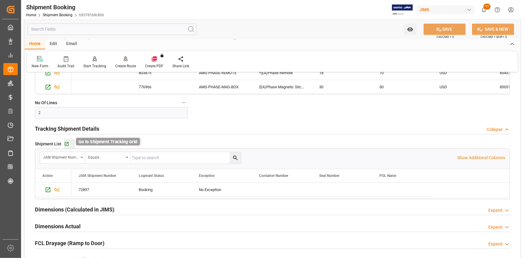
click at [67, 143] on icon "button" at bounding box center [66, 144] width 5 height 5
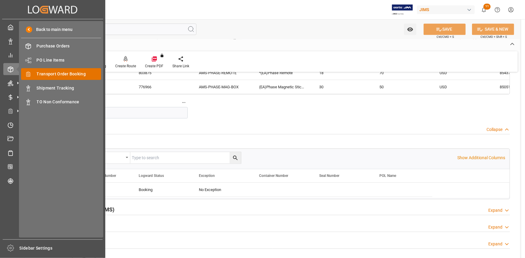
click at [60, 75] on span "Transport Order Booking" at bounding box center [69, 74] width 65 height 6
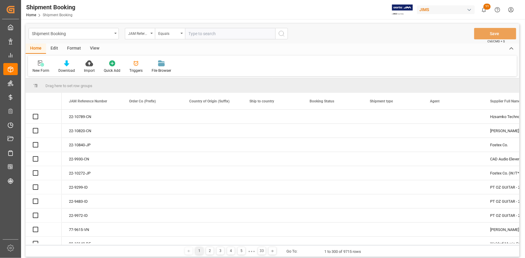
click at [198, 33] on input "text" at bounding box center [230, 33] width 90 height 11
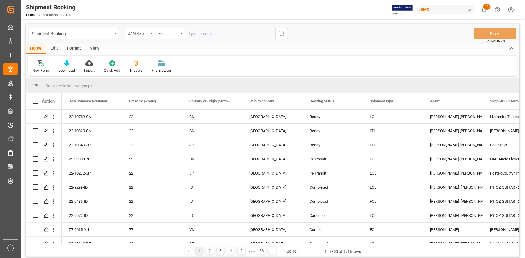
type input "22-10352-MY"
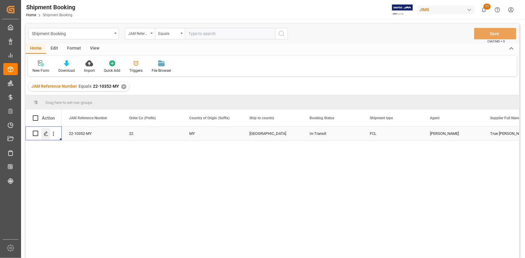
click at [43, 132] on div "Press SPACE to select this row." at bounding box center [45, 133] width 9 height 11
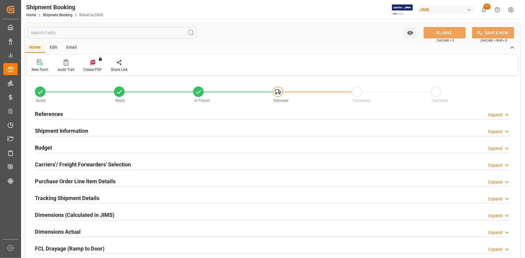
type input "1"
type input "49"
type input "15-08-2025"
click at [90, 111] on div "References Expand" at bounding box center [272, 113] width 475 height 11
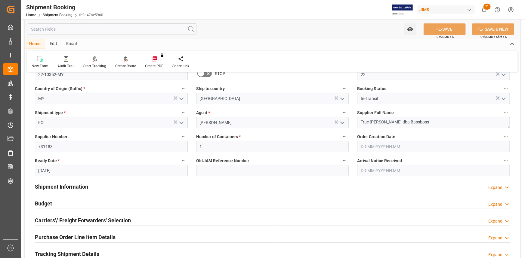
scroll to position [82, 0]
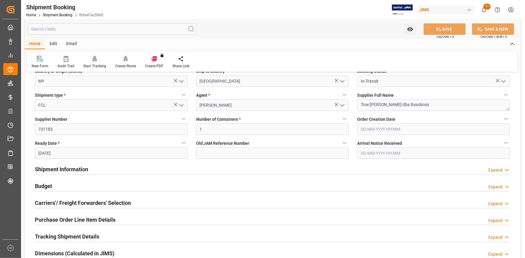
click at [118, 166] on div "Shipment Information Expand" at bounding box center [272, 168] width 475 height 11
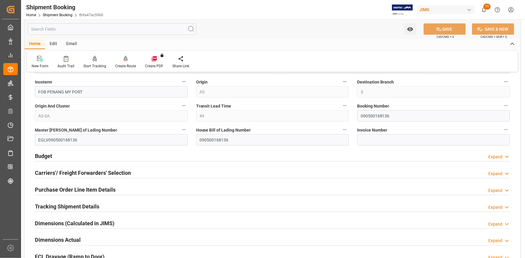
scroll to position [355, 0]
click at [124, 205] on div "Tracking Shipment Details Expand" at bounding box center [272, 205] width 475 height 11
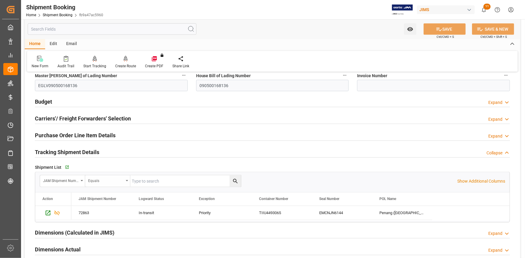
scroll to position [410, 0]
click at [65, 166] on icon "button" at bounding box center [66, 166] width 5 height 5
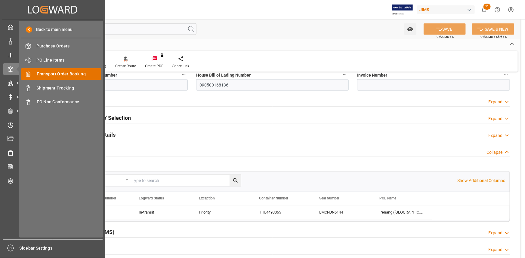
click at [57, 75] on span "Transport Order Booking" at bounding box center [69, 74] width 65 height 6
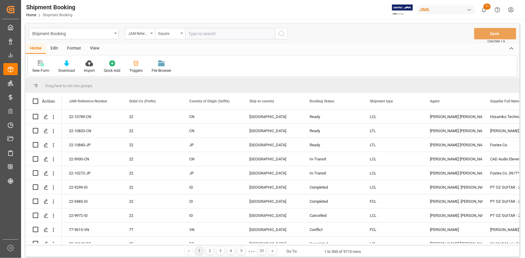
click at [204, 34] on input "text" at bounding box center [230, 33] width 90 height 11
type input "22-10766-US"
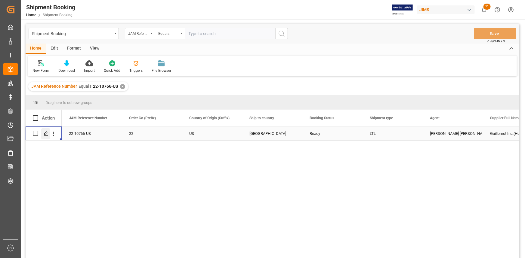
click at [45, 132] on icon "Press SPACE to select this row." at bounding box center [46, 133] width 5 height 5
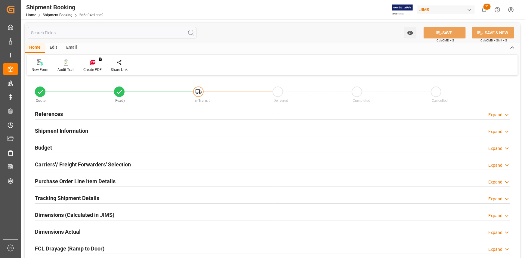
type input "0"
type input "[DATE]"
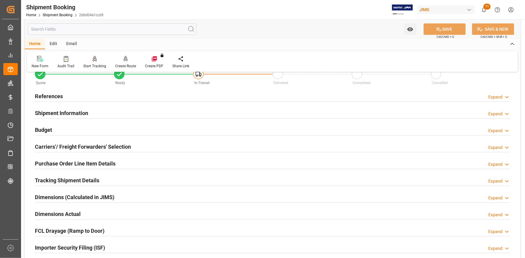
scroll to position [27, 0]
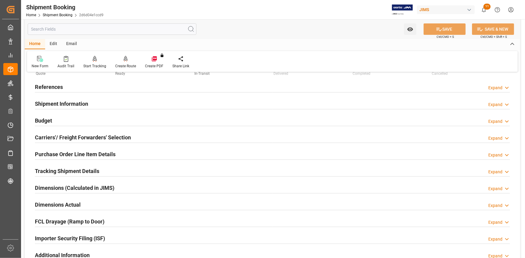
click at [105, 137] on h2 "Carriers'/ Freight Forwarders' Selection" at bounding box center [83, 138] width 96 height 8
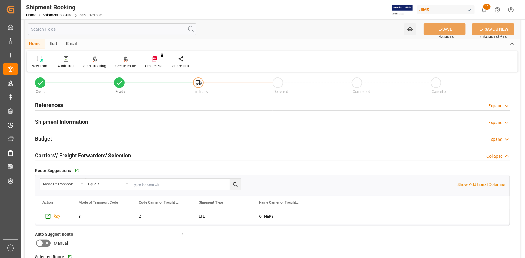
scroll to position [0, 0]
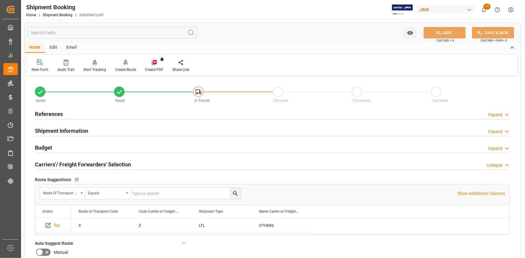
click at [100, 128] on div "Shipment Information Expand" at bounding box center [272, 130] width 475 height 11
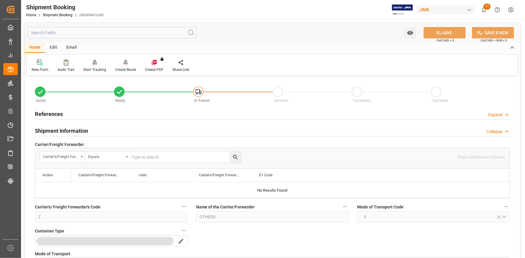
click at [97, 113] on div "References Expand" at bounding box center [272, 113] width 475 height 11
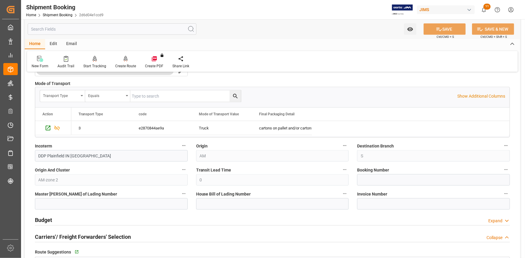
scroll to position [301, 0]
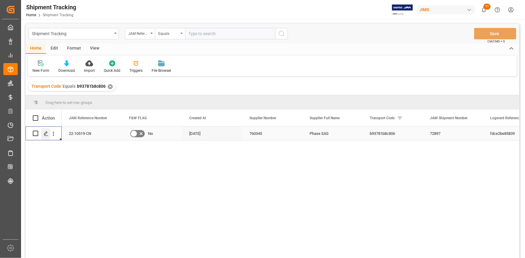
click at [47, 132] on icon "Press SPACE to select this row." at bounding box center [46, 133] width 5 height 5
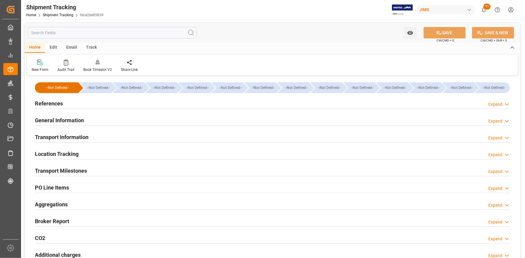
type input "11-08-2025"
click at [119, 106] on div "References Expand" at bounding box center [272, 102] width 475 height 11
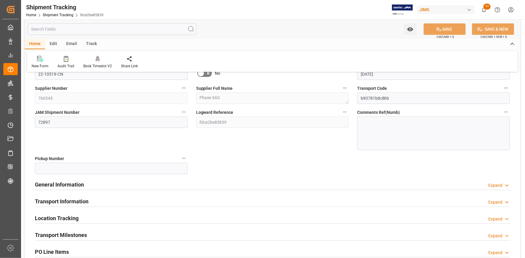
scroll to position [54, 0]
drag, startPoint x: 165, startPoint y: 186, endPoint x: 171, endPoint y: 184, distance: 6.1
click at [165, 186] on div "General Information Expand" at bounding box center [272, 183] width 475 height 11
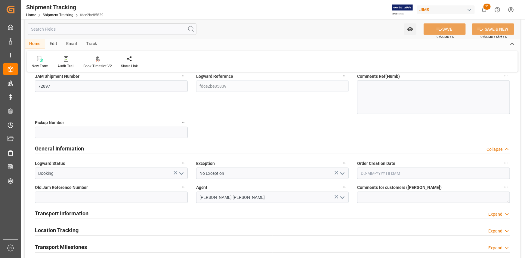
scroll to position [109, 0]
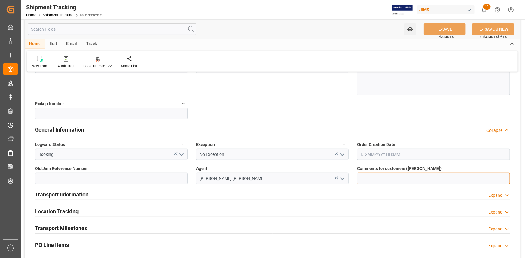
click at [369, 180] on textarea at bounding box center [433, 178] width 153 height 11
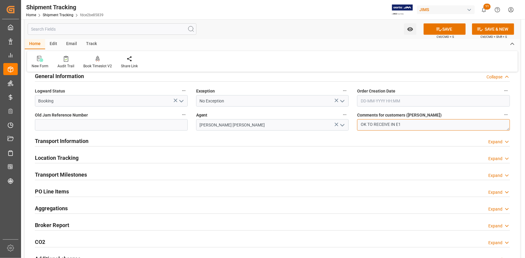
scroll to position [164, 0]
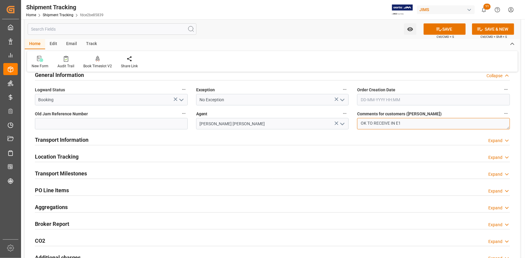
type textarea "OK TO RECEIVE IN E1"
click at [130, 171] on div "Transport Milestones Expand" at bounding box center [272, 172] width 475 height 11
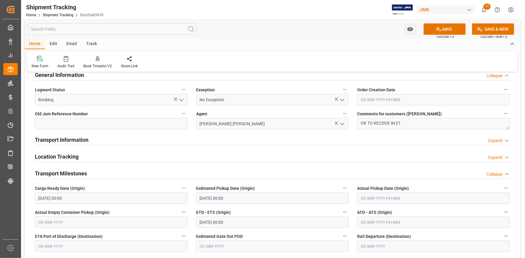
click at [134, 143] on div "Transport Information Expand" at bounding box center [272, 139] width 475 height 11
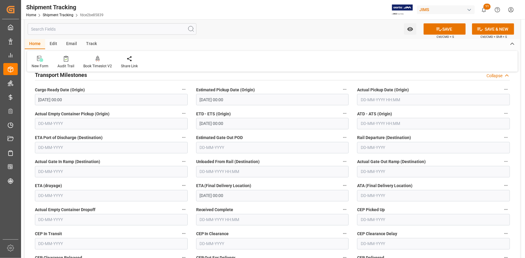
scroll to position [492, 0]
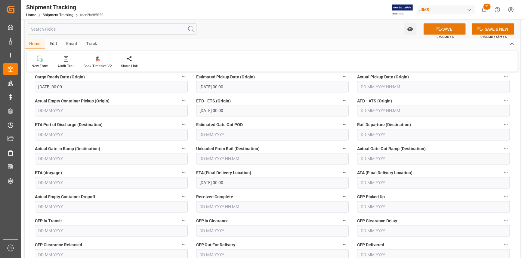
click at [441, 29] on button "SAVE" at bounding box center [444, 28] width 42 height 11
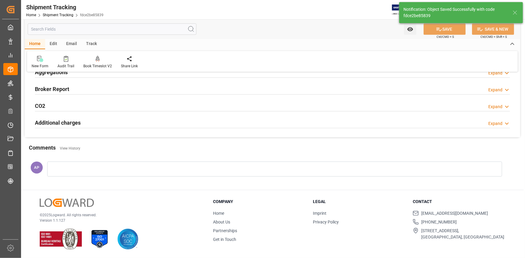
scroll to position [109, 0]
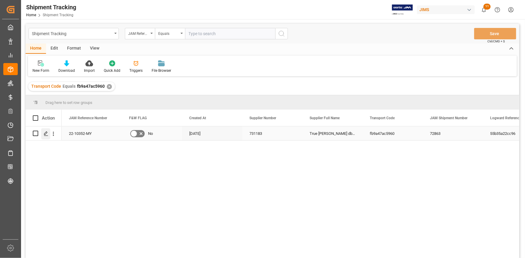
click at [46, 135] on icon "Press SPACE to select this row." at bounding box center [46, 133] width 5 height 5
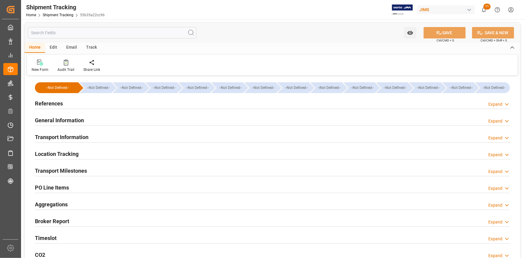
type input "[DATE] 00:00"
type input "[DATE]"
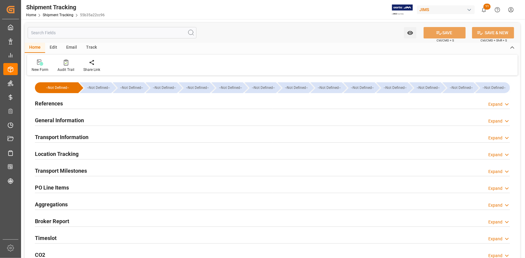
type input "[DATE] 00:00"
type input "[DATE] 23:35"
type input "[DATE]"
type input "[DATE] 00:00"
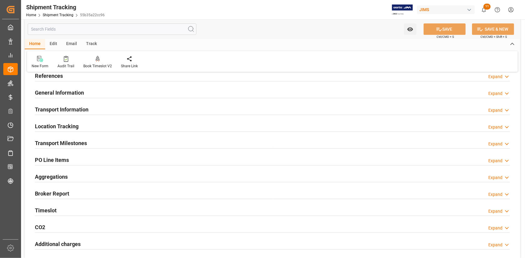
scroll to position [27, 0]
click at [105, 142] on div "Transport Milestones Expand" at bounding box center [272, 143] width 475 height 11
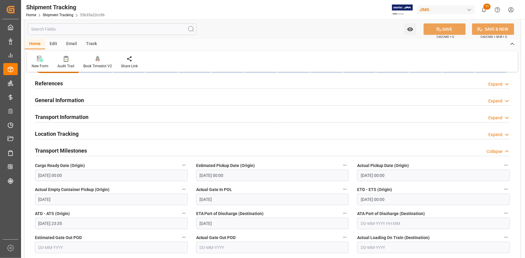
scroll to position [0, 0]
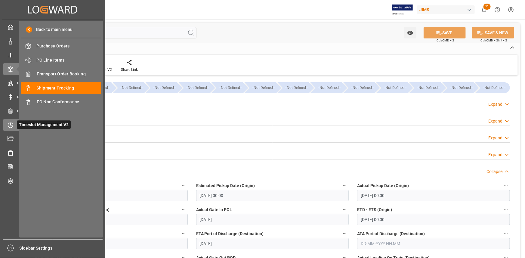
click at [10, 124] on icon at bounding box center [11, 125] width 6 height 6
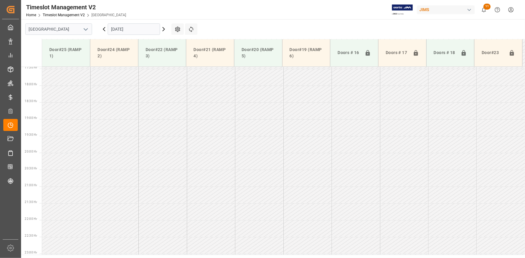
scroll to position [592, 0]
click at [87, 29] on polyline "open menu" at bounding box center [86, 30] width 4 height 2
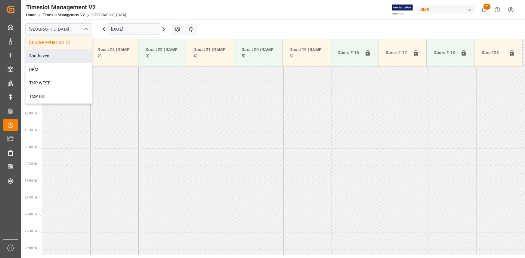
click at [60, 58] on div "Southaven" at bounding box center [59, 56] width 66 height 14
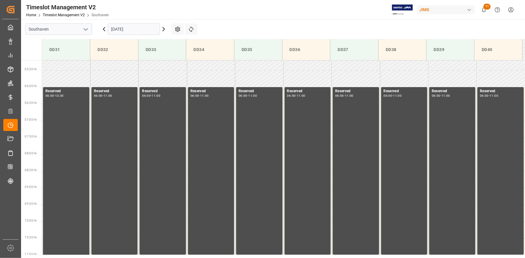
scroll to position [121, 0]
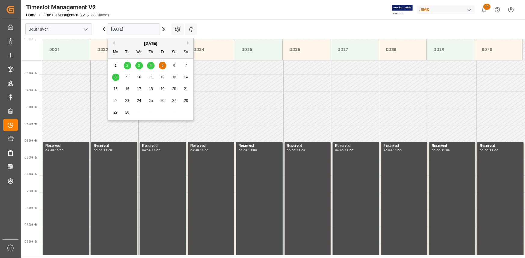
click at [134, 30] on input "[DATE]" at bounding box center [134, 28] width 52 height 11
click at [118, 76] on div "8" at bounding box center [116, 77] width 8 height 7
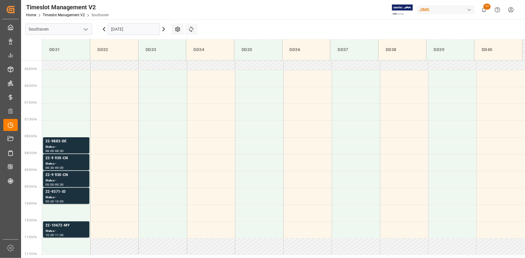
scroll to position [191, 0]
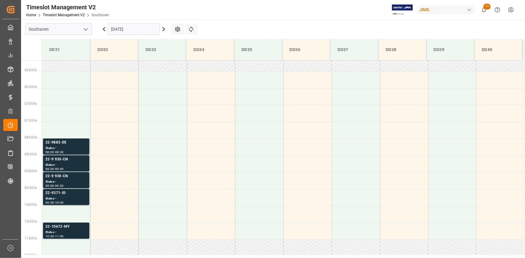
click at [73, 229] on div "22-10672-MY" at bounding box center [65, 227] width 41 height 6
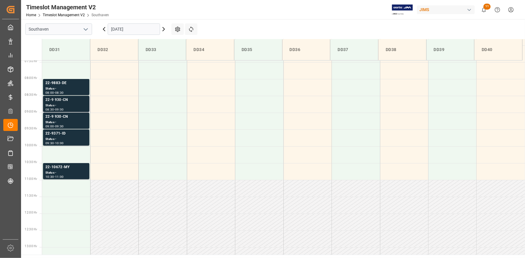
scroll to position [219, 0]
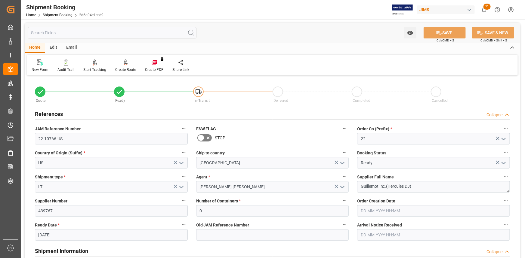
scroll to position [301, 0]
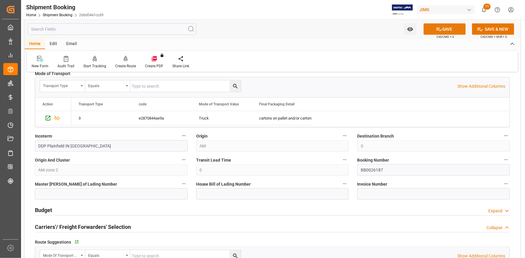
type input "BB0026187"
click at [440, 33] on button "SAVE" at bounding box center [444, 28] width 42 height 11
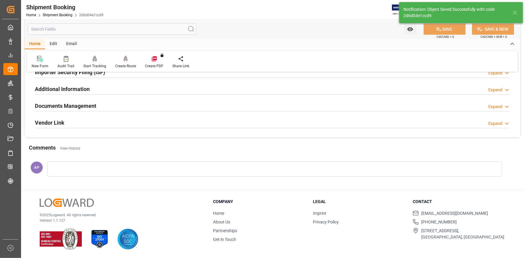
scroll to position [0, 0]
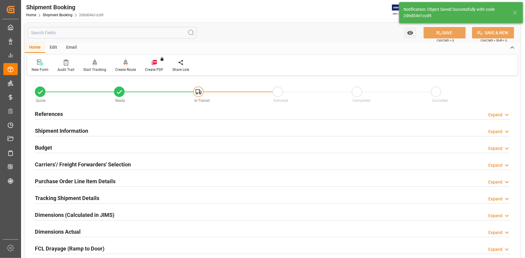
click at [84, 145] on div "Budget Expand" at bounding box center [272, 147] width 475 height 11
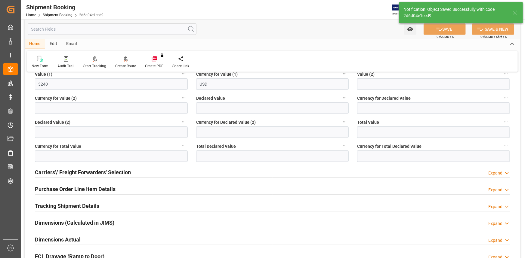
scroll to position [164, 0]
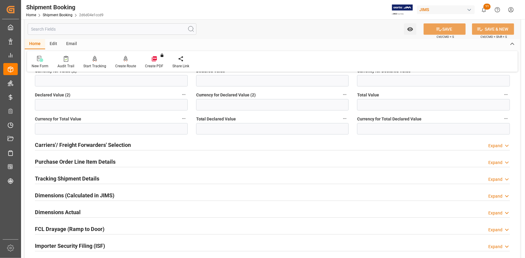
click at [109, 179] on div "Tracking Shipment Details Expand" at bounding box center [272, 178] width 475 height 11
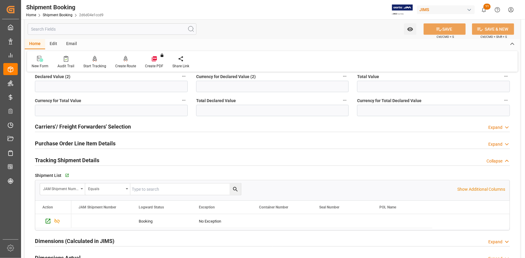
scroll to position [219, 0]
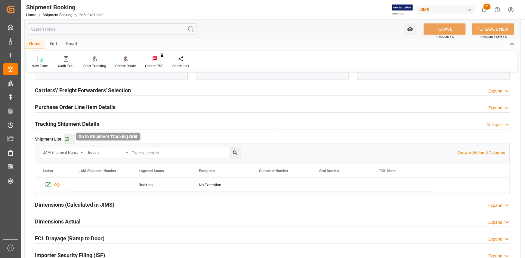
click at [65, 139] on icon "button" at bounding box center [66, 139] width 5 height 5
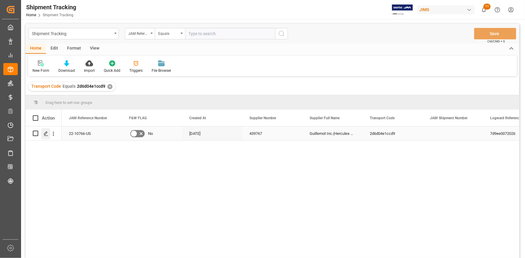
click at [45, 133] on icon "Press SPACE to select this row." at bounding box center [46, 133] width 5 height 5
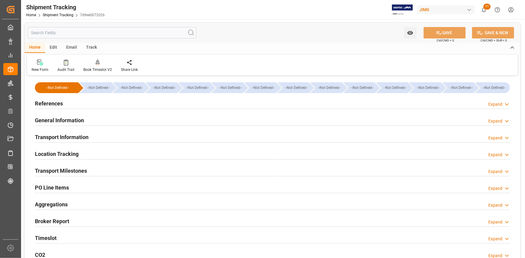
type input "[DATE]"
click at [82, 103] on div "References Expand" at bounding box center [272, 102] width 475 height 11
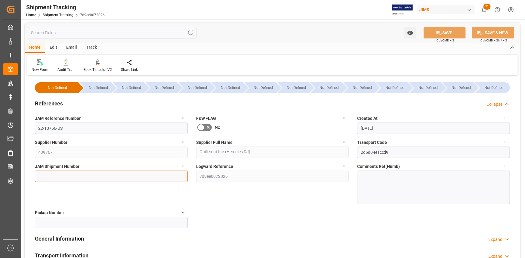
click at [68, 177] on input at bounding box center [111, 176] width 153 height 11
paste input "72911"
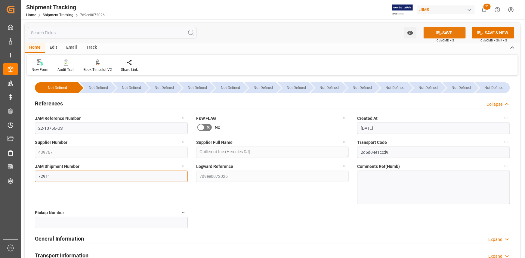
type input "72911"
click at [444, 29] on button "SAVE" at bounding box center [444, 32] width 42 height 11
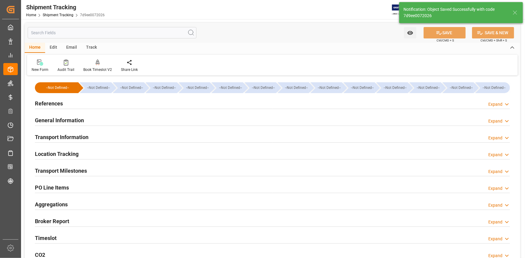
click at [123, 121] on div "General Information Expand" at bounding box center [272, 119] width 475 height 11
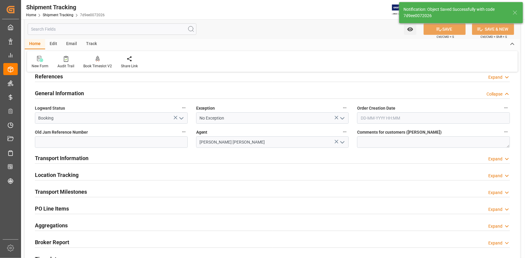
click at [140, 158] on div "Transport Information Expand" at bounding box center [272, 157] width 475 height 11
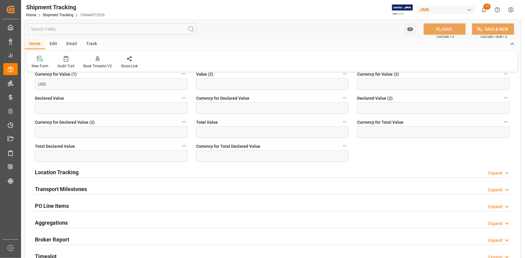
scroll to position [273, 0]
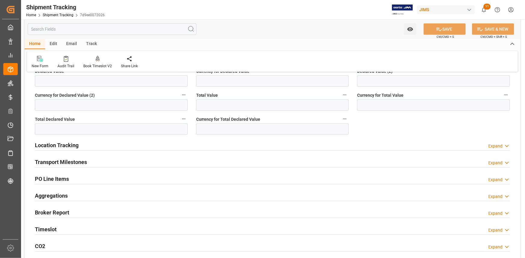
click at [93, 145] on div "Location Tracking Expand" at bounding box center [272, 144] width 475 height 11
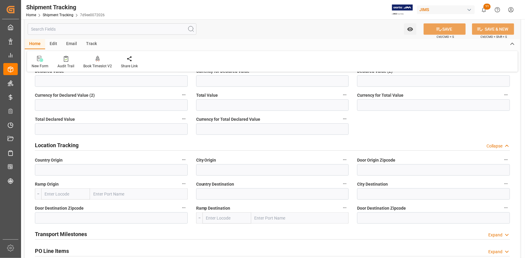
click at [94, 145] on div "Location Tracking Collapse" at bounding box center [272, 144] width 475 height 11
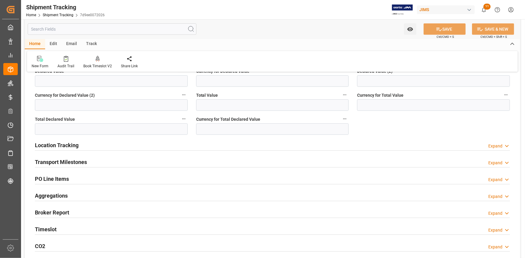
click at [93, 159] on div "Transport Milestones Expand" at bounding box center [272, 161] width 475 height 11
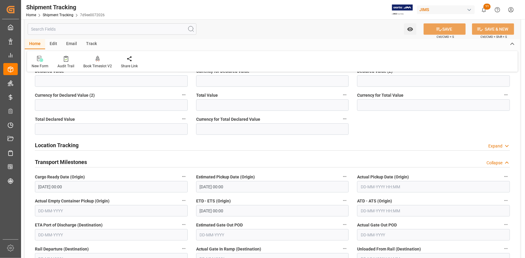
scroll to position [301, 0]
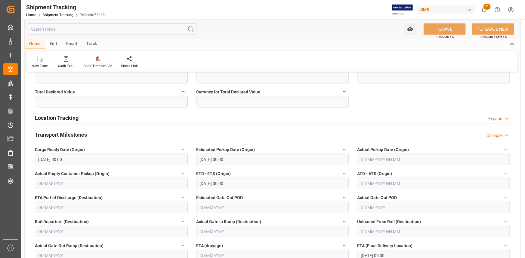
click at [236, 158] on input "[DATE] 00:00" at bounding box center [272, 159] width 153 height 11
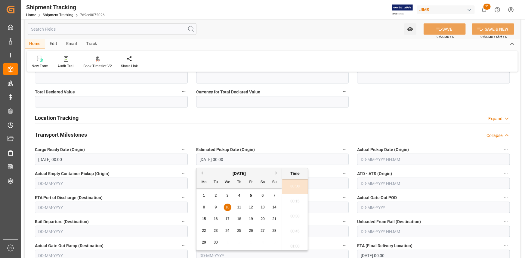
click at [251, 195] on span "5" at bounding box center [251, 196] width 2 height 4
type input "[DATE] 00:00"
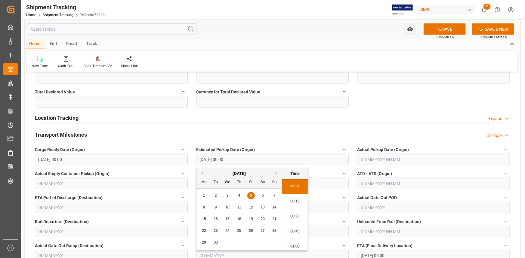
click at [380, 161] on input "text" at bounding box center [433, 159] width 153 height 11
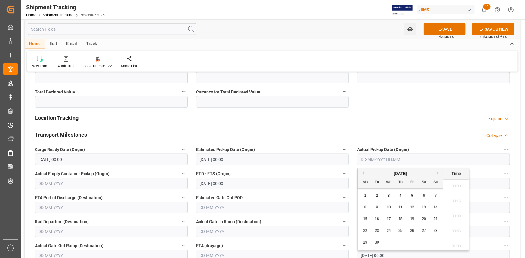
scroll to position [1295, 0]
click at [413, 197] on span "5" at bounding box center [412, 196] width 2 height 4
type input "[DATE] 00:00"
click at [297, 171] on label "ETD - ETS (Origin)" at bounding box center [272, 174] width 153 height 8
click at [341, 171] on button "ETD - ETS (Origin)" at bounding box center [345, 174] width 8 height 8
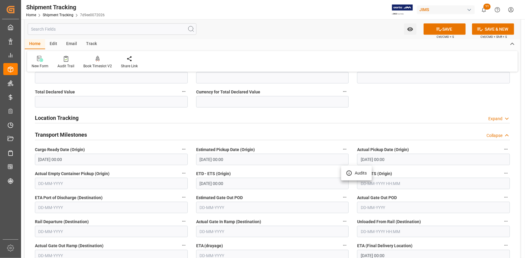
click at [234, 184] on div at bounding box center [262, 129] width 525 height 258
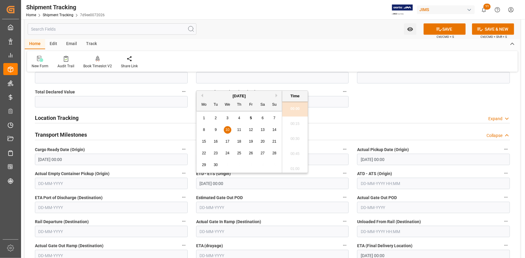
click at [238, 183] on input "[DATE] 00:00" at bounding box center [272, 183] width 153 height 11
click at [251, 118] on span "5" at bounding box center [251, 118] width 2 height 4
type input "[DATE] 00:00"
click at [297, 196] on label "Estimated Gate Out POD" at bounding box center [272, 198] width 153 height 8
click at [341, 196] on button "Estimated Gate Out POD" at bounding box center [345, 198] width 8 height 8
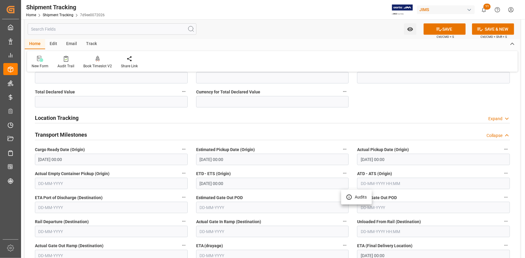
click at [270, 197] on div at bounding box center [262, 129] width 525 height 258
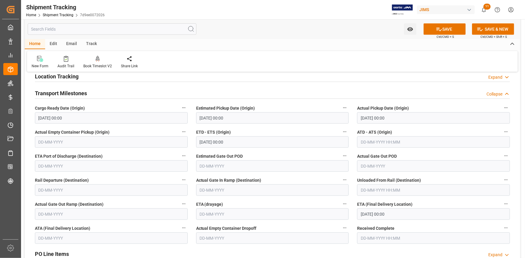
scroll to position [355, 0]
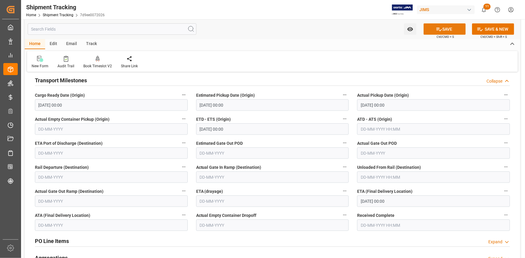
click at [440, 30] on icon at bounding box center [438, 30] width 5 height 4
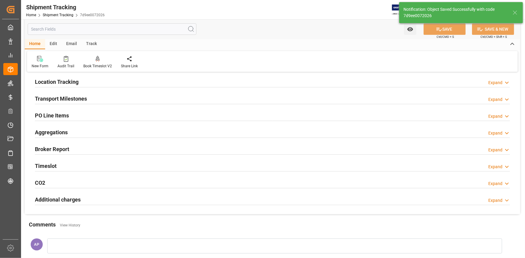
scroll to position [63, 0]
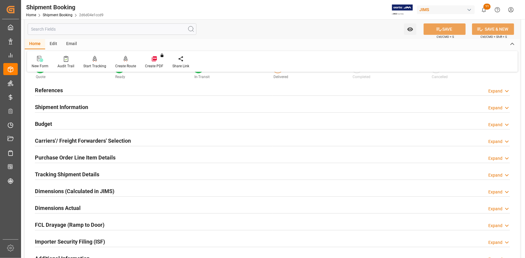
scroll to position [54, 0]
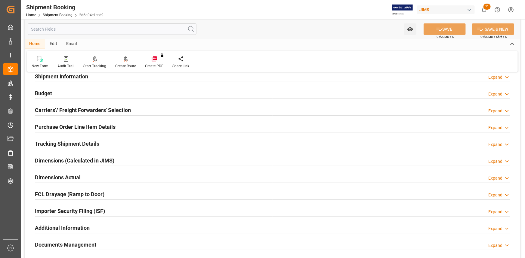
click at [87, 178] on div "Dimensions Actual Expand" at bounding box center [272, 176] width 475 height 11
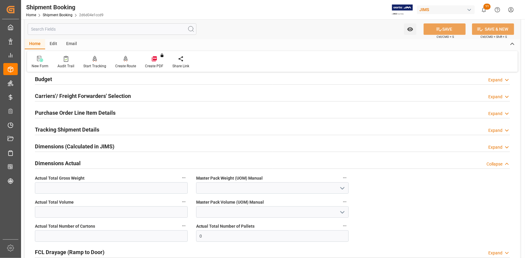
scroll to position [82, 0]
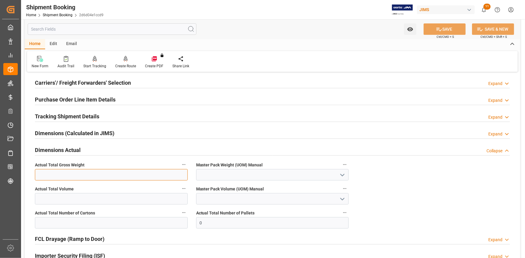
click at [64, 172] on input "text" at bounding box center [111, 174] width 153 height 11
type input "493"
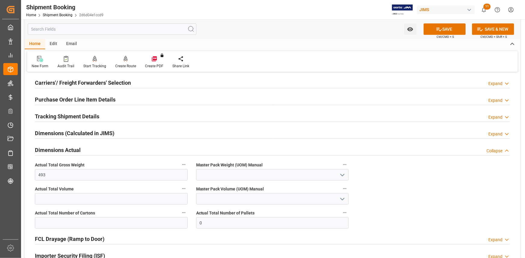
click at [343, 176] on icon "open menu" at bounding box center [342, 175] width 7 height 7
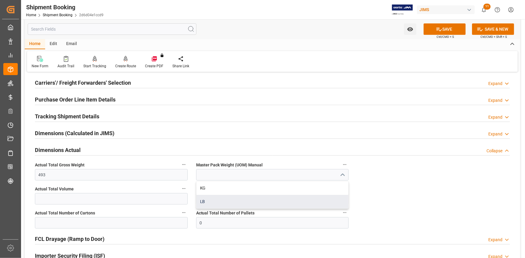
click at [273, 197] on div "LB" at bounding box center [272, 202] width 152 height 14
type input "LB"
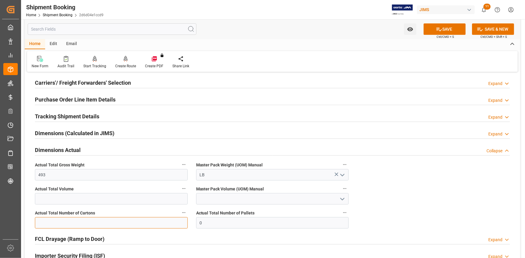
click at [47, 225] on input "text" at bounding box center [111, 222] width 153 height 11
type input "12"
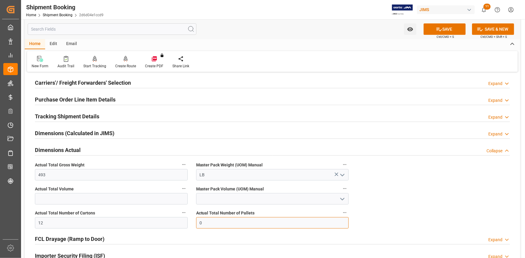
drag, startPoint x: 213, startPoint y: 223, endPoint x: 174, endPoint y: 223, distance: 39.1
click at [174, 223] on div "Quote Ready In-Transit Delivered Completed Cancelled References Expand JAM Refe…" at bounding box center [272, 158] width 495 height 326
type input "1"
click at [442, 30] on button "SAVE" at bounding box center [444, 28] width 42 height 11
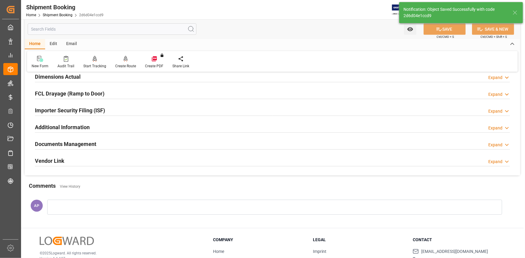
scroll to position [164, 0]
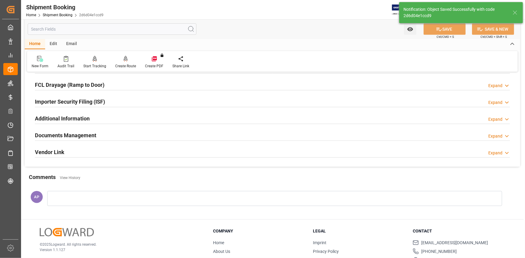
click at [158, 135] on div "Documents Management Expand" at bounding box center [272, 134] width 475 height 11
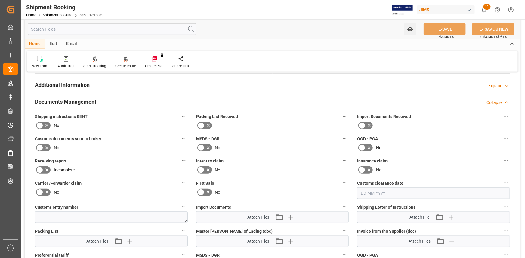
scroll to position [246, 0]
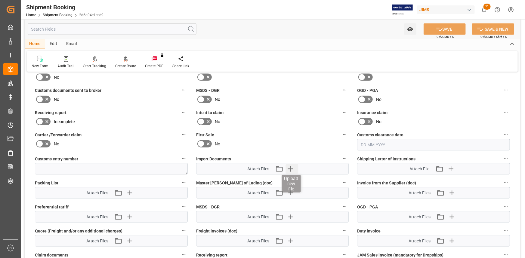
click at [292, 166] on icon "button" at bounding box center [291, 169] width 10 height 10
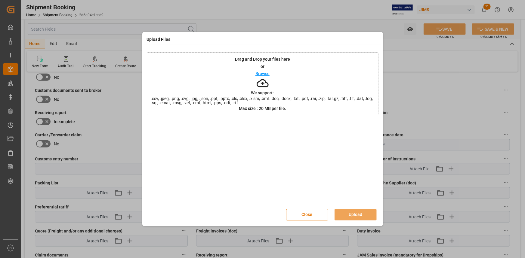
click at [264, 74] on p "Browse" at bounding box center [262, 74] width 14 height 4
click at [352, 215] on button "Upload" at bounding box center [355, 214] width 42 height 11
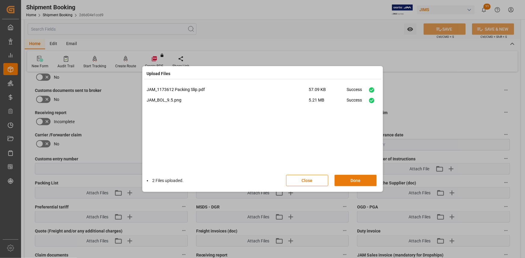
click at [354, 175] on button "Done" at bounding box center [355, 180] width 42 height 11
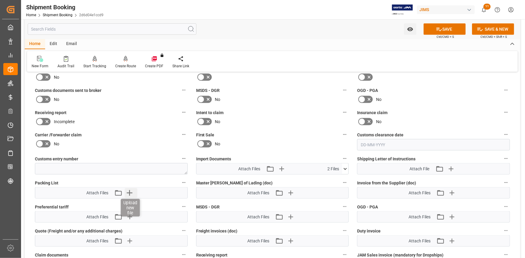
click at [129, 190] on icon "button" at bounding box center [129, 193] width 10 height 10
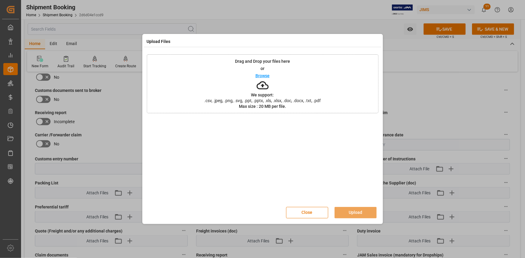
click at [264, 74] on p "Browse" at bounding box center [262, 76] width 14 height 4
click at [355, 213] on button "Upload" at bounding box center [355, 212] width 42 height 11
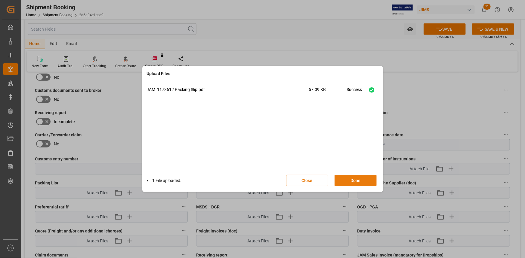
click at [354, 180] on button "Done" at bounding box center [355, 180] width 42 height 11
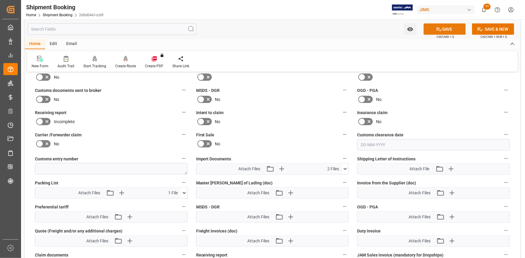
click at [442, 32] on button "SAVE" at bounding box center [444, 28] width 42 height 11
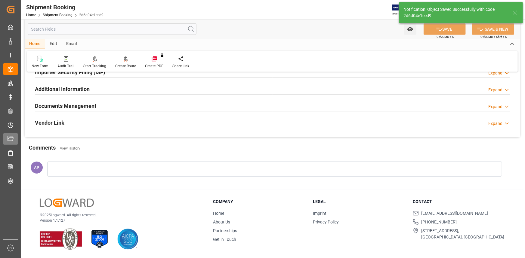
scroll to position [192, 0]
